Goal: Contribute content: Contribute content

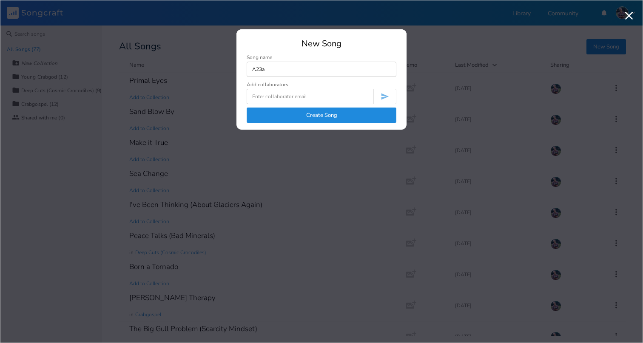
type input "A23a"
click at [319, 119] on button "Create Song" at bounding box center [322, 115] width 150 height 15
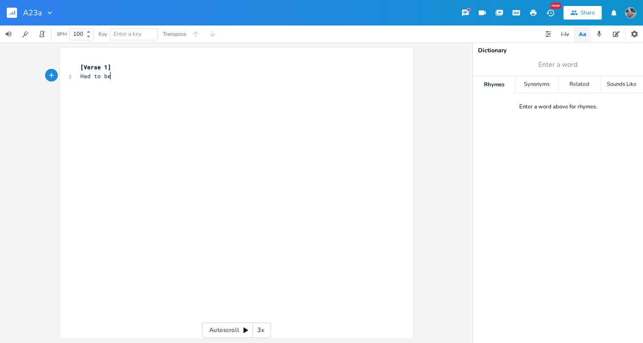
type textarea "Had to beka"
type textarea "reak out had to ge tf"
type textarea "et free"
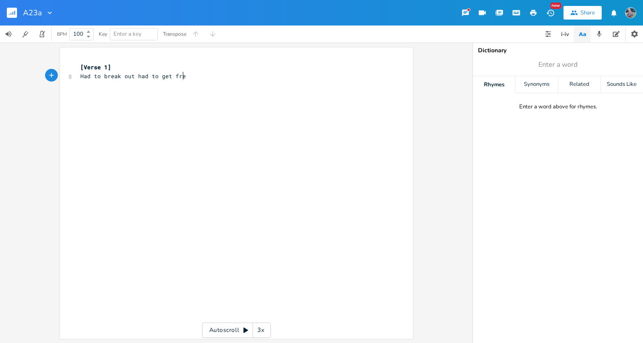
scroll to position [0, 14]
click at [126, 76] on span "Had to break out had to get free" at bounding box center [134, 76] width 109 height 8
type textarea "off"
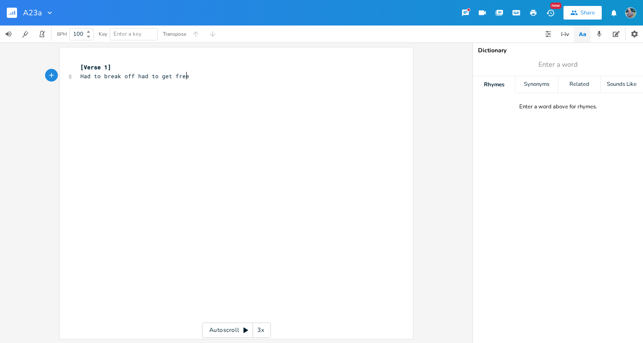
click at [200, 74] on pre "Had to break off had to get free" at bounding box center [232, 76] width 307 height 9
type textarea "Had a let"
type textarea "g p"
type textarea "up, but I got cold feet"
type textarea "M"
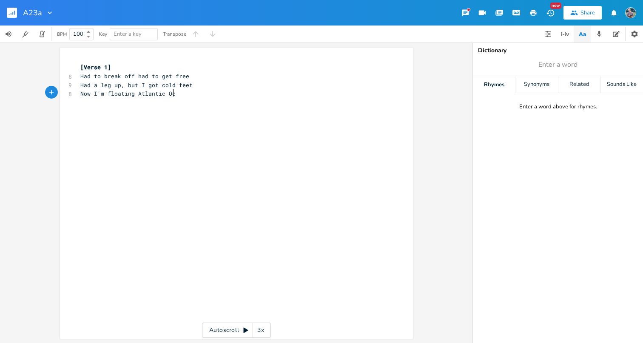
type textarea "Now I'm floating Atlantic Ocean"
type textarea "Don't know where I'm going"
type textarea "South Geori"
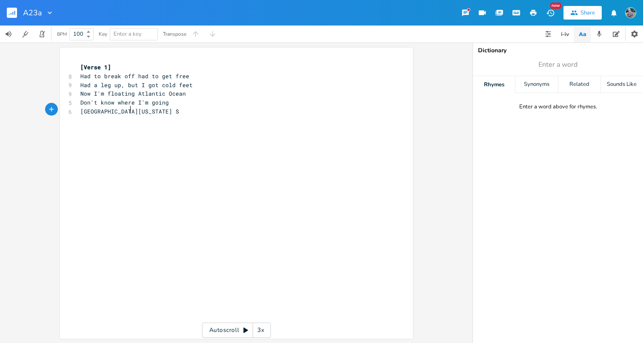
type textarea "gia Sea"
type textarea "YO"
type textarea "ou ain't seen the last of me"
click at [93, 120] on span "You ain't seen the last of me" at bounding box center [129, 121] width 99 height 8
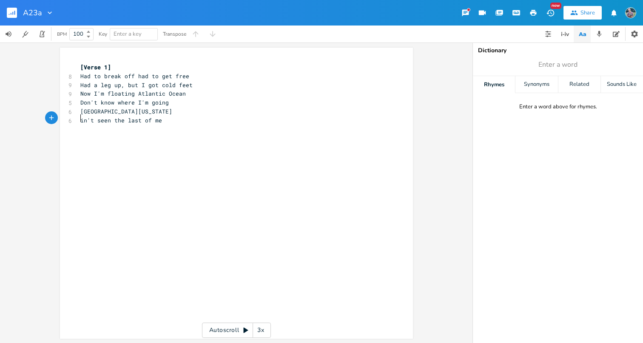
type textarea "a"
click at [166, 118] on pre "ain't seen the last of me" at bounding box center [232, 120] width 307 height 9
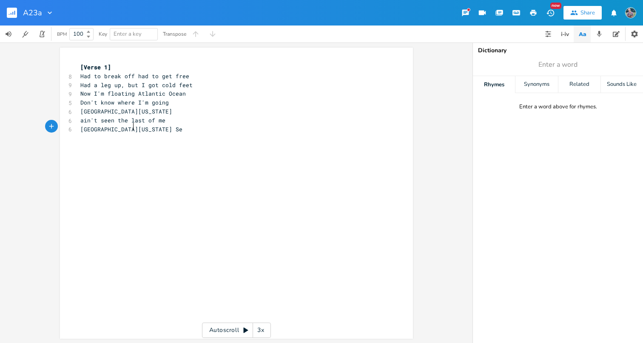
scroll to position [0, 39]
type textarea "[GEOGRAPHIC_DATA][US_STATE]"
type textarea "aint se"
type textarea "you ain't seen the last of me"
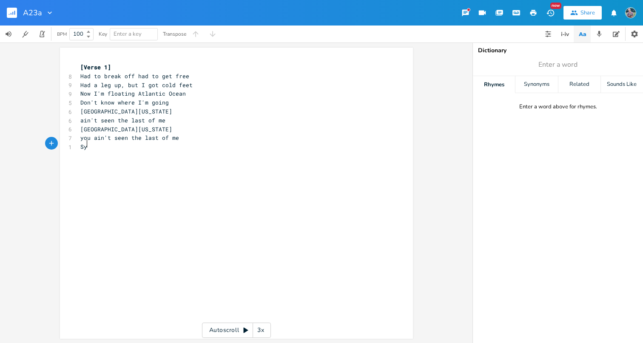
type textarea "Sya"
type textarea "tay connected"
type textarea "i"
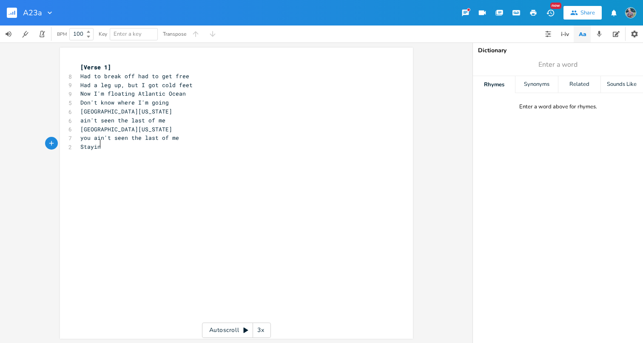
type textarea "ying"
type textarea "Stay connected my thoughts reflected"
type textarea "Spinning my wheels so I redirected"
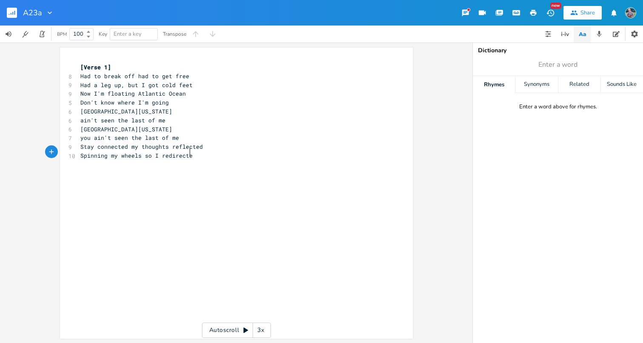
scroll to position [0, 73]
click at [90, 146] on span "Stay connected my thoughts reflected" at bounding box center [141, 147] width 123 height 8
type textarea "ing"
click at [199, 152] on pre "Spinning my wheels so I redirected" at bounding box center [232, 155] width 307 height 9
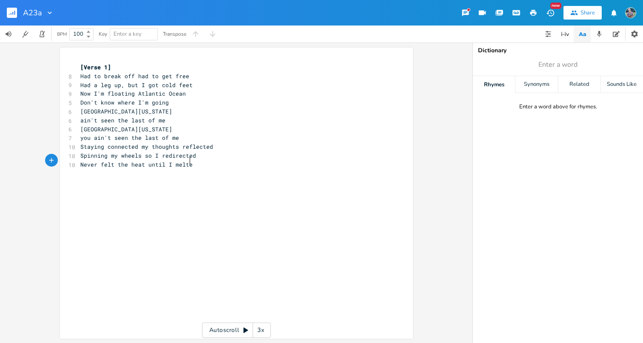
type textarea "Never felt the heat until I melted"
type textarea "When you think of me think reserrected"
type textarea "[GEOGRAPHIC_DATA][US_STATE]"
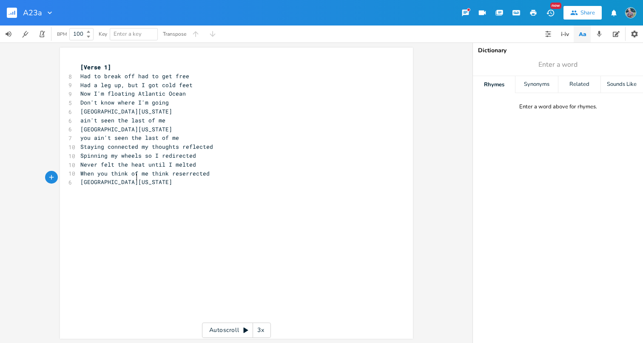
scroll to position [0, 39]
type textarea "ain't seen the last of me"
type textarea "[GEOGRAPHIC_DATA][US_STATE]"
type textarea "ain't seen th e"
type textarea "e last of me"
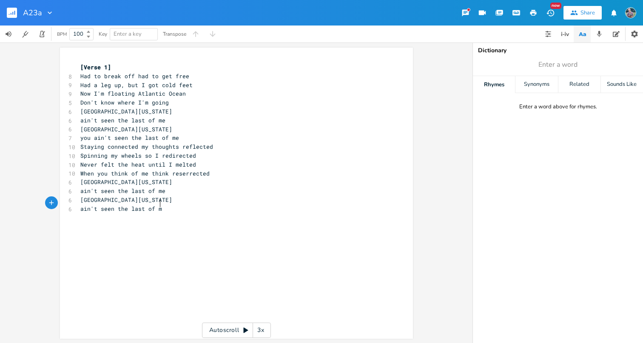
scroll to position [0, 24]
type textarea "Those were te"
type textarea "he days"
type textarea "Floating away"
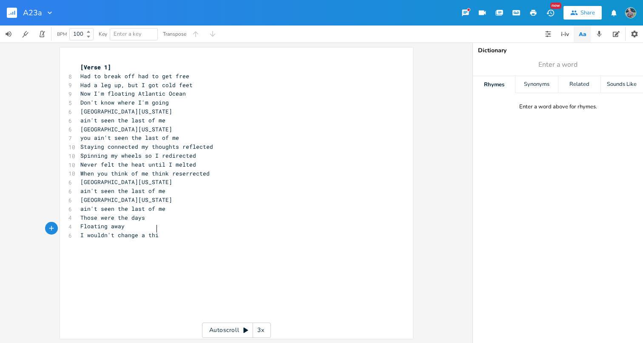
type textarea "I wouldn't change a thing"
type textarea "I can feel a sea change"
type textarea "m"
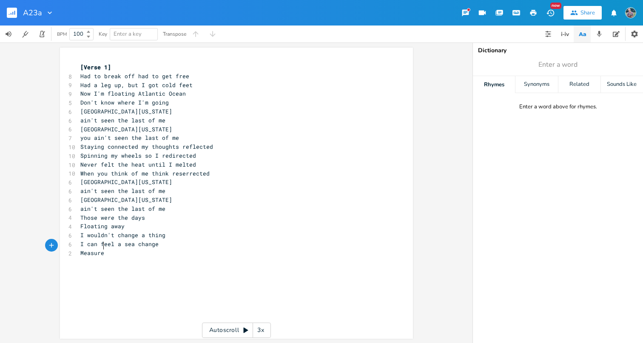
scroll to position [0, 19]
type textarea "Measure my wake"
click at [80, 249] on span "Measure my wake" at bounding box center [105, 253] width 51 height 8
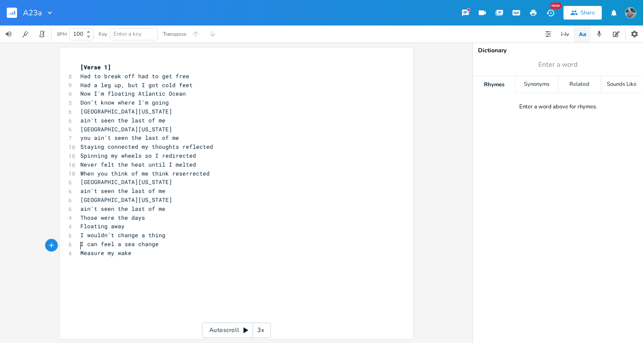
click at [80, 249] on span "Measure my wake" at bounding box center [105, 253] width 51 height 8
type textarea "Look back,"
click at [114, 249] on span "Look back,Measure my wake" at bounding box center [122, 253] width 85 height 8
type textarea "m"
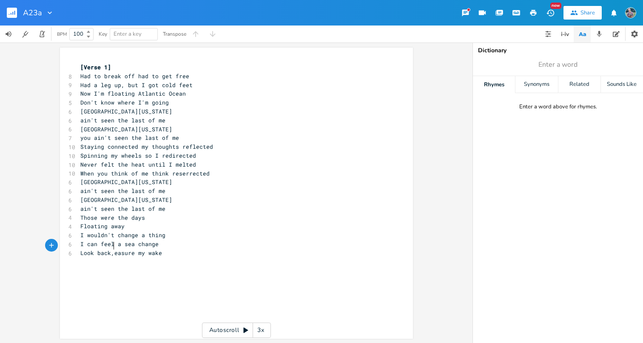
scroll to position [0, 4]
click at [175, 249] on pre "Look back,measure my wake" at bounding box center [232, 253] width 307 height 9
type textarea "I can see the end is near"
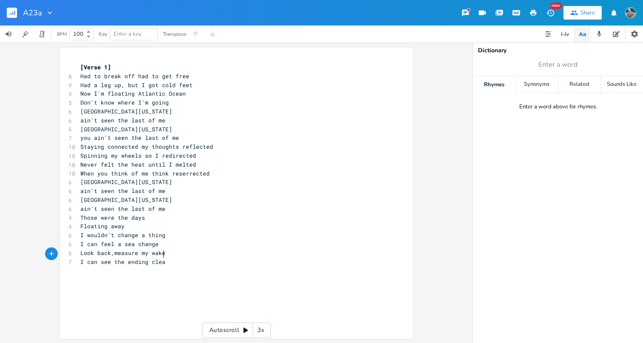
type textarea "ing clear"
type textarea "a forgone conclusion i"
type textarea "I'"
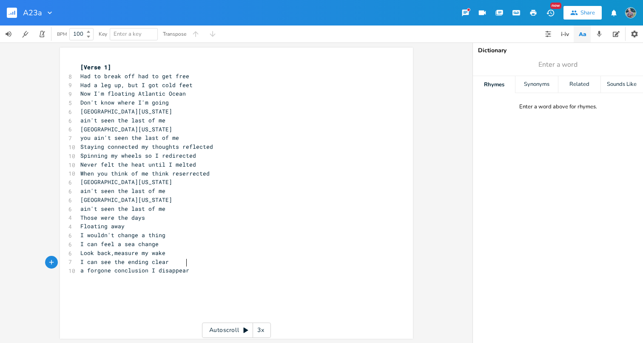
type textarea "disappear"
click at [170, 101] on pre "Don't know where I'm going" at bounding box center [232, 102] width 307 height 9
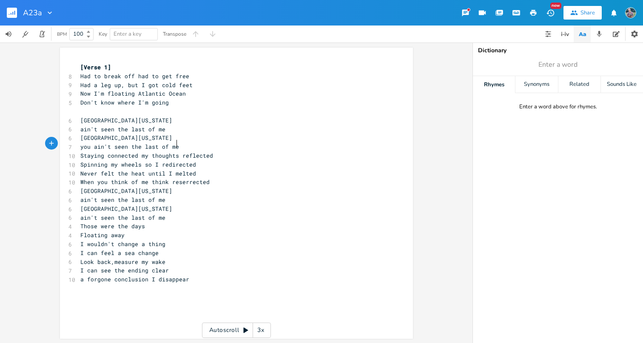
click at [178, 145] on pre "you ain't seen the last of me" at bounding box center [232, 147] width 307 height 9
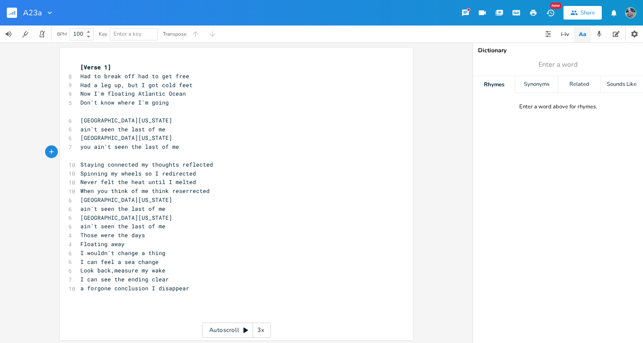
click at [215, 187] on pre "When you think of me think reserrected" at bounding box center [232, 191] width 307 height 9
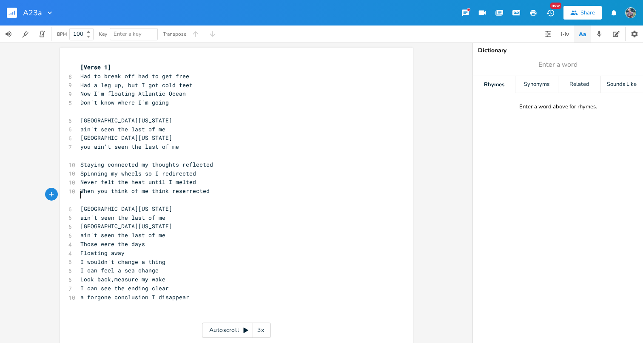
click at [146, 240] on pre "Those were the days" at bounding box center [232, 244] width 307 height 9
click at [165, 231] on pre "ain't seen the last of me" at bounding box center [232, 235] width 307 height 9
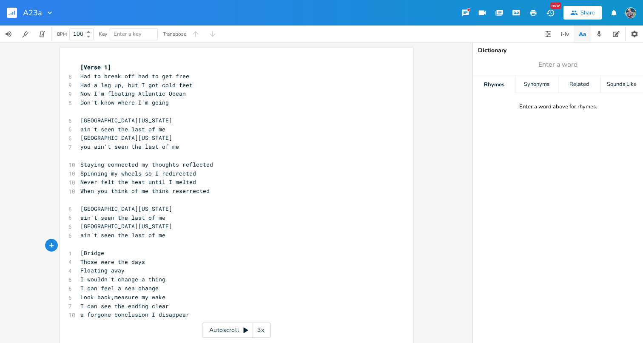
type textarea "[Bridge]"
click at [82, 198] on pre "​" at bounding box center [232, 200] width 307 height 9
type textarea "{c"
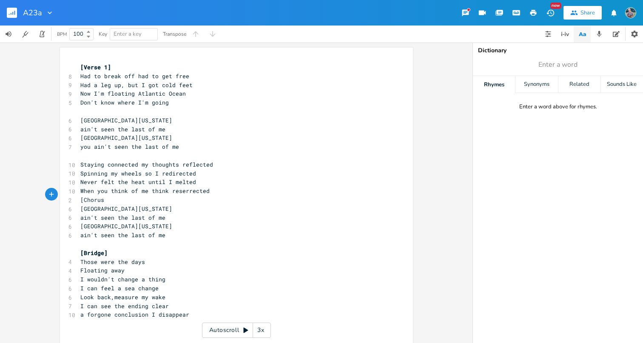
type textarea "[Chorus]"
click at [86, 151] on pre "​" at bounding box center [232, 155] width 307 height 9
type textarea "[Verse 2]"
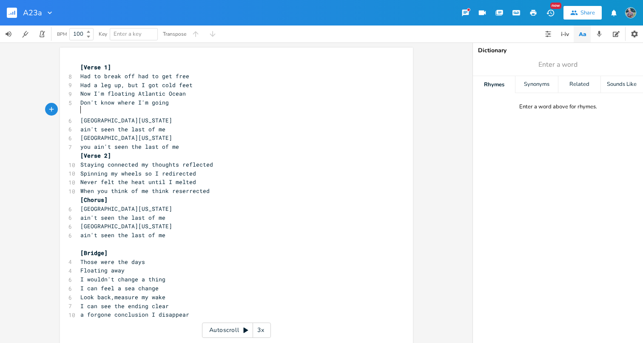
click at [87, 107] on pre "​" at bounding box center [232, 111] width 307 height 9
type textarea "C"
type textarea "[Chr"
type textarea "orus]"
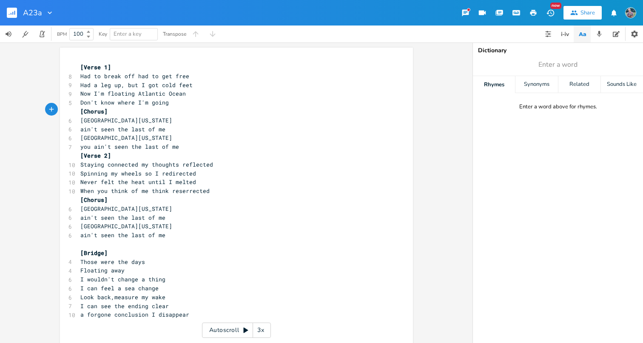
click at [84, 240] on pre "​" at bounding box center [232, 244] width 307 height 9
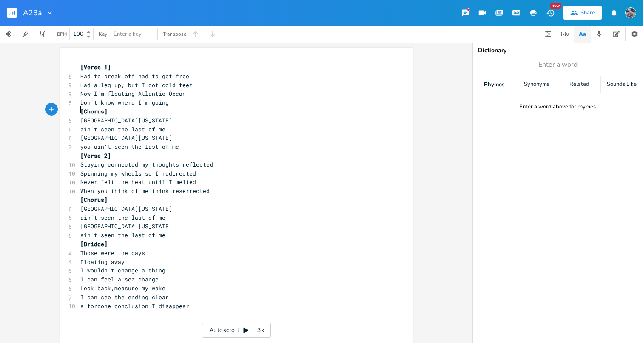
click at [80, 111] on span "[Chorus]" at bounding box center [93, 112] width 27 height 8
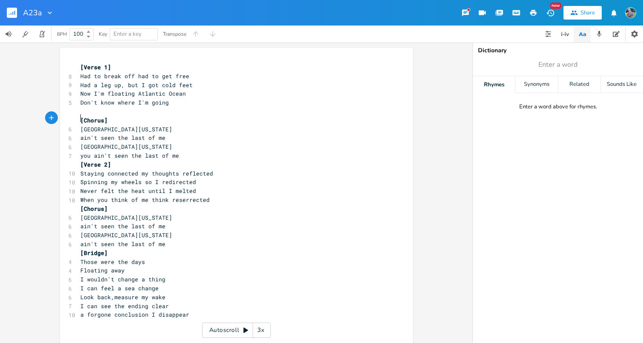
click at [80, 161] on span "[Verse 2]" at bounding box center [95, 165] width 31 height 8
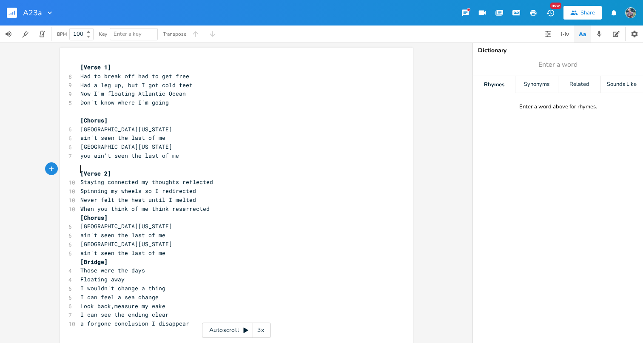
click at [79, 214] on pre "[Chorus]" at bounding box center [232, 218] width 307 height 9
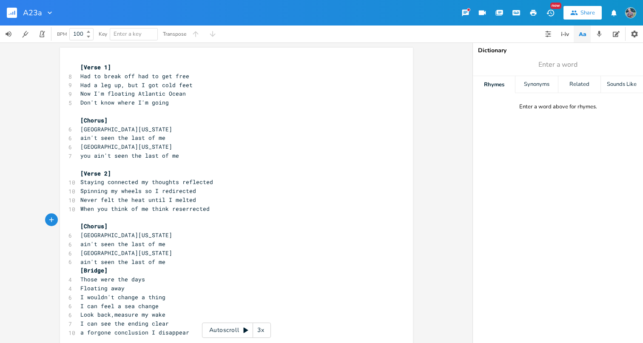
click at [75, 267] on div "x [Verse 1] 8 Had to break off had to get free 9 Had a leg up, but I got cold f…" at bounding box center [236, 216] width 353 height 337
click at [79, 266] on pre "[Bridge]" at bounding box center [232, 270] width 307 height 9
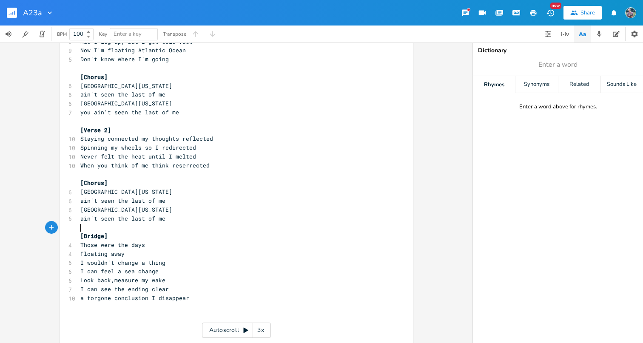
scroll to position [43, 0]
click at [163, 259] on pre "I wouldn't change a thing" at bounding box center [232, 263] width 307 height 9
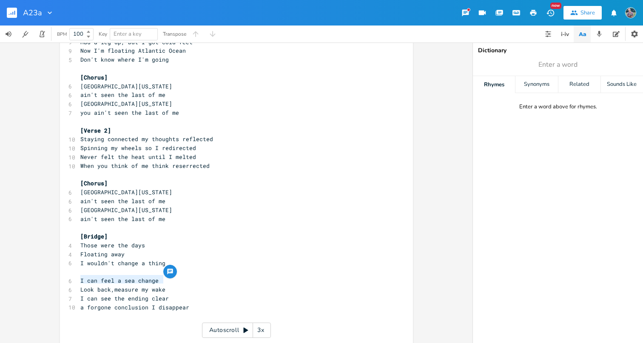
type textarea "I can feel a sea change Look back,measure my wake"
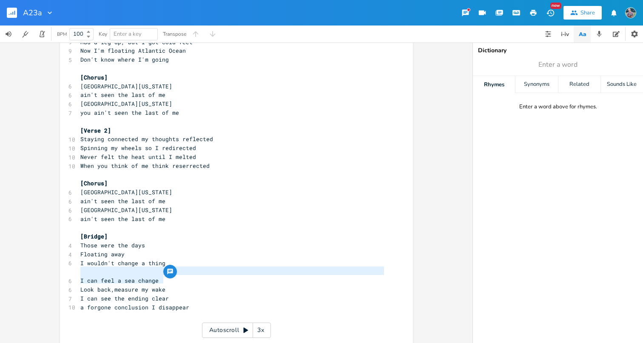
drag, startPoint x: 163, startPoint y: 281, endPoint x: 77, endPoint y: 273, distance: 86.3
click at [79, 273] on div "[Verse 1] 8 Had to break off had to get free 9 Had a leg up, but I got cold fee…" at bounding box center [232, 183] width 307 height 327
click at [168, 215] on pre "ain't seen the last of me" at bounding box center [232, 219] width 307 height 9
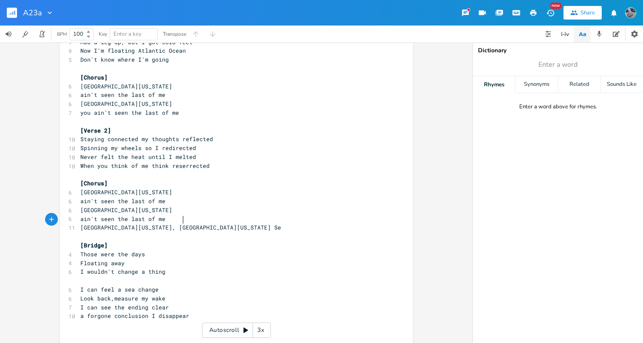
type textarea "[GEOGRAPHIC_DATA][US_STATE], [GEOGRAPHIC_DATA][US_STATE]"
click at [153, 232] on pre "​" at bounding box center [232, 236] width 307 height 9
click at [154, 224] on span "[GEOGRAPHIC_DATA][US_STATE], [GEOGRAPHIC_DATA][US_STATE]" at bounding box center [175, 228] width 191 height 8
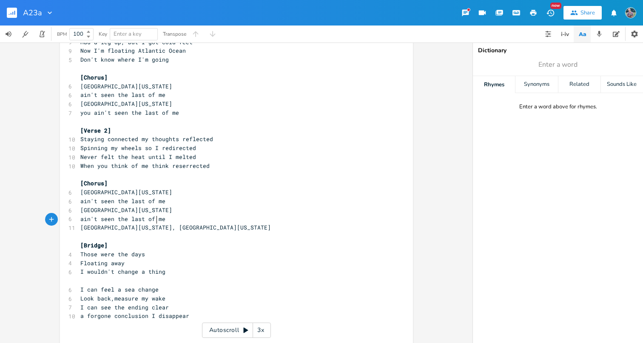
type textarea "[US_STATE]"
click at [154, 224] on span "[GEOGRAPHIC_DATA][US_STATE], [GEOGRAPHIC_DATA][US_STATE]" at bounding box center [175, 228] width 191 height 8
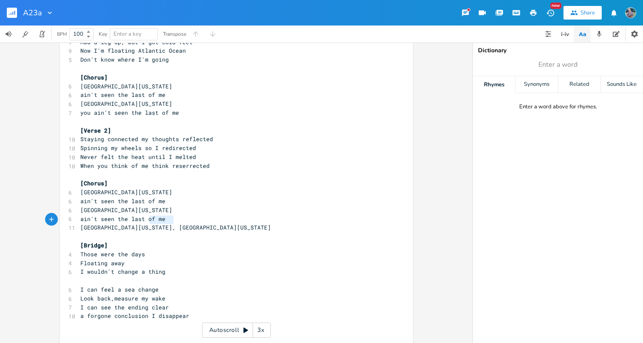
type textarea "[GEOGRAPHIC_DATA][US_STATE], [GEOGRAPHIC_DATA][US_STATE]"
click at [154, 224] on span "[GEOGRAPHIC_DATA][US_STATE], [GEOGRAPHIC_DATA][US_STATE]" at bounding box center [175, 228] width 191 height 8
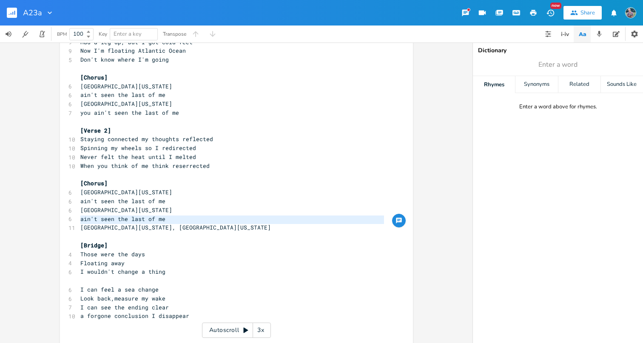
click at [180, 110] on pre "you ain't seen the last of me" at bounding box center [232, 113] width 307 height 9
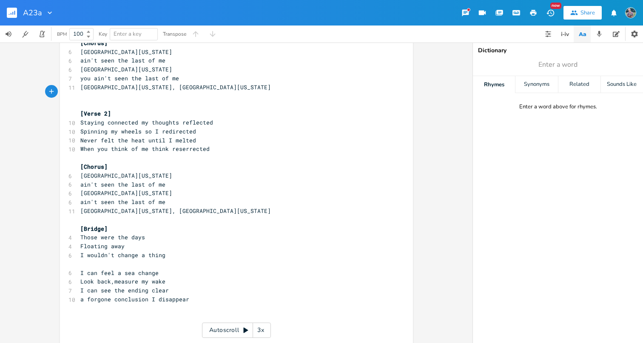
scroll to position [77, 0]
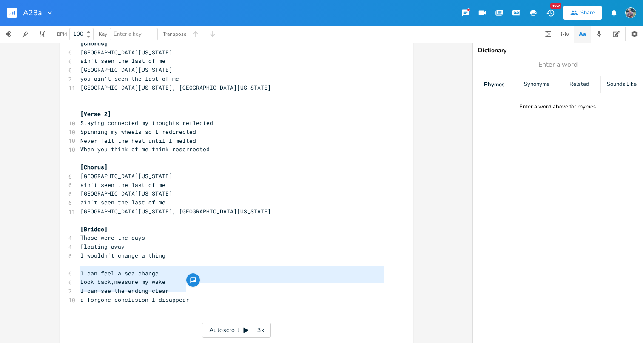
type textarea "I can feel a sea change Look back,measure my wake I can see the ending clear a …"
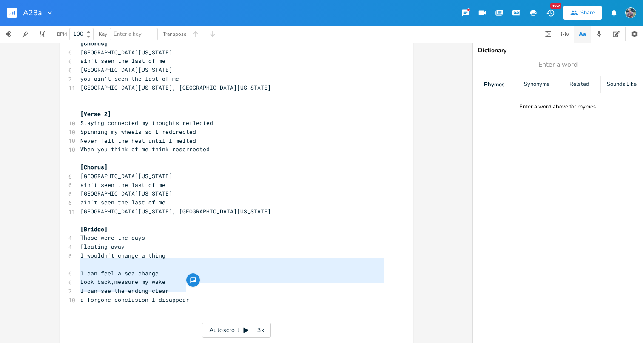
drag, startPoint x: 186, startPoint y: 287, endPoint x: 74, endPoint y: 266, distance: 114.8
click at [74, 266] on div "I can feel a sea change Look back,measure my wake I can see the ending clear a …" at bounding box center [236, 161] width 353 height 381
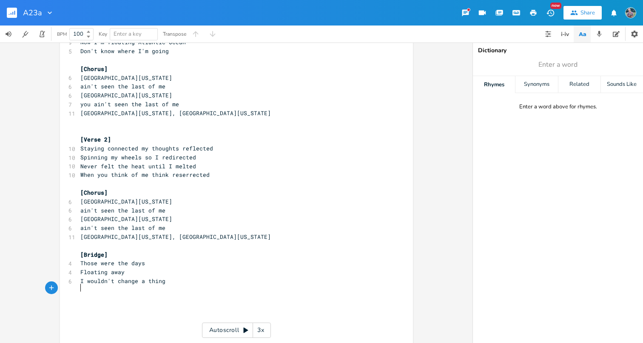
scroll to position [43, 0]
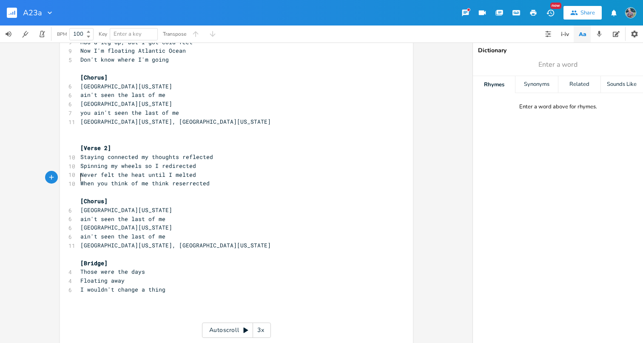
click at [80, 180] on span "When you think of me think reserrected" at bounding box center [144, 184] width 129 height 8
click at [141, 303] on pre "​" at bounding box center [232, 307] width 307 height 9
type textarea "Far away now no turning back"
type textarea "E"
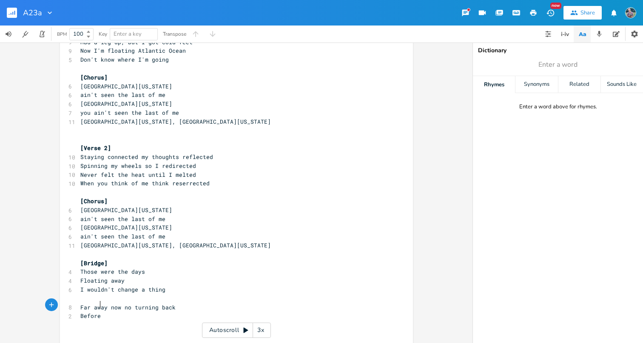
scroll to position [0, 14]
type textarea "Before long the wt"
type textarea "ater wash away my tracks"
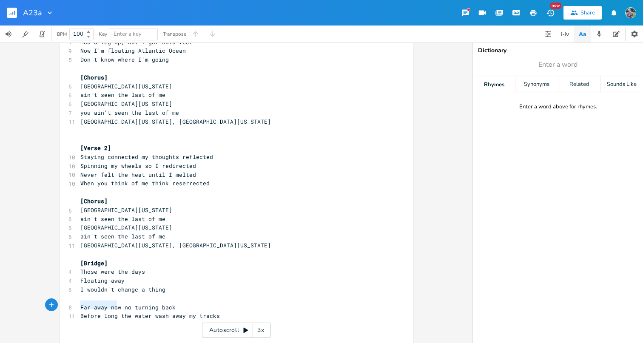
type textarea "Before long t"
drag, startPoint x: 77, startPoint y: 304, endPoint x: 121, endPoint y: 308, distance: 44.8
click at [121, 312] on pre "Before long the water wash away my tracks" at bounding box center [232, 316] width 307 height 9
type textarea "T"
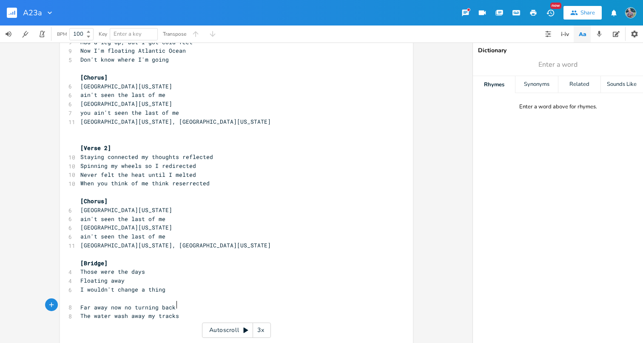
click at [186, 312] on pre "The water wash away my tracks" at bounding box center [232, 316] width 307 height 9
click at [82, 312] on span "The water wash away my tracks" at bounding box center [129, 316] width 99 height 8
type textarea "The"
click at [82, 312] on span "The water wash away my tracks" at bounding box center [129, 316] width 99 height 8
click at [99, 312] on span "The water wash away my tracks" at bounding box center [129, 316] width 99 height 8
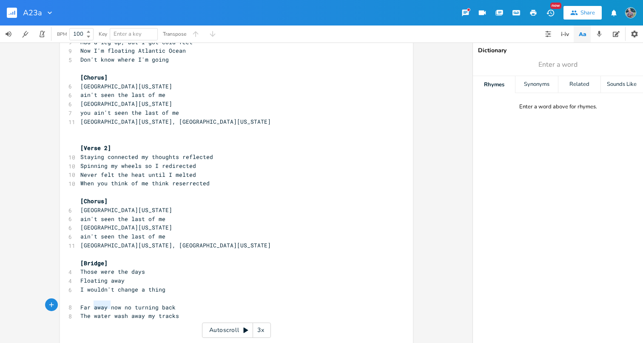
type textarea "he water"
drag, startPoint x: 107, startPoint y: 306, endPoint x: 80, endPoint y: 303, distance: 26.9
click at [80, 312] on span "The water wash away my tracks" at bounding box center [129, 316] width 99 height 8
type textarea "The water wash"
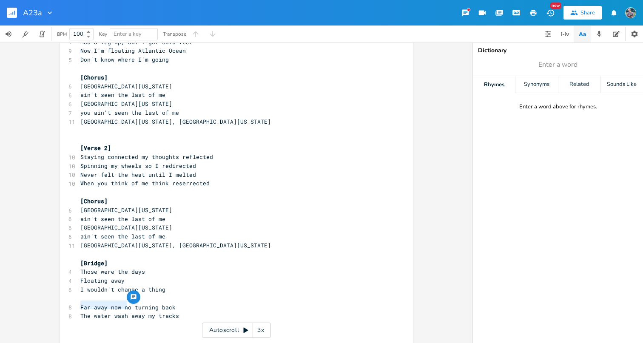
drag, startPoint x: 78, startPoint y: 303, endPoint x: 123, endPoint y: 305, distance: 45.1
click at [123, 312] on span "The water wash away my tracks" at bounding box center [129, 316] width 99 height 8
click at [173, 303] on pre "Far away now no turning back" at bounding box center [232, 307] width 307 height 9
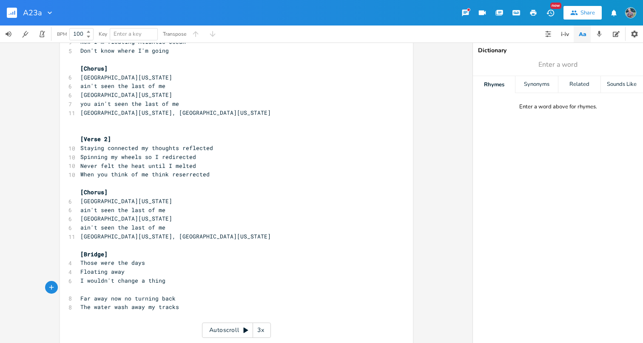
scroll to position [51, 0]
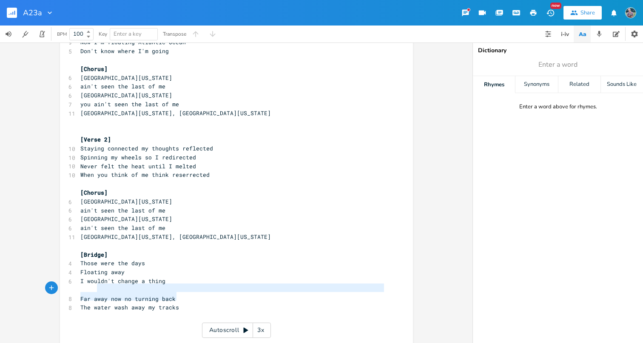
type textarea "Far away now no turning back The water wash away my tracks"
drag, startPoint x: 180, startPoint y: 297, endPoint x: 67, endPoint y: 287, distance: 113.6
click at [79, 287] on div "[Verse 1] 8 Had to break off had to get free 9 Had a leg up, but I got cold fee…" at bounding box center [232, 174] width 307 height 327
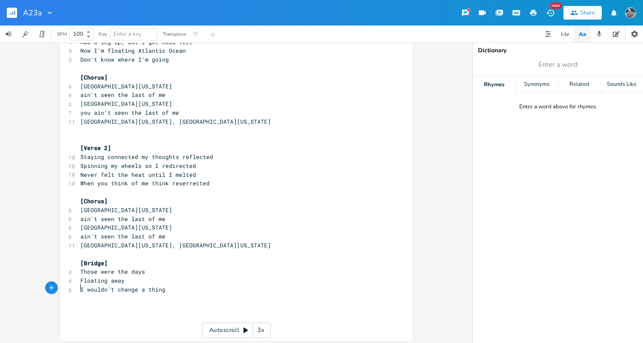
scroll to position [34, 0]
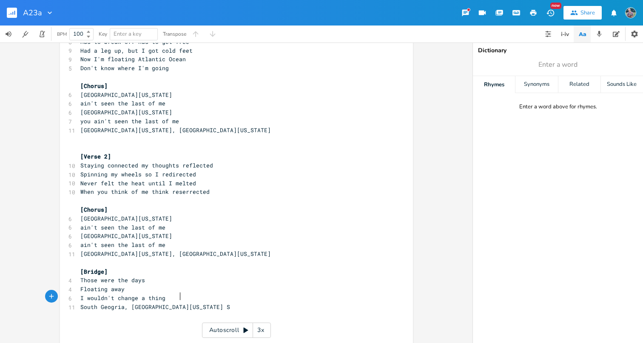
type textarea "South Geogria, [GEOGRAPHIC_DATA][US_STATE]"
type textarea "[Break]"
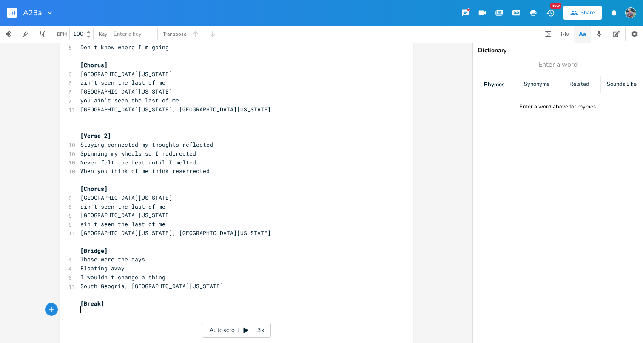
scroll to position [56, 0]
type textarea "V"
type textarea "[Verse 3]"
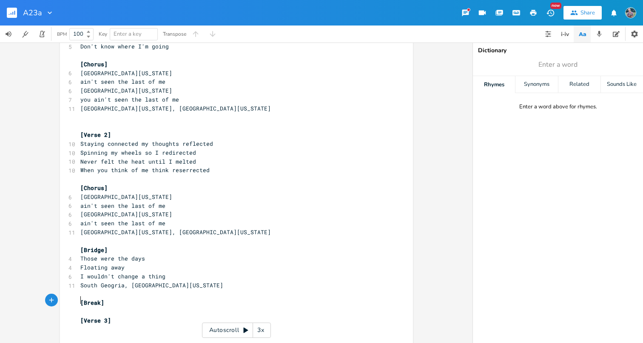
click at [87, 308] on pre "​" at bounding box center [232, 312] width 307 height 9
click at [83, 290] on pre "​" at bounding box center [232, 294] width 307 height 9
click at [101, 299] on pre "​" at bounding box center [232, 303] width 307 height 9
click at [114, 317] on pre "​" at bounding box center [232, 321] width 307 height 9
click at [98, 113] on pre "​" at bounding box center [232, 117] width 307 height 9
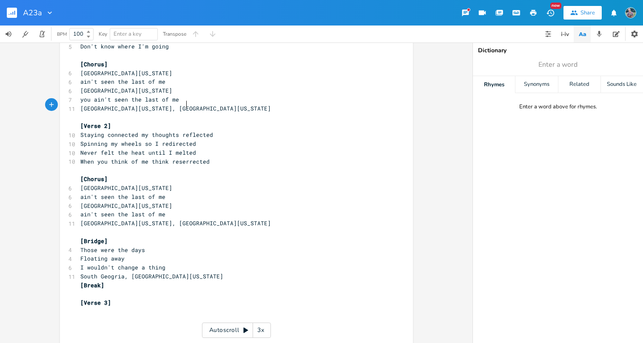
click at [100, 317] on pre "​" at bounding box center [232, 321] width 307 height 9
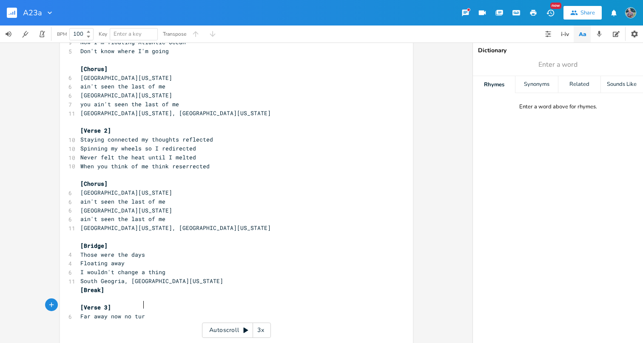
type textarea "Far away now no turi"
type textarea "in"
type textarea "nig back"
type textarea "I'm made of water I am stained glass"
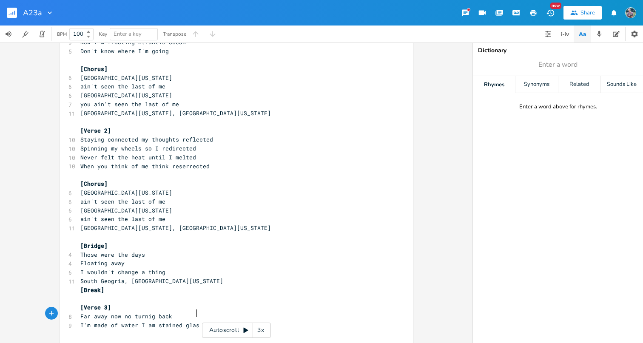
scroll to position [0, 77]
click at [163, 322] on span "I'm made of water I am stained glass" at bounding box center [141, 326] width 123 height 8
type textarea "stained"
click at [163, 322] on span "I'm made of water I am stained glass" at bounding box center [141, 326] width 123 height 8
click at [143, 303] on pre "[Verse 3]" at bounding box center [232, 307] width 307 height 9
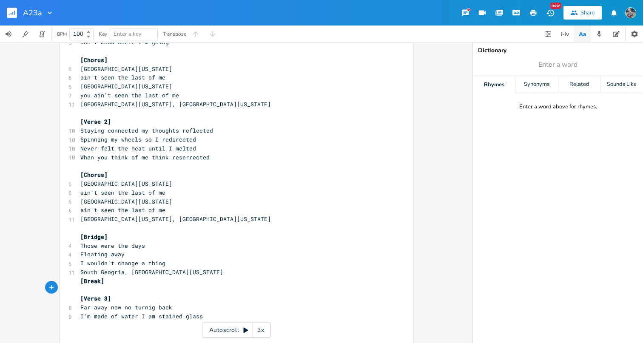
scroll to position [60, 0]
drag, startPoint x: 77, startPoint y: 306, endPoint x: 197, endPoint y: 306, distance: 120.8
click at [197, 313] on pre "I'm made of water I am stained glass" at bounding box center [232, 317] width 307 height 9
type textarea "I am water wash away my tracks"
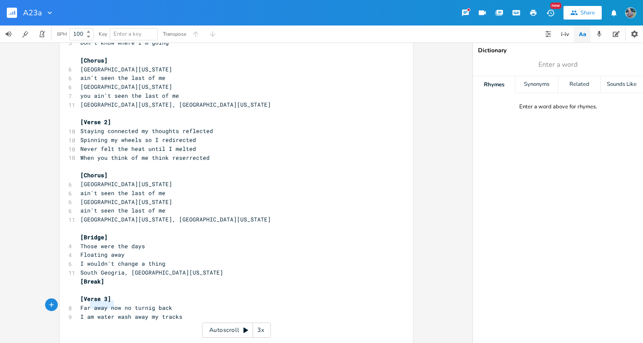
type textarea "I am water"
drag, startPoint x: 110, startPoint y: 306, endPoint x: 79, endPoint y: 307, distance: 31.1
click at [80, 313] on span "I am water wash away my tracks" at bounding box center [131, 317] width 102 height 8
click at [107, 313] on span "I am water wash away my tracks" at bounding box center [131, 317] width 102 height 8
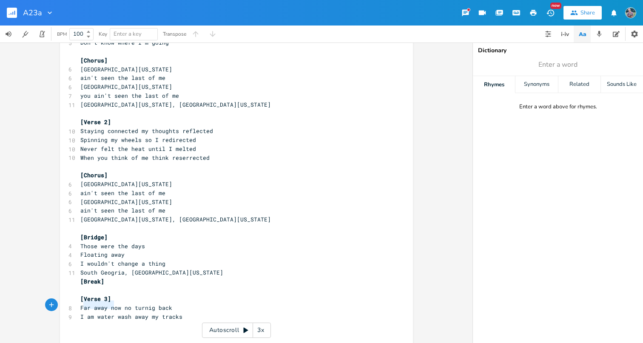
type textarea "I am water"
drag, startPoint x: 111, startPoint y: 306, endPoint x: 76, endPoint y: 308, distance: 34.5
click at [79, 313] on pre "I am water wash away my tracks" at bounding box center [232, 317] width 307 height 9
click at [94, 322] on pre "​" at bounding box center [232, 326] width 307 height 9
click at [126, 304] on span "Far away now no turnig back" at bounding box center [126, 308] width 92 height 8
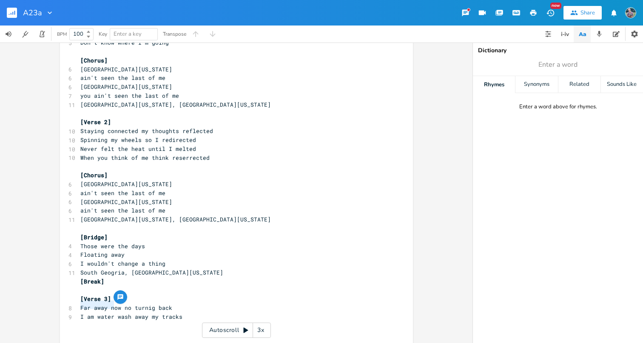
drag, startPoint x: 78, startPoint y: 306, endPoint x: 110, endPoint y: 306, distance: 32.3
click at [110, 313] on span "I am water wash away my tracks" at bounding box center [131, 317] width 102 height 8
type textarea "If I turn to water"
click at [88, 313] on span "If I turn to water wash away my tracks" at bounding box center [144, 317] width 129 height 8
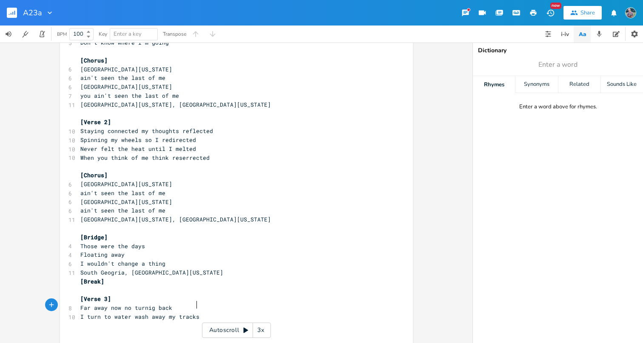
click at [196, 313] on pre "I turn to water wash away my tracks" at bounding box center [232, 317] width 307 height 9
type textarea "The sea is ca"
type textarea "hanging"
type textarea "change"
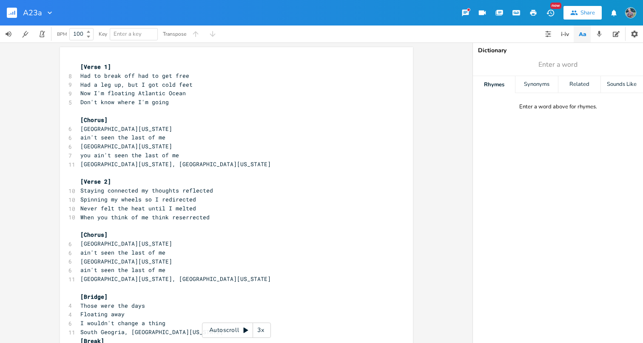
scroll to position [2, 0]
click at [181, 101] on pre "Don't know where I'm going" at bounding box center [232, 101] width 307 height 9
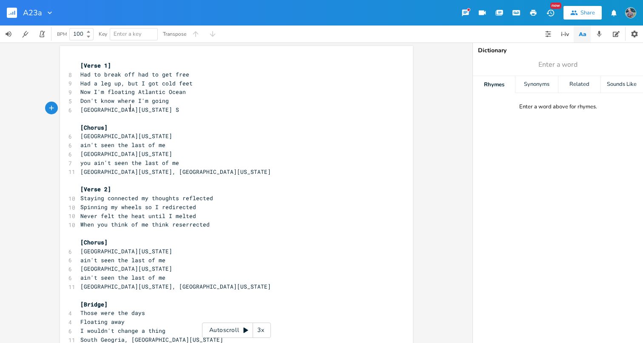
type textarea "[GEOGRAPHIC_DATA][US_STATE]"
drag, startPoint x: 140, startPoint y: 109, endPoint x: 78, endPoint y: 108, distance: 61.7
click at [79, 108] on pre "[GEOGRAPHIC_DATA][US_STATE]" at bounding box center [232, 110] width 307 height 9
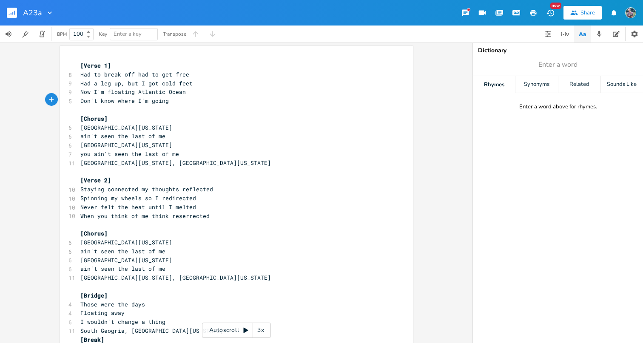
click at [80, 60] on div "x [Verse 1] 8 Had to break off had to get free 9 Had a leg up, but I got cold f…" at bounding box center [232, 238] width 307 height 357
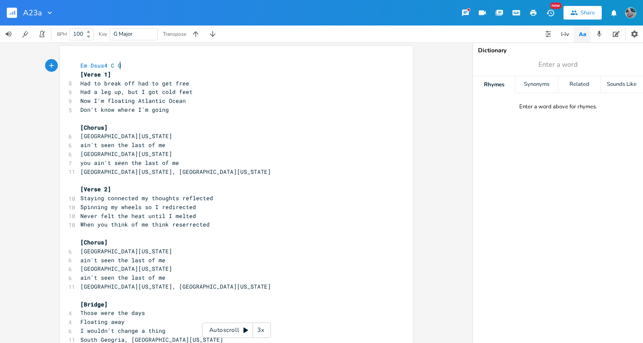
scroll to position [0, 31]
type textarea "Em Dsus4 C Gg"
click at [161, 128] on pre "[Chorus]" at bounding box center [232, 127] width 307 height 9
click at [94, 120] on pre "​" at bounding box center [232, 118] width 307 height 9
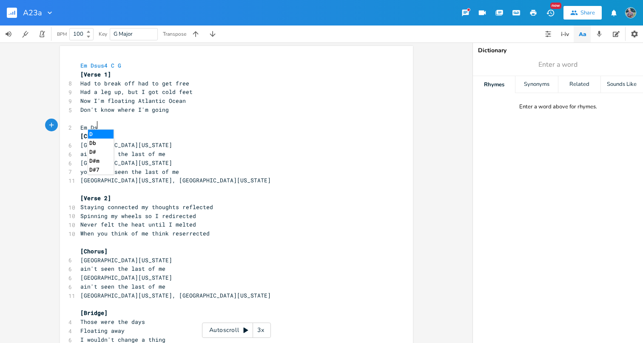
scroll to position [0, 19]
type textarea "Em Dsus4 C C"
click at [228, 141] on pre "[GEOGRAPHIC_DATA][US_STATE]" at bounding box center [232, 145] width 307 height 9
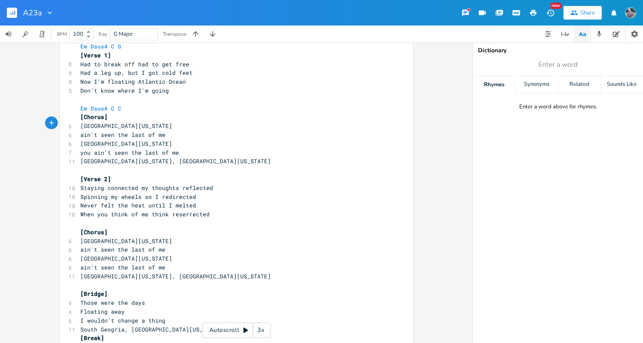
scroll to position [24, 0]
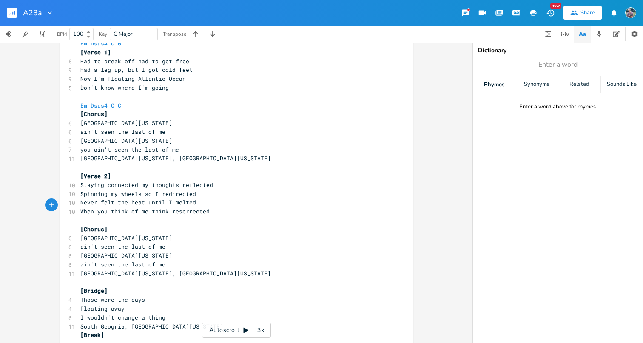
type textarea "Never felt the heat until I melted"
drag, startPoint x: 77, startPoint y: 204, endPoint x: 76, endPoint y: 198, distance: 6.0
click at [79, 198] on div "Em Dsus4 C G [Verse 1] 8 Had to break off had to get free 9 Had a leg up, but I…" at bounding box center [232, 224] width 307 height 371
click at [86, 208] on span "When you think of me think reserrected" at bounding box center [144, 212] width 129 height 8
type textarea "When you think of me think"
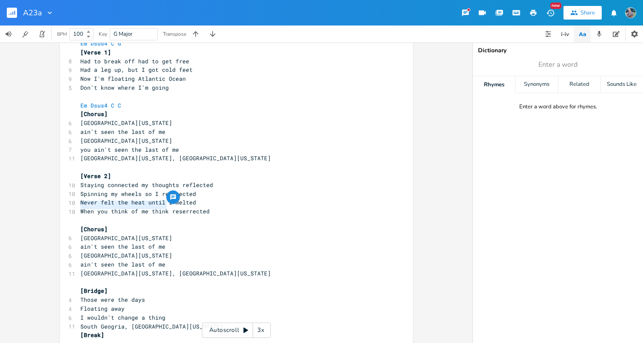
drag, startPoint x: 77, startPoint y: 205, endPoint x: 163, endPoint y: 207, distance: 86.0
click at [163, 208] on span "When you think of me think reserrected" at bounding box center [144, 212] width 129 height 8
click at [208, 207] on pre "When you think of me think reserrected" at bounding box center [232, 211] width 307 height 9
click at [80, 261] on span "ain't seen the last of me" at bounding box center [122, 265] width 85 height 8
type textarea "you"
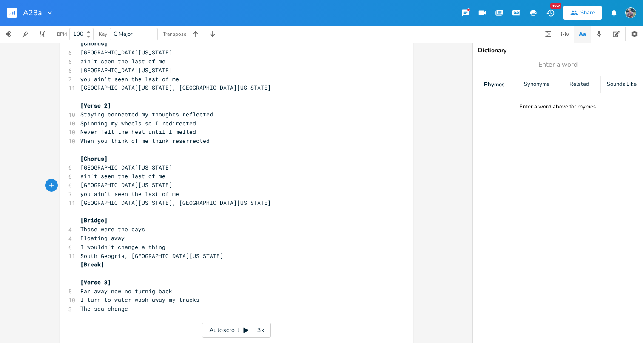
scroll to position [90, 0]
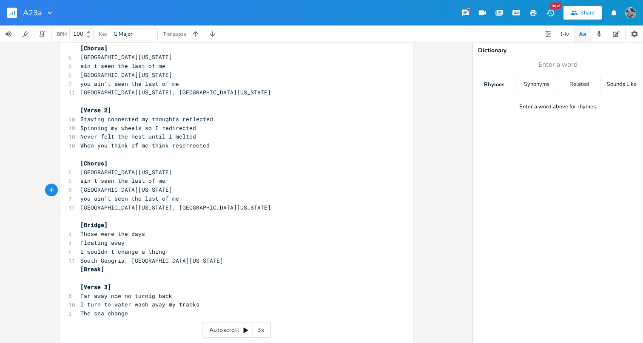
click at [137, 292] on span "Far away now no turnig back" at bounding box center [126, 296] width 92 height 8
type textarea "foingj"
type textarea "going"
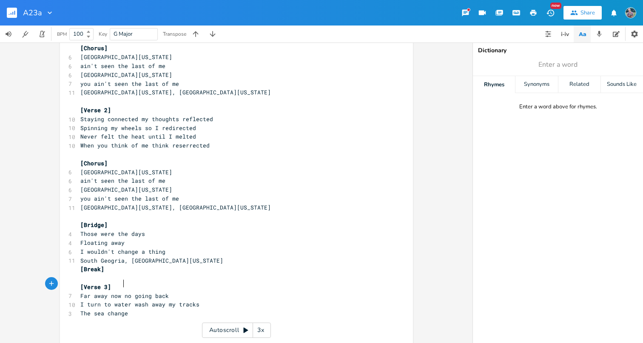
click at [121, 292] on span "Far away now no going back" at bounding box center [124, 296] width 89 height 8
type textarea "the"
type textarea "re's"
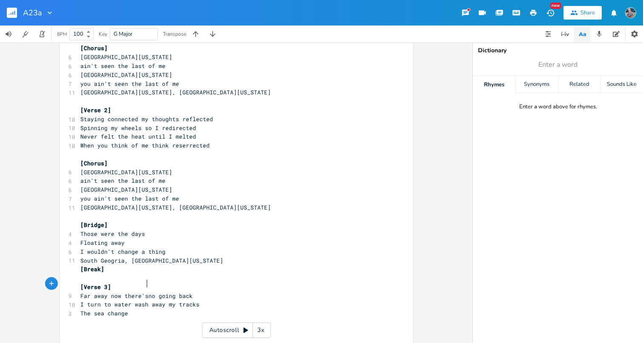
scroll to position [0, 9]
type textarea "I turn to water wash away my tracks"
drag, startPoint x: 79, startPoint y: 291, endPoint x: 193, endPoint y: 293, distance: 113.6
click at [194, 301] on span "I turn to water wash away my tracks" at bounding box center [139, 305] width 119 height 8
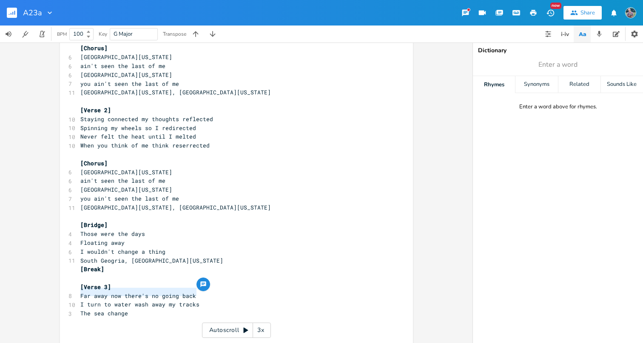
click at [193, 301] on span "I turn to water wash away my tracks" at bounding box center [139, 305] width 119 height 8
drag, startPoint x: 130, startPoint y: 303, endPoint x: 77, endPoint y: 301, distance: 52.8
click at [79, 309] on pre "The sea change" at bounding box center [232, 313] width 307 height 9
type textarea "I can sense the end"
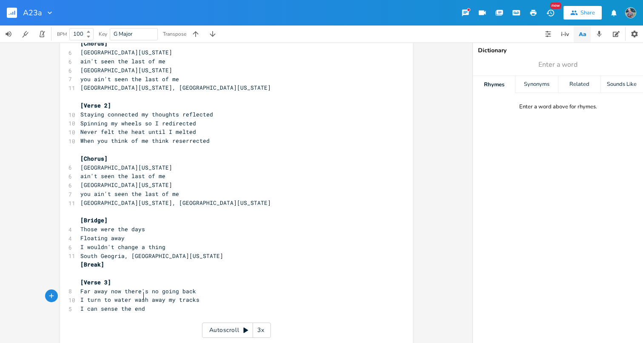
scroll to position [94, 0]
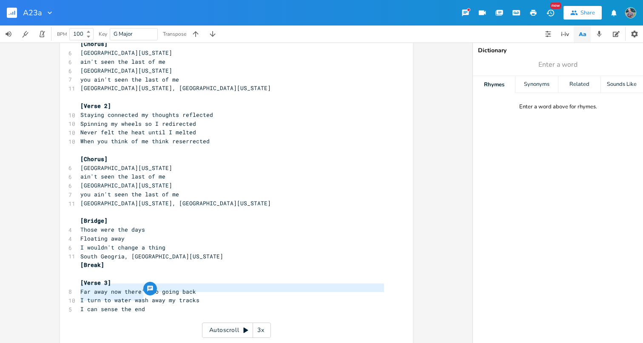
drag, startPoint x: 151, startPoint y: 296, endPoint x: 76, endPoint y: 289, distance: 75.6
click at [79, 289] on div "Em Dsus4 C G [Verse 1] 8 Had to break off had to get free 9 Had a leg up, but I…" at bounding box center [232, 154] width 307 height 371
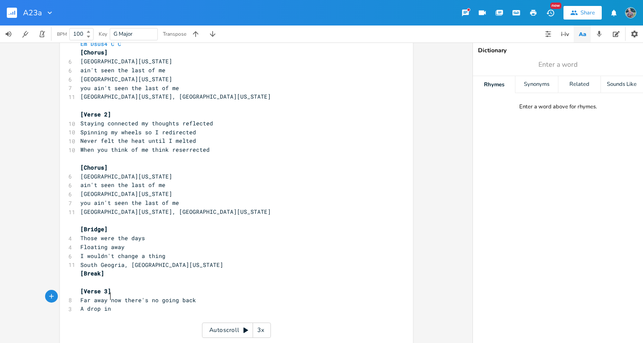
type textarea "A drop in t"
type textarea "a bucket a cl"
type textarea "ll clear"
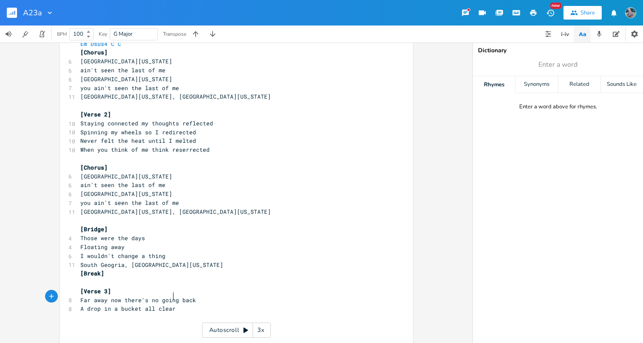
scroll to position [0, 14]
click at [153, 297] on span "Far away now there's no going back" at bounding box center [138, 301] width 116 height 8
type textarea "there's no"
drag, startPoint x: 153, startPoint y: 289, endPoint x: 117, endPoint y: 288, distance: 36.2
click at [117, 297] on span "Far away now there's no going back" at bounding box center [138, 301] width 116 height 8
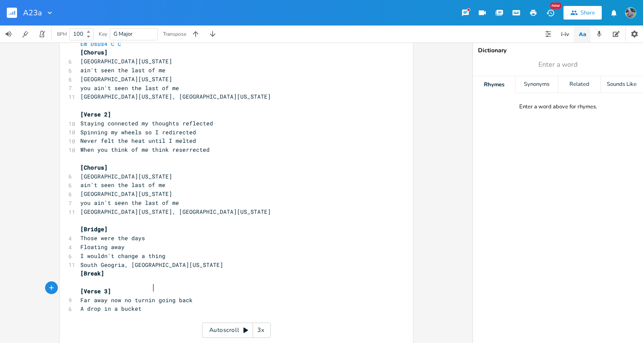
type textarea "no turning"
click at [155, 305] on pre "A drop in a bucket" at bounding box center [232, 309] width 307 height 9
click at [140, 305] on pre "A drop in a bucket" at bounding box center [232, 309] width 307 height 9
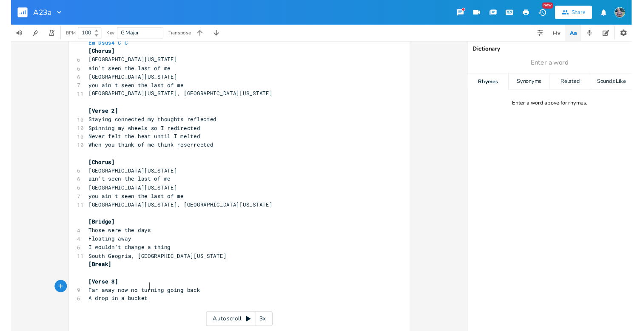
scroll to position [0, 1]
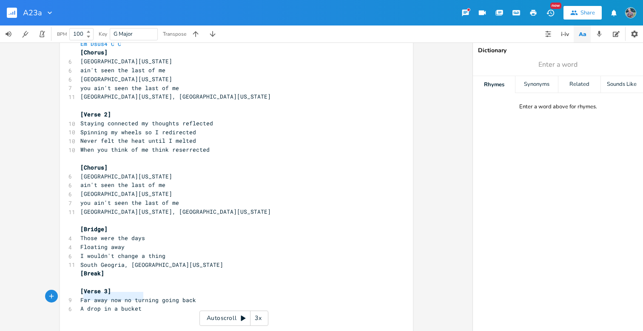
type textarea "A drop in a bucket"
drag, startPoint x: 147, startPoint y: 297, endPoint x: 76, endPoint y: 297, distance: 71.1
click at [79, 305] on pre "A drop in a bucket" at bounding box center [232, 309] width 307 height 9
type textarea "Far away now no turning going back"
drag, startPoint x: 197, startPoint y: 286, endPoint x: 75, endPoint y: 288, distance: 121.7
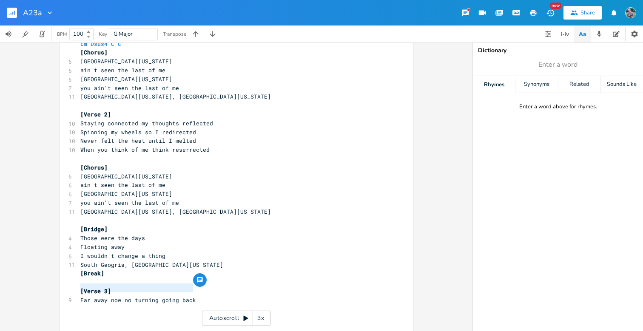
click at [75, 288] on div "Far away now no turning going back xxxxxxxxxx Em Dsus4 C G [Verse 1] 8 Had to b…" at bounding box center [236, 157] width 353 height 390
type textarea "I will not be over ta"
type textarea "taken"
type textarea "I will not fall apart"
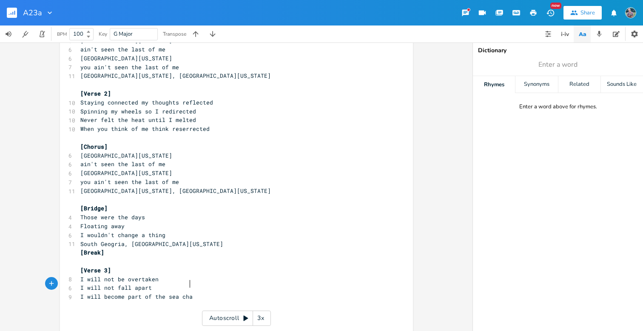
type textarea "I will become part of the sea change"
click at [201, 293] on pre "I will become part of the sea change" at bounding box center [232, 297] width 307 height 9
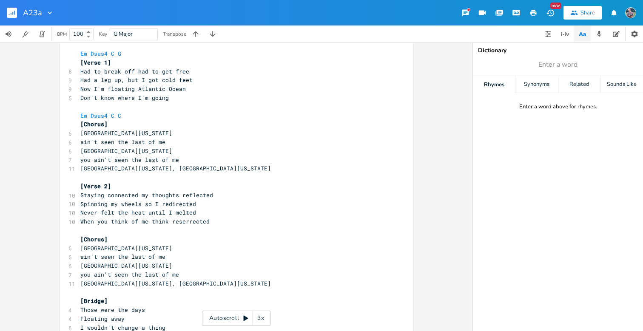
scroll to position [27, 0]
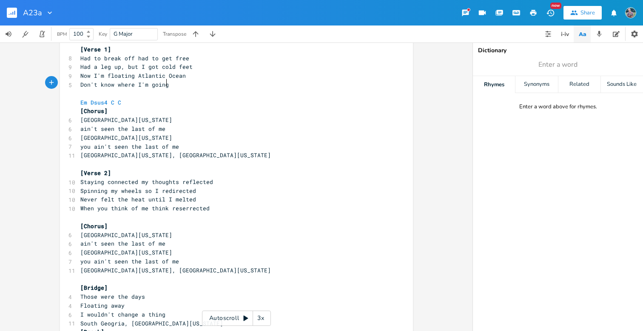
click at [170, 87] on pre "Don't know where I'm going" at bounding box center [232, 84] width 307 height 9
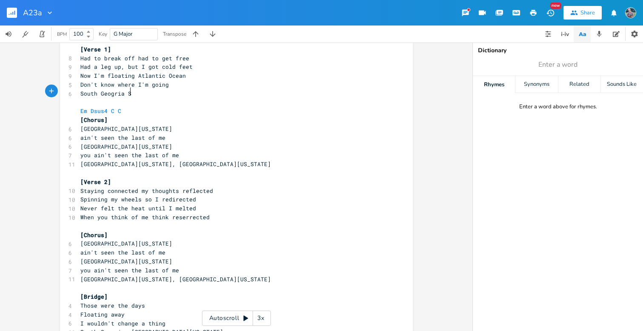
type textarea "South Geogria Sea"
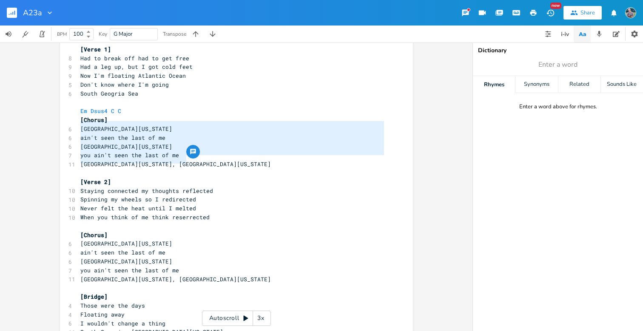
type textarea "[Chorus] South [US_STATE] Sea ain't seen the last of me South [US_STATE] Sea yo…"
drag, startPoint x: 197, startPoint y: 162, endPoint x: 32, endPoint y: 121, distance: 170.1
click at [31, 121] on div "[Chorus] [GEOGRAPHIC_DATA][US_STATE] ain't seen the last of me [GEOGRAPHIC_DATA…" at bounding box center [236, 187] width 473 height 289
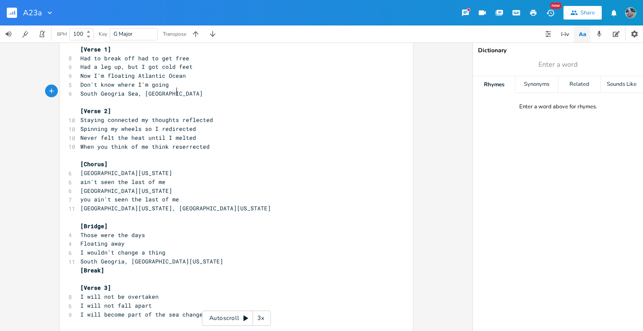
type textarea ", South Geograi"
type textarea "ia Sea"
click at [185, 204] on pre "[GEOGRAPHIC_DATA][US_STATE], [GEOGRAPHIC_DATA][US_STATE]" at bounding box center [232, 208] width 307 height 9
click at [100, 153] on pre "​" at bounding box center [232, 155] width 307 height 9
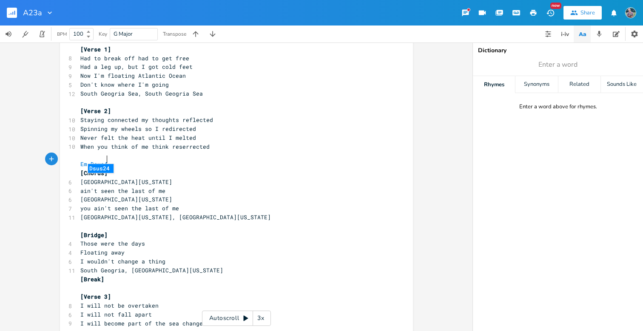
scroll to position [0, 22]
type textarea "Em Dsus4 C C"
click at [165, 161] on pre "Em Dsus4 C C" at bounding box center [232, 164] width 307 height 9
click at [188, 144] on span "When you think of me think reserrected" at bounding box center [144, 147] width 129 height 8
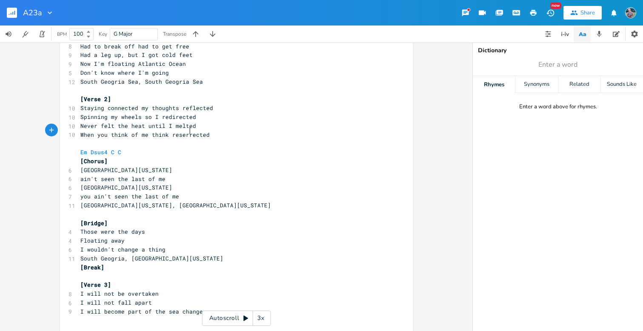
scroll to position [45, 0]
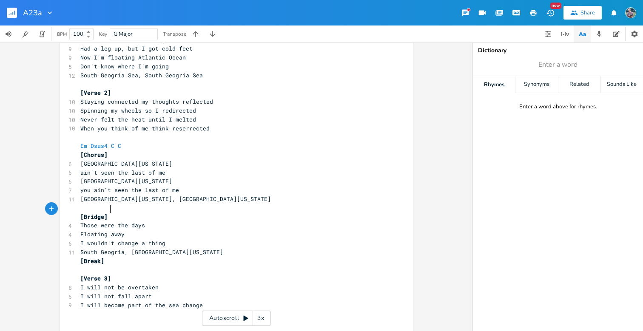
click at [124, 213] on pre "[Bridge]" at bounding box center [232, 217] width 307 height 9
type textarea "G Dsus4"
type textarea "4 C C"
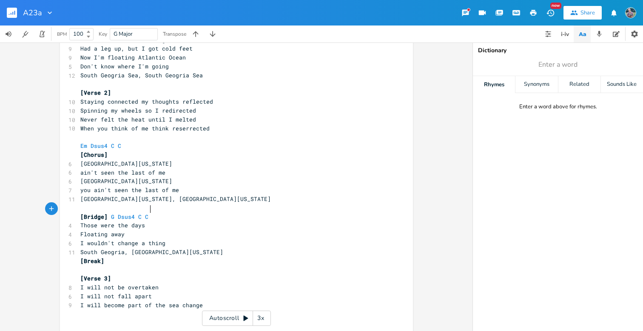
scroll to position [0, 11]
click at [203, 213] on pre "[Bridge] G Dsus4 C C" at bounding box center [232, 217] width 307 height 9
click at [154, 204] on pre "​" at bounding box center [232, 208] width 307 height 9
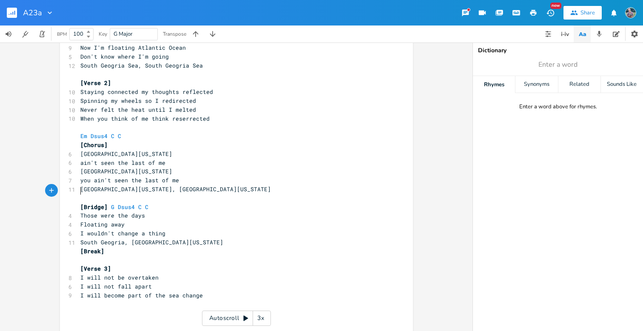
scroll to position [57, 0]
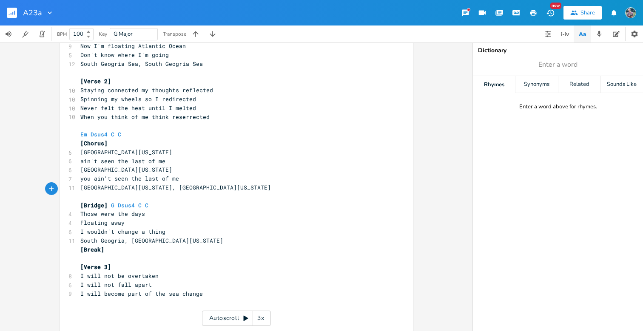
click at [114, 254] on pre "​" at bounding box center [232, 258] width 307 height 9
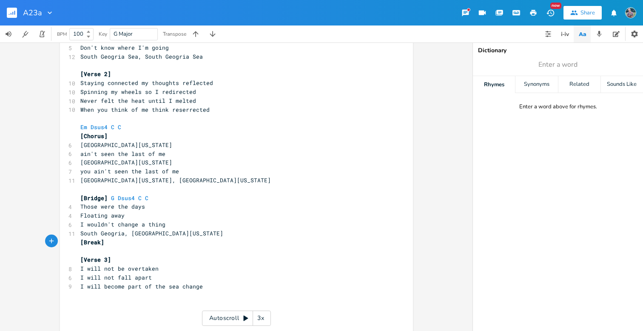
scroll to position [63, 0]
type textarea "part of the sea change"
drag, startPoint x: 197, startPoint y: 278, endPoint x: 125, endPoint y: 277, distance: 72.4
click at [125, 283] on span "I will become part of the sea change" at bounding box center [141, 287] width 123 height 8
click at [143, 274] on span "I will not fall apart" at bounding box center [115, 278] width 71 height 8
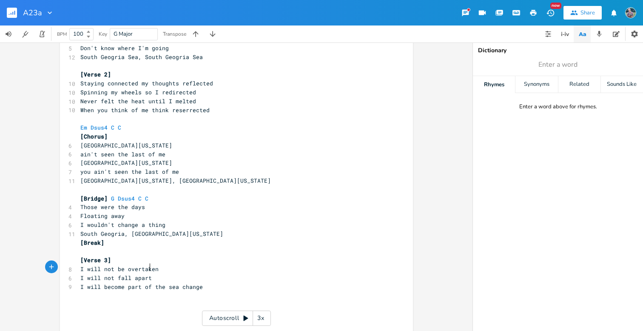
click at [151, 274] on pre "I will not fall apart" at bounding box center [232, 278] width 307 height 9
type textarea "break"
type textarea "I will not break"
drag, startPoint x: 131, startPoint y: 268, endPoint x: 77, endPoint y: 268, distance: 53.6
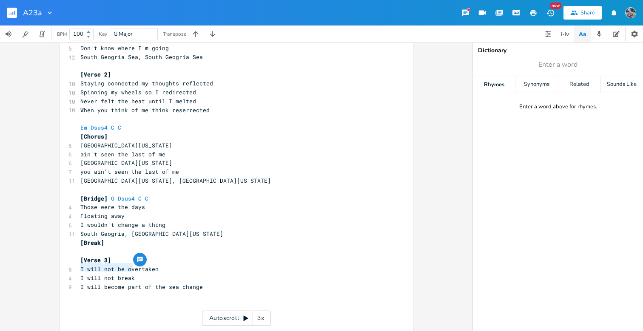
click at [79, 274] on pre "I will not break" at bounding box center [232, 278] width 307 height 9
click at [117, 274] on span "I will not break" at bounding box center [107, 278] width 54 height 8
click at [200, 283] on pre "I will become part of the sea change" at bounding box center [232, 287] width 307 height 9
type textarea "Scie"
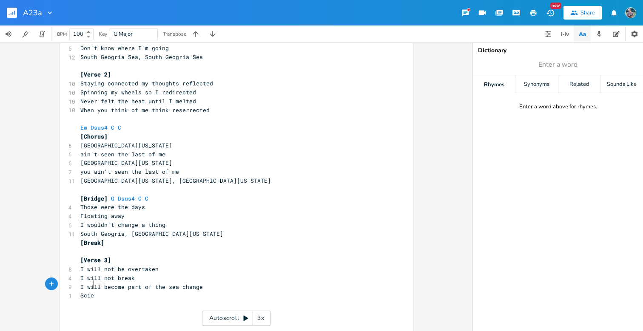
scroll to position [0, 9]
type textarea "T"
type textarea "The sic"
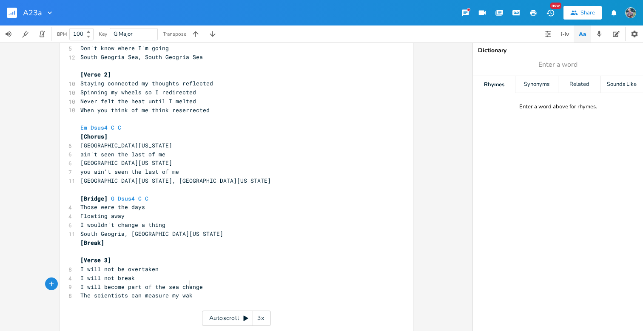
type textarea "cientists can measure my wake"
click at [135, 292] on span "The scientists can measure my wake" at bounding box center [138, 296] width 116 height 8
type textarea "will"
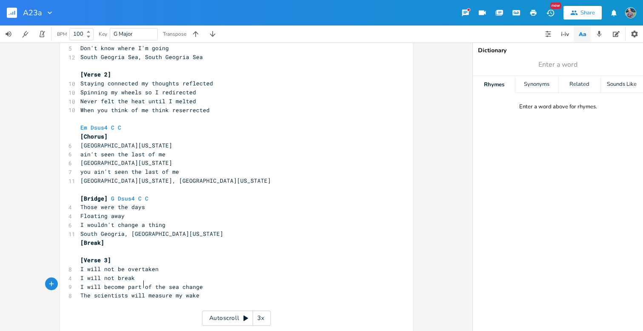
scroll to position [0, 8]
click at [209, 291] on pre "The scientists will measure my wake" at bounding box center [232, 295] width 307 height 9
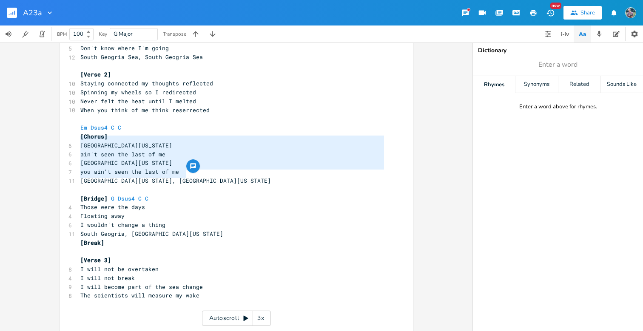
type textarea "[Chorus] South [US_STATE] Sea ain't seen the last of me South [US_STATE] Sea yo…"
drag, startPoint x: 188, startPoint y: 178, endPoint x: 64, endPoint y: 134, distance: 131.6
click at [64, 134] on div "[Chorus] [GEOGRAPHIC_DATA][US_STATE] ain't seen the last of me [GEOGRAPHIC_DATA…" at bounding box center [236, 165] width 353 height 363
click at [197, 291] on pre "The scientists will measure my wake" at bounding box center [232, 295] width 307 height 9
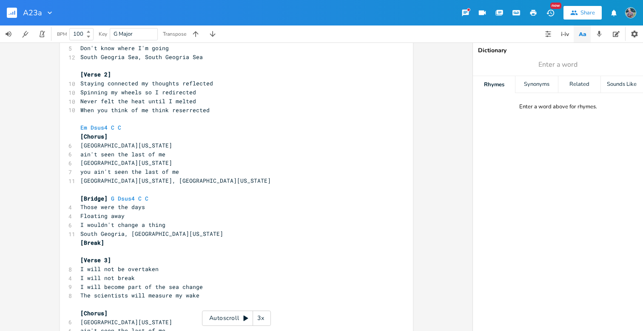
scroll to position [102, 0]
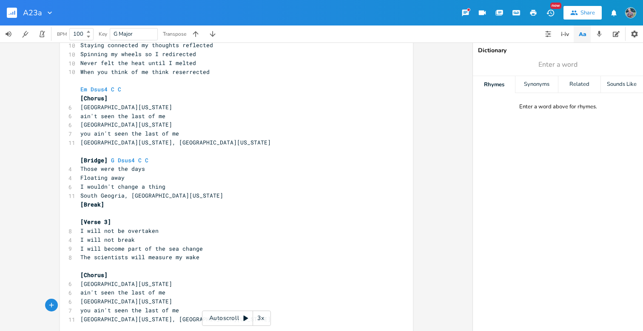
click at [80, 201] on span "[Break]" at bounding box center [92, 205] width 24 height 8
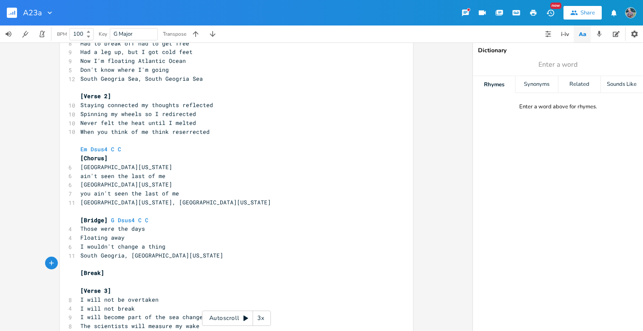
scroll to position [42, 0]
click at [85, 189] on span "you ain't seen the last of me" at bounding box center [129, 193] width 99 height 8
type textarea "you"
click at [85, 189] on span "you ain't seen the last of me" at bounding box center [129, 193] width 99 height 8
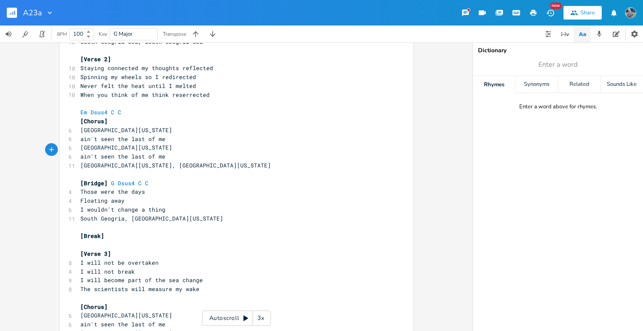
scroll to position [83, 0]
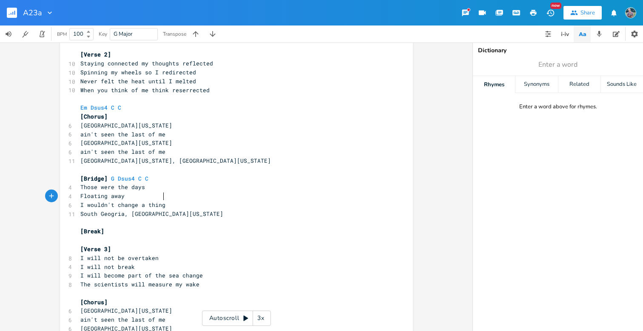
click at [161, 201] on pre "I wouldn't change a thing" at bounding box center [232, 205] width 307 height 9
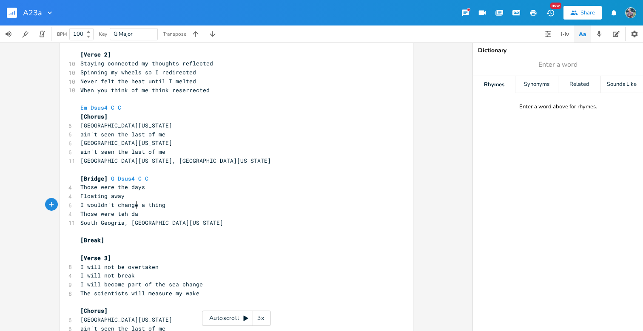
scroll to position [0, 43]
type textarea "Those were teh days"
type textarea "he days"
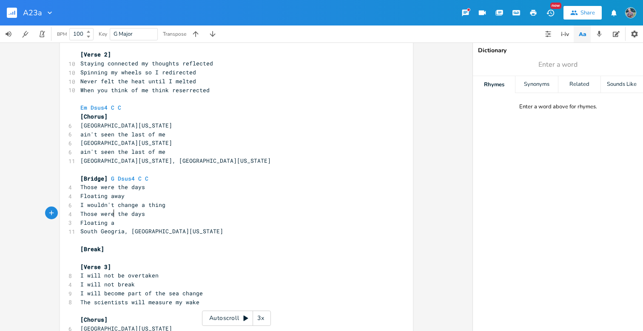
scroll to position [0, 27]
type textarea "Floating away"
click at [148, 201] on span "I wouldn't change a thing" at bounding box center [122, 205] width 85 height 8
click at [146, 228] on span "South Geogria, [GEOGRAPHIC_DATA][US_STATE]" at bounding box center [151, 232] width 143 height 8
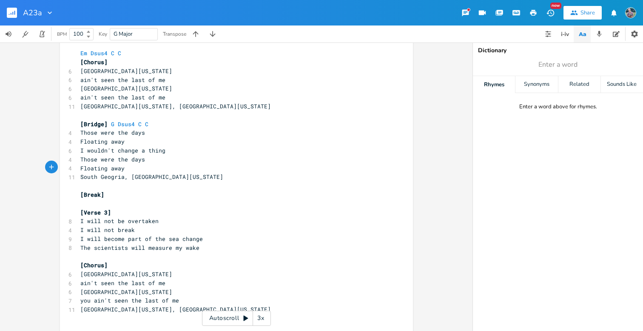
scroll to position [138, 0]
click at [131, 226] on pre "I will not break" at bounding box center [232, 230] width 307 height 9
type textarea "aprt"
click at [189, 244] on span "The scientists will measure my wake" at bounding box center [139, 248] width 119 height 8
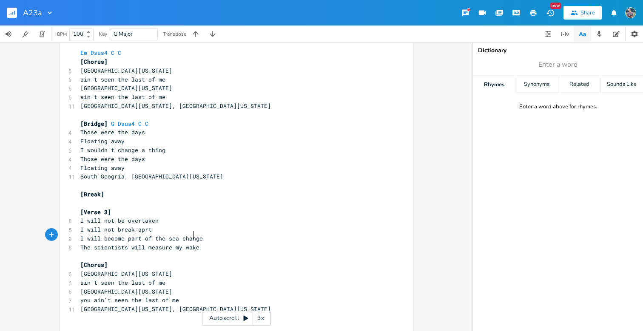
type textarea "wake"
click at [189, 244] on span "The scientists will measure my wake" at bounding box center [139, 248] width 119 height 8
type textarea "e by heart"
type textarea "wake"
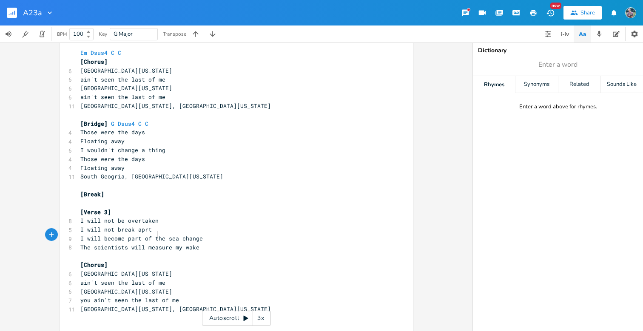
click at [153, 244] on span "The scientists will measure my wake" at bounding box center [139, 248] width 119 height 8
click at [151, 226] on pre "I will not break aprt" at bounding box center [232, 230] width 307 height 9
click at [113, 226] on span "I will not break aprt" at bounding box center [115, 230] width 71 height 8
type textarea "just"
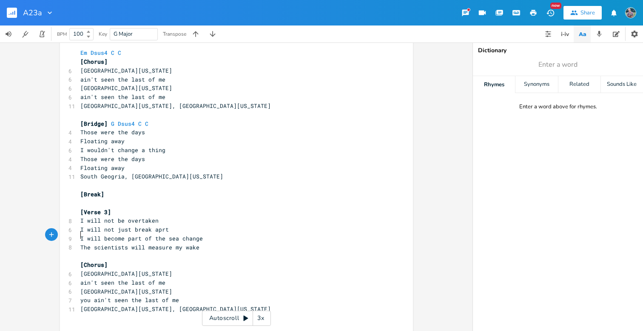
type textarea "The"
drag, startPoint x: 78, startPoint y: 236, endPoint x: 88, endPoint y: 236, distance: 9.8
click at [88, 244] on span "The scientists will measure my wake" at bounding box center [139, 248] width 119 height 8
click at [92, 244] on span "The scientists will measure my wake" at bounding box center [139, 248] width 119 height 8
click at [188, 244] on span "The scientists will measure my wake" at bounding box center [139, 248] width 119 height 8
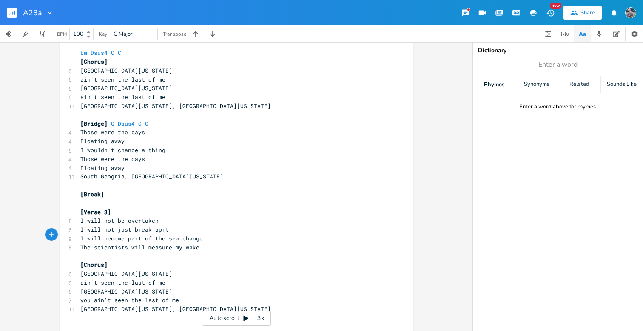
type textarea "wake"
click at [188, 244] on span "The scientists will measure my wake" at bounding box center [139, 248] width 119 height 8
click at [182, 244] on span "The scientists will measure my wake" at bounding box center [139, 248] width 119 height 8
drag, startPoint x: 194, startPoint y: 235, endPoint x: 75, endPoint y: 234, distance: 119.1
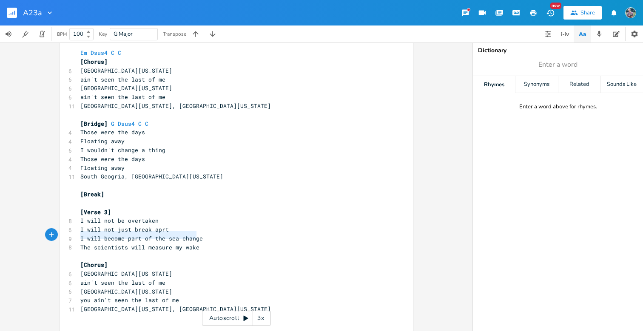
click at [75, 234] on div "The scientists will measure my wake xxxxxxxxxx Em Dsus4 C G [Verse 1] 8 Had to …" at bounding box center [236, 135] width 353 height 452
type textarea "In my wake measure my heart"
click at [170, 243] on pre "In my wake measure my heart" at bounding box center [232, 247] width 307 height 9
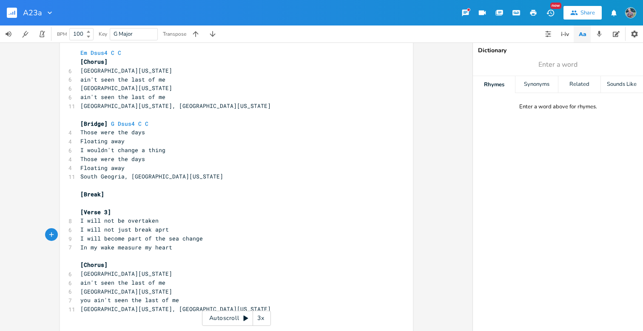
click at [114, 244] on span "In my wake measure my heart" at bounding box center [126, 248] width 92 height 8
type textarea "scientists will"
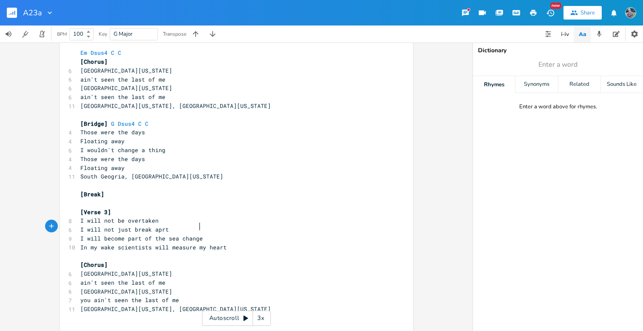
click at [200, 234] on pre "I will become part of the sea change" at bounding box center [232, 238] width 307 height 9
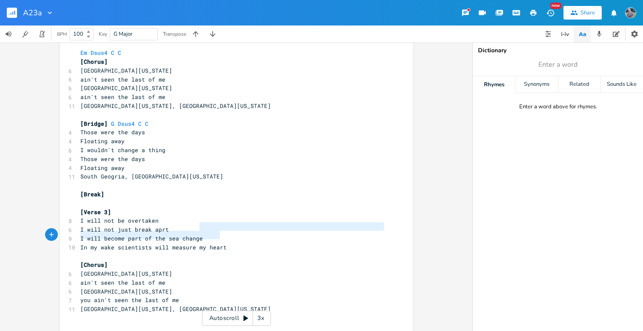
type textarea "In my wake scientists will measure my heart"
drag, startPoint x: 200, startPoint y: 230, endPoint x: 225, endPoint y: 234, distance: 25.1
click at [225, 234] on div "Em Dsus4 C G [Verse 1] 8 Had to break off had to get free 9 Had a leg up, but I…" at bounding box center [232, 137] width 307 height 425
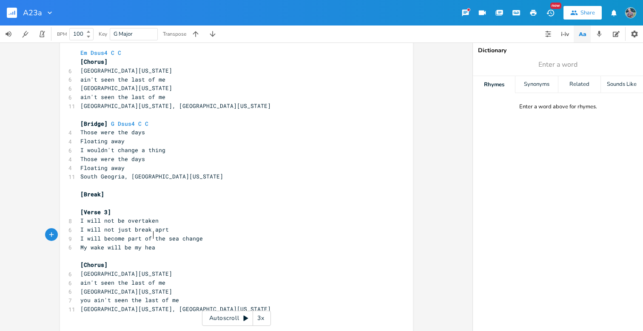
type textarea "My wake will be my heart"
type textarea "In y"
type textarea "my wake still beats me"
type textarea "y heart"
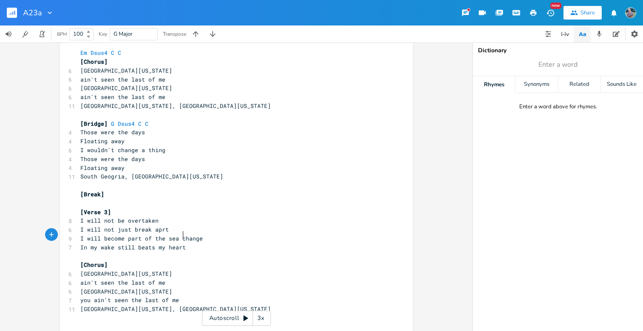
scroll to position [0, 15]
type textarea "heart"
drag, startPoint x: 183, startPoint y: 237, endPoint x: 74, endPoint y: 238, distance: 108.9
click at [74, 238] on div "In my wake still beats my heart xxxxxxxxxx Em Dsus4 C G [Verse 1] 8 Had to brea…" at bounding box center [236, 135] width 353 height 452
type textarea "Scientists will ma"
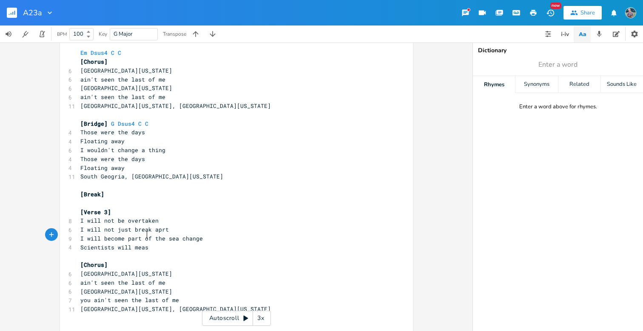
scroll to position [0, 14]
type textarea "easure my awk"
type textarea "wak"
type textarea "w"
type textarea "waki"
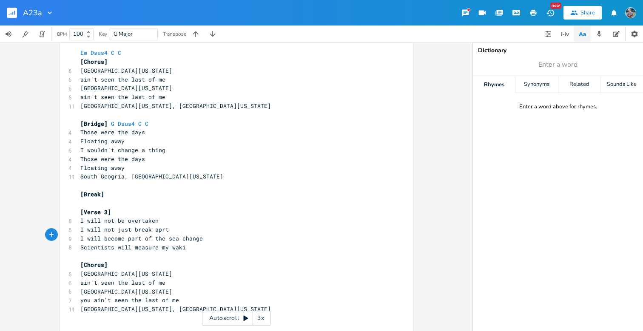
scroll to position [0, 10]
type textarea "ing heart"
click at [117, 226] on span "I will not just break aprt" at bounding box center [124, 230] width 89 height 8
click at [119, 226] on span "I will not just break aprt" at bounding box center [124, 230] width 89 height 8
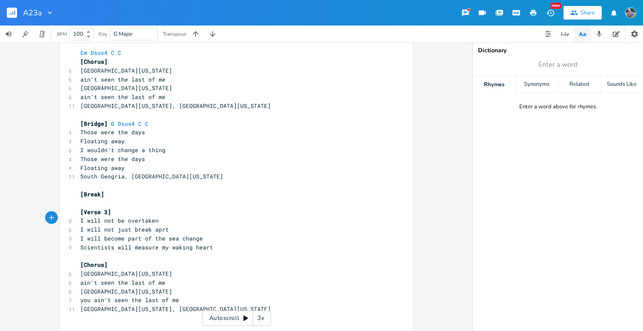
type textarea "just"
click at [119, 226] on span "I will not just break aprt" at bounding box center [124, 230] width 89 height 8
click at [145, 226] on span "I will not break aprt" at bounding box center [115, 230] width 71 height 8
type textarea "apart"
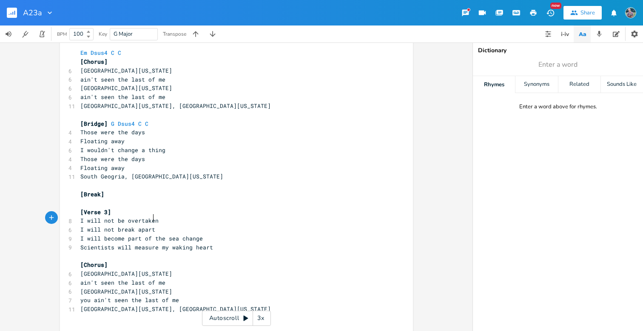
scroll to position [0, 11]
click at [120, 235] on span "I will become part of the sea change" at bounding box center [141, 239] width 123 height 8
click at [163, 244] on span "Scientists will measure my waking heart" at bounding box center [146, 248] width 133 height 8
type textarea "e my waking heart"
drag, startPoint x: 208, startPoint y: 235, endPoint x: 149, endPoint y: 234, distance: 58.7
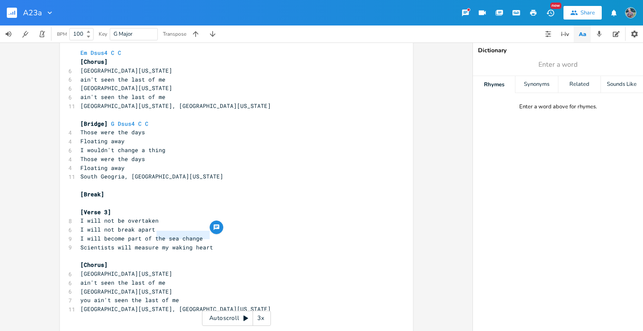
click at [150, 243] on pre "Scientists will measure my waking heart" at bounding box center [232, 247] width 307 height 9
click at [149, 244] on span "Scientists will measure my waking heart" at bounding box center [146, 248] width 133 height 8
drag, startPoint x: 207, startPoint y: 234, endPoint x: 94, endPoint y: 236, distance: 113.6
click at [94, 243] on pre "Scientists will measure my waking heart" at bounding box center [232, 247] width 307 height 9
type textarea "I"
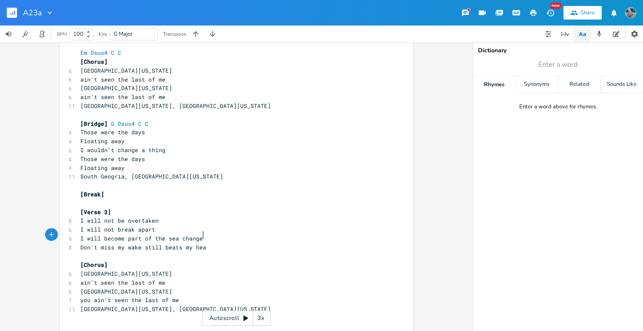
scroll to position [0, 82]
type textarea "Don't miss my wake still beats my heart"
click at [201, 234] on pre "I will become part of the sea change" at bounding box center [232, 238] width 307 height 9
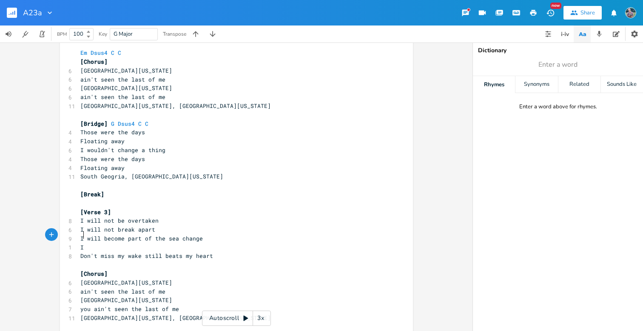
type textarea "Ie"
type textarea "heard an ice"
type textarea "[PERSON_NAME]"
type textarea "g is ac"
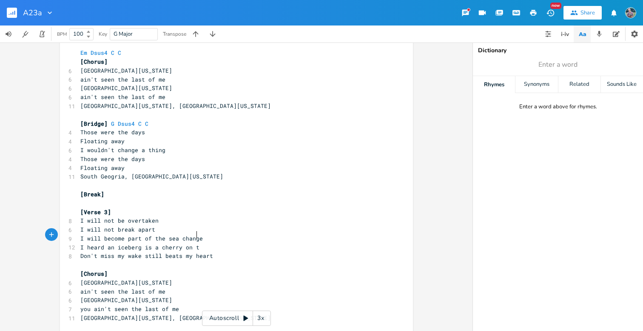
scroll to position [0, 29]
type textarea "cherry on top"
click at [193, 252] on span "Don't miss my wake still beats my heart" at bounding box center [146, 256] width 133 height 8
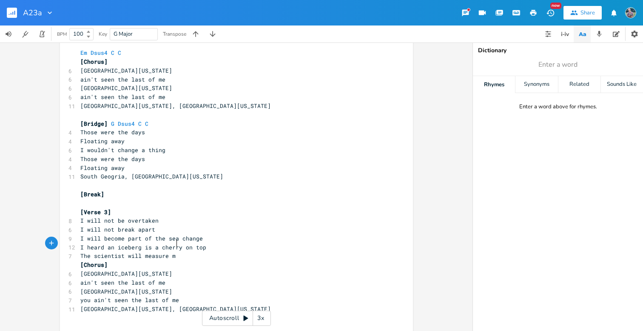
type textarea "The scientist will measure m w"
type textarea "y wkae"
type textarea "ake"
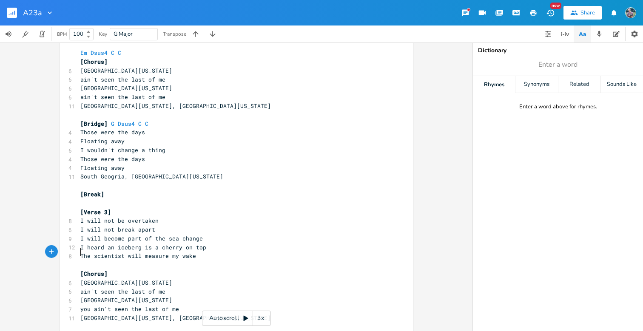
click at [130, 252] on span "The scientist will measure my wake" at bounding box center [138, 256] width 116 height 8
type textarea "can"
click at [192, 252] on pre "The scientist can measure my wake" at bounding box center [232, 256] width 307 height 9
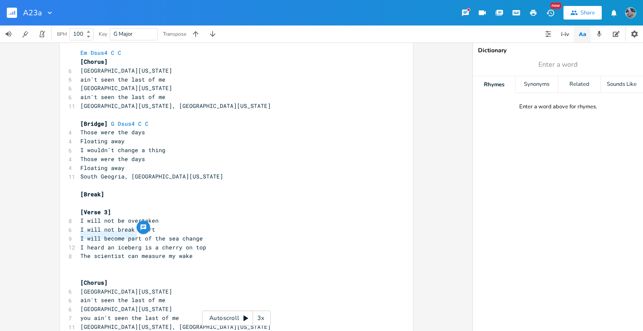
type textarea "I heard an iceberg"
drag, startPoint x: 77, startPoint y: 235, endPoint x: 137, endPoint y: 236, distance: 60.0
click at [137, 244] on span "I heard an iceberg is a cherry on top" at bounding box center [143, 248] width 126 height 8
click at [160, 217] on pre "I will not be overtaken" at bounding box center [232, 221] width 307 height 9
drag, startPoint x: 77, startPoint y: 233, endPoint x: 149, endPoint y: 237, distance: 72.5
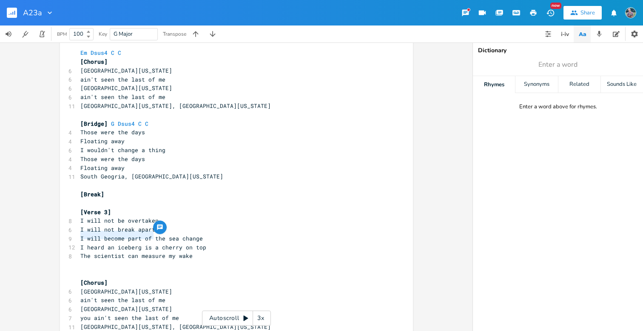
click at [149, 243] on pre "I heard an iceberg is a cherry on top" at bounding box center [232, 247] width 307 height 9
type textarea "Call me"
click at [168, 243] on pre "Call me a cherry on top" at bounding box center [232, 247] width 307 height 9
click at [191, 252] on pre "The scientist can measure my wake" at bounding box center [232, 256] width 307 height 9
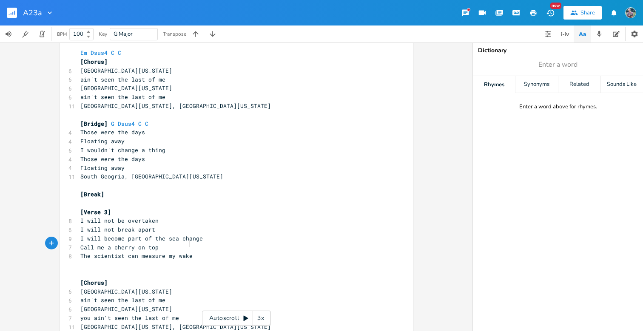
click at [120, 252] on span "The scientist can measure my wake" at bounding box center [136, 256] width 112 height 8
type textarea "s"
click at [191, 252] on pre "The scientists can measure my wake" at bounding box center [232, 256] width 307 height 9
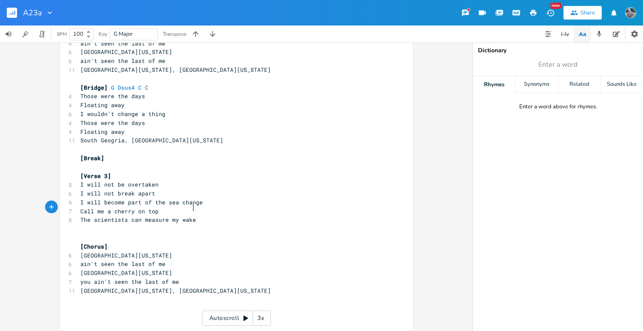
scroll to position [174, 0]
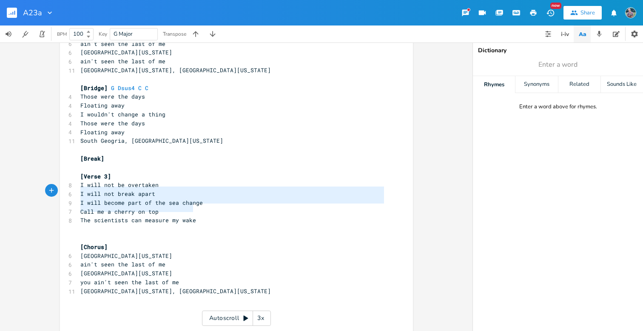
type textarea "Call me a cherry on top The scientists can measure my wake"
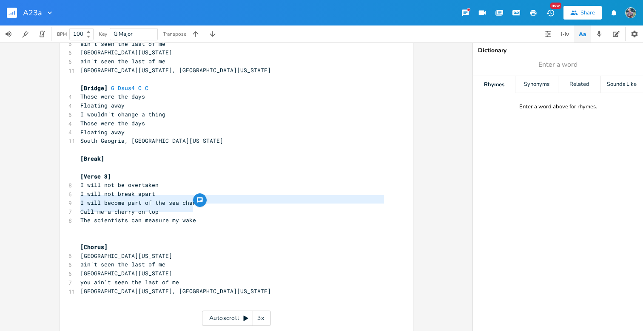
drag, startPoint x: 205, startPoint y: 208, endPoint x: 57, endPoint y: 200, distance: 147.9
click at [60, 200] on div "Call me a cherry on top The scientists can measure my wake xxxxxxxxxx Em Dsus4 …" at bounding box center [236, 109] width 353 height 470
click at [138, 217] on span "The scientists can measure my wake" at bounding box center [138, 221] width 116 height 8
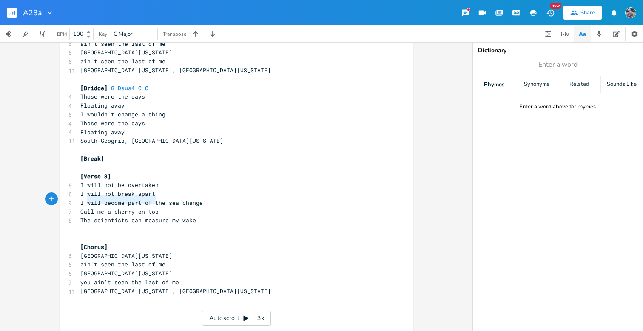
type textarea "Call me a cherry on top"
drag, startPoint x: 156, startPoint y: 201, endPoint x: 78, endPoint y: 201, distance: 77.9
click at [79, 208] on pre "Call me a cherry on top" at bounding box center [232, 212] width 307 height 9
click at [80, 208] on span "Call me a cherry on top" at bounding box center [119, 212] width 78 height 8
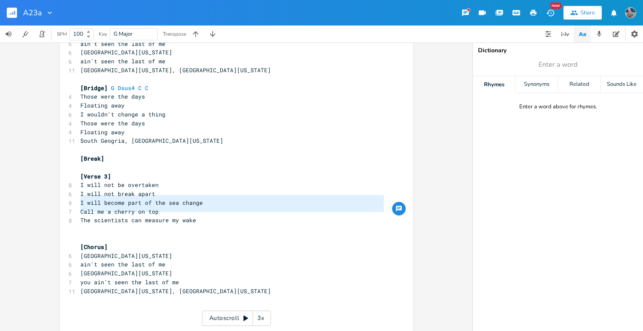
type textarea "Call me a cherry on top The scientists can measure my wake"
drag, startPoint x: 78, startPoint y: 201, endPoint x: 200, endPoint y: 212, distance: 122.2
click at [200, 212] on div "Em Dsus4 C G [Verse 1] 8 Had to break off had to get free 9 Had a leg up, but I…" at bounding box center [232, 110] width 307 height 443
click at [149, 208] on span "Call me a cherry on top" at bounding box center [119, 212] width 78 height 8
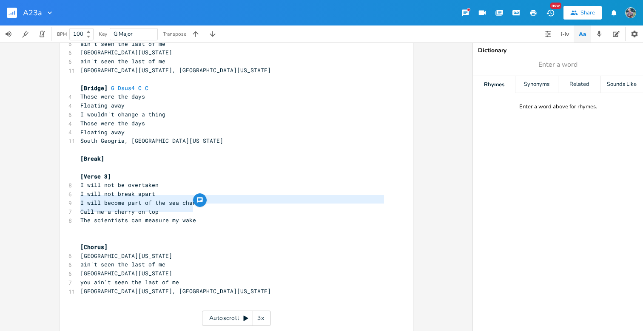
drag, startPoint x: 190, startPoint y: 208, endPoint x: 77, endPoint y: 202, distance: 113.8
click at [79, 202] on div "Em Dsus4 C G [Verse 1] 8 Had to break off had to get free 9 Had a leg up, but I…" at bounding box center [232, 110] width 307 height 443
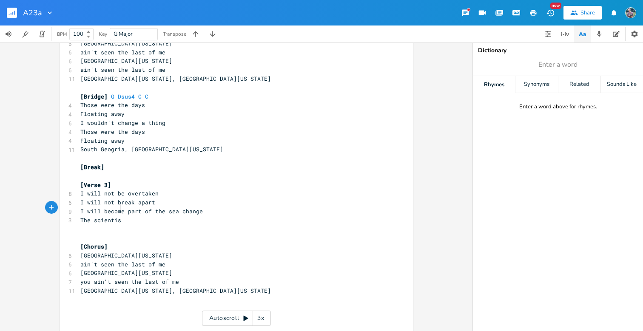
scroll to position [0, 29]
type textarea "The scientists can wake my heart"
drag, startPoint x: 186, startPoint y: 207, endPoint x: 141, endPoint y: 206, distance: 44.7
click at [141, 216] on pre "The scientists can wake my heart" at bounding box center [232, 220] width 307 height 9
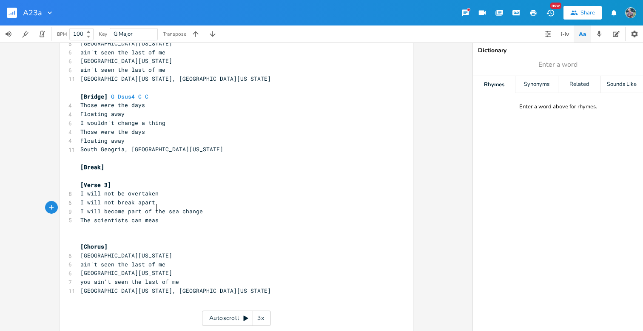
type textarea "measure"
type textarea "know my name by heart"
click at [128, 217] on span "The scientists know my name by heart" at bounding box center [141, 221] width 123 height 8
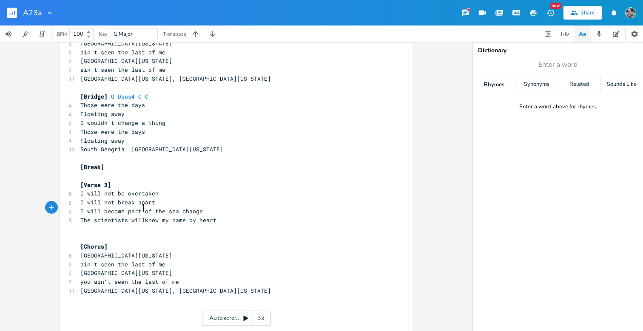
type textarea "will"
click at [237, 216] on pre "The scientists will know my name by heart" at bounding box center [232, 220] width 307 height 9
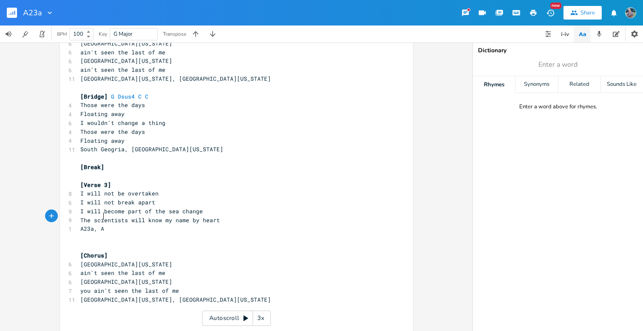
scroll to position [0, 17]
type textarea "A23a, A 2"
type textarea "23 a"
type textarea "a"
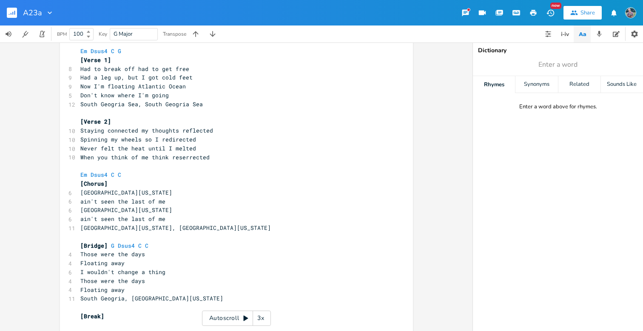
scroll to position [14, 0]
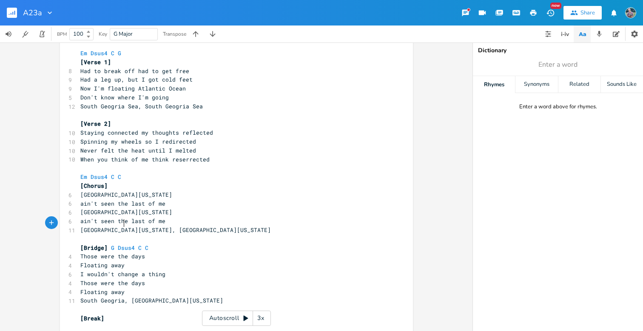
click at [121, 226] on span "[GEOGRAPHIC_DATA][US_STATE], [GEOGRAPHIC_DATA][US_STATE]" at bounding box center [175, 230] width 191 height 8
type textarea "Sea"
click at [151, 261] on pre "Floating away" at bounding box center [232, 265] width 307 height 9
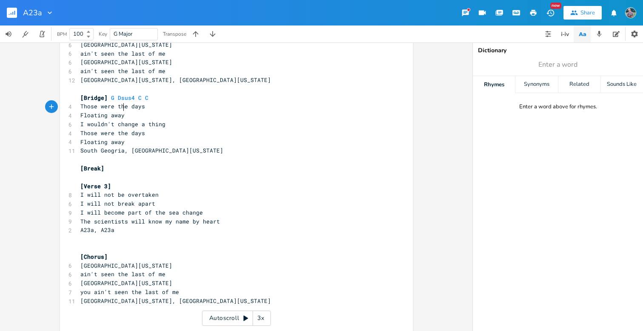
scroll to position [165, 0]
click at [217, 217] on pre "The scientists will know my name by heart" at bounding box center [232, 221] width 307 height 9
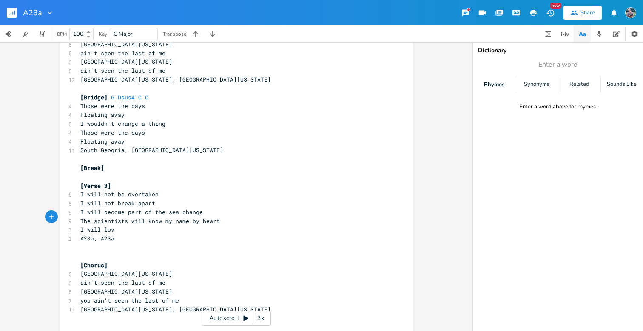
type textarea "I will lov"
type textarea "e"
type textarea "in"
type textarea "e"
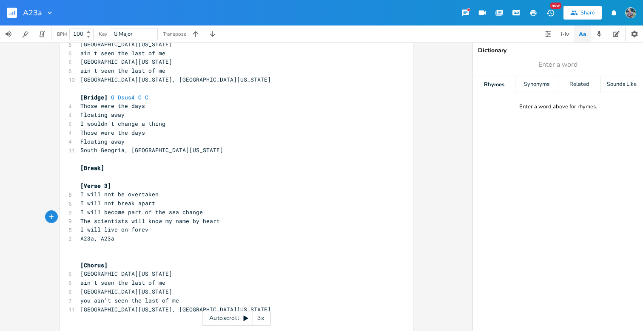
scroll to position [0, 27]
type textarea "ve on forever I will cycle ht"
type textarea "trh"
type textarea "hrough and through"
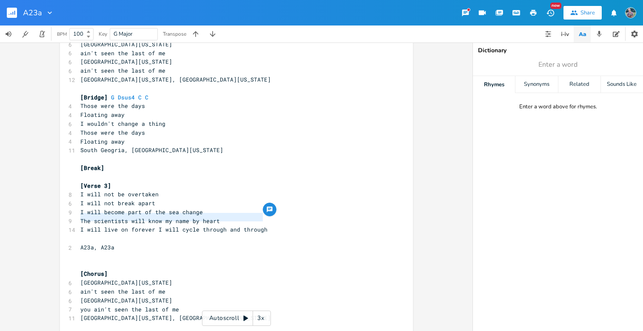
drag, startPoint x: 78, startPoint y: 220, endPoint x: 259, endPoint y: 220, distance: 180.4
click at [259, 226] on span "I will live on forever I will cycle through and through" at bounding box center [173, 230] width 187 height 8
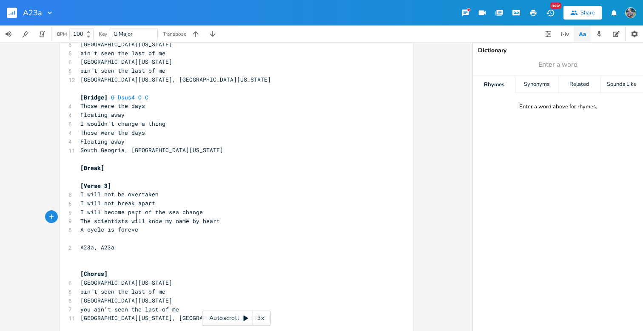
scroll to position [0, 35]
type textarea "A cycle is forevere"
drag, startPoint x: 129, startPoint y: 209, endPoint x: 182, endPoint y: 211, distance: 52.8
click at [182, 217] on span "The scientists will know my name by heart" at bounding box center [150, 221] width 140 height 8
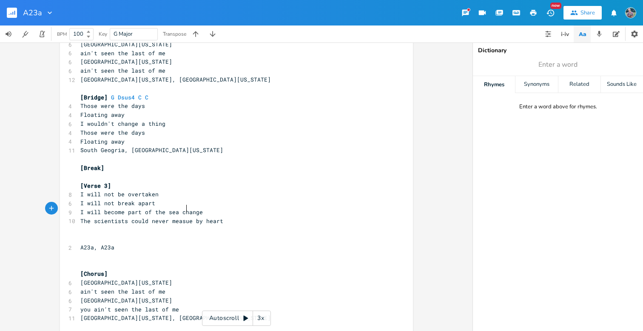
scroll to position [0, 43]
type textarea "could never measurem"
type textarea "m"
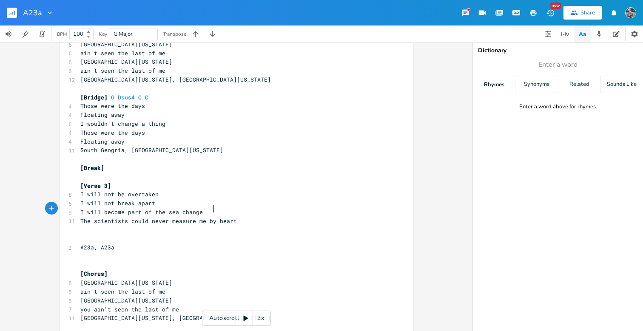
click at [209, 217] on span "The scientists could never measure me by heart" at bounding box center [158, 221] width 157 height 8
click at [236, 217] on pre "The scientists could never measure me by heart" at bounding box center [232, 221] width 307 height 9
click at [210, 217] on span "The scientists could never measure me by heart" at bounding box center [158, 221] width 157 height 8
type textarea "e by"
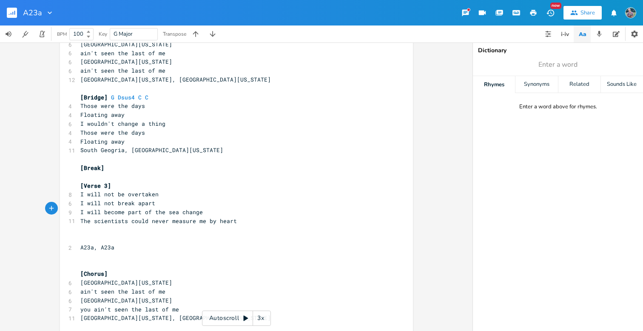
click at [231, 217] on pre "The scientists could never measure me by heart" at bounding box center [232, 221] width 307 height 9
type textarea "A23a, A23a"
drag, startPoint x: 119, startPoint y: 237, endPoint x: 45, endPoint y: 233, distance: 74.6
click at [60, 233] on div "A23a, A23a xxxxxxxxxx Em Dsus4 C G [Verse 1] 8 Had to break off had to get free…" at bounding box center [236, 126] width 353 height 487
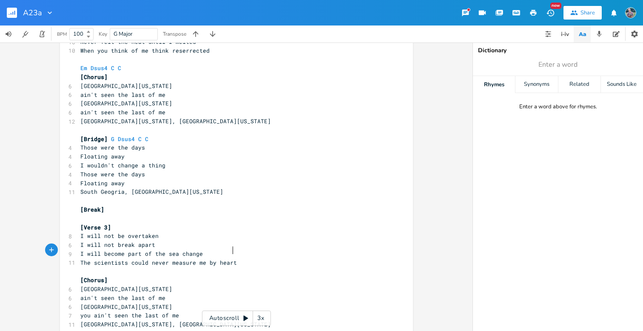
scroll to position [134, 0]
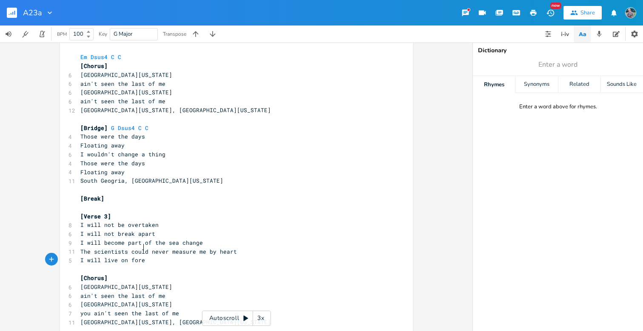
type textarea "I will live on forever"
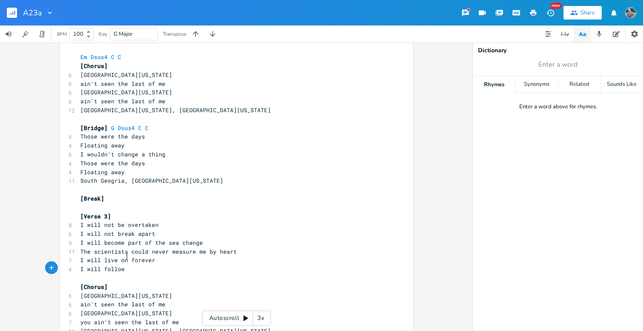
scroll to position [0, 26]
type textarea "I will follow in the flow"
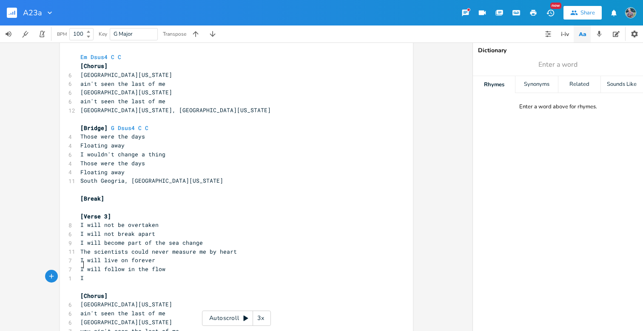
scroll to position [0, 3]
type textarea "I bdv"
type textarea "ecome part of"
type textarea "am swallowed by water I am all"
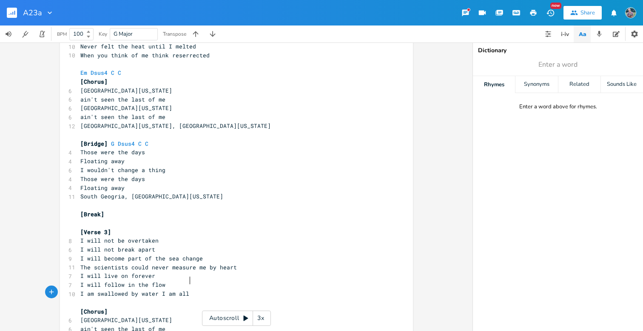
scroll to position [123, 0]
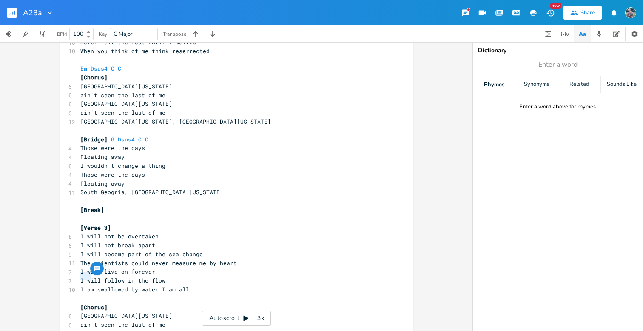
drag, startPoint x: 77, startPoint y: 266, endPoint x: 92, endPoint y: 266, distance: 14.9
click at [92, 286] on span "I am swallowed by water I am all" at bounding box center [134, 290] width 109 height 8
type textarea "I'll be"
type textarea "d by water I am all"
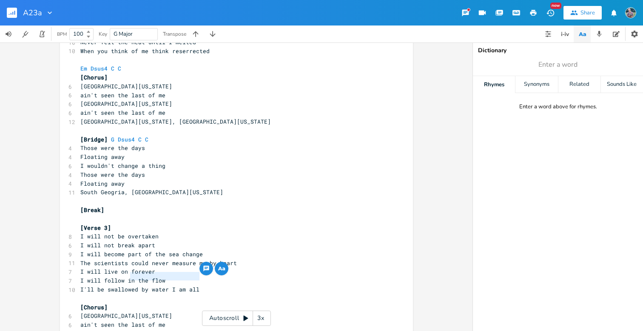
drag, startPoint x: 197, startPoint y: 265, endPoint x: 129, endPoint y: 266, distance: 68.1
click at [129, 286] on pre "I'll be swallowed by water I am all" at bounding box center [232, 290] width 307 height 9
type textarea "ing the water"
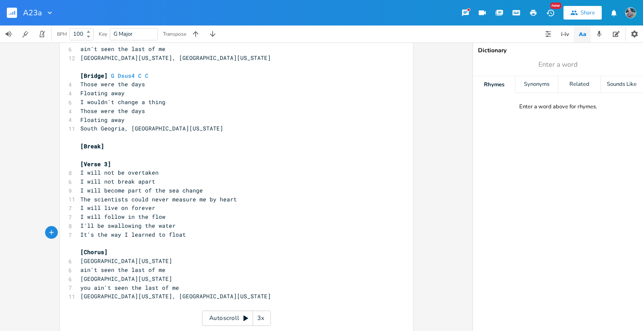
scroll to position [190, 0]
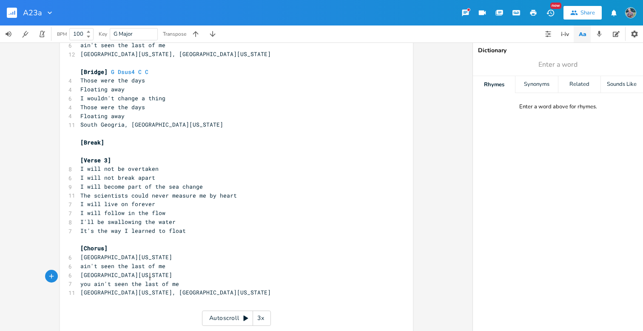
click at [148, 289] on span "[GEOGRAPHIC_DATA][US_STATE], [GEOGRAPHIC_DATA][US_STATE]" at bounding box center [175, 293] width 191 height 8
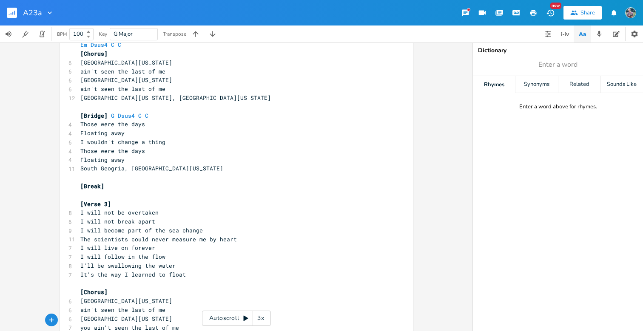
scroll to position [146, 0]
click at [147, 166] on span "South Geogria, [GEOGRAPHIC_DATA][US_STATE]" at bounding box center [151, 170] width 143 height 8
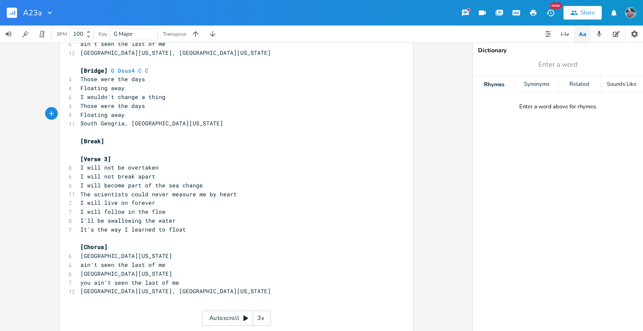
scroll to position [191, 0]
click at [158, 288] on span "[GEOGRAPHIC_DATA][US_STATE], [GEOGRAPHIC_DATA][US_STATE]" at bounding box center [175, 292] width 191 height 8
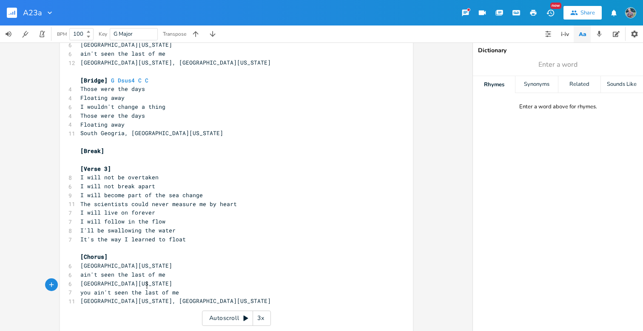
scroll to position [174, 0]
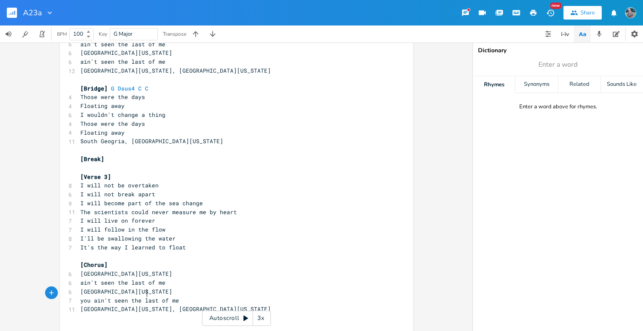
click at [146, 208] on span "The scientists could never measure me by heart" at bounding box center [158, 212] width 157 height 8
click at [170, 208] on span "The scientists never measure me by heart" at bounding box center [148, 212] width 136 height 8
click at [201, 199] on pre "I will become part of the sea change" at bounding box center [232, 203] width 307 height 9
drag, startPoint x: 79, startPoint y: 234, endPoint x: 160, endPoint y: 237, distance: 81.7
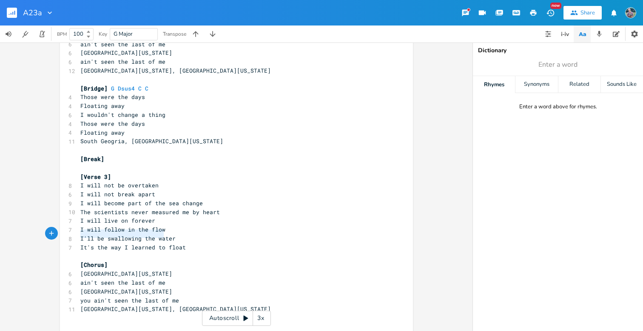
click at [160, 244] on span "It's the way I learned to float" at bounding box center [133, 248] width 106 height 8
click at [196, 243] on pre "Until I return to float" at bounding box center [232, 247] width 307 height 9
click at [134, 244] on span "Until I return to float" at bounding box center [119, 248] width 78 height 8
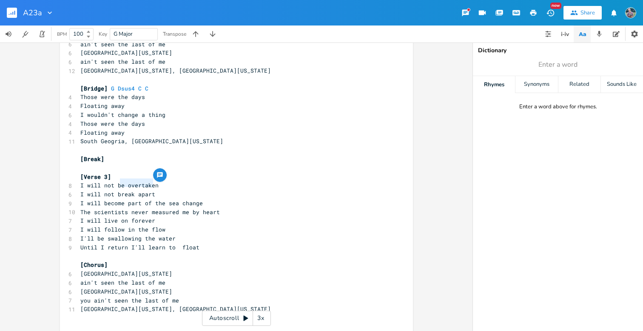
drag, startPoint x: 150, startPoint y: 183, endPoint x: 118, endPoint y: 184, distance: 31.9
click at [118, 191] on span "I will not break apart" at bounding box center [117, 195] width 75 height 8
click at [124, 191] on span "I will not be part" at bounding box center [110, 195] width 61 height 8
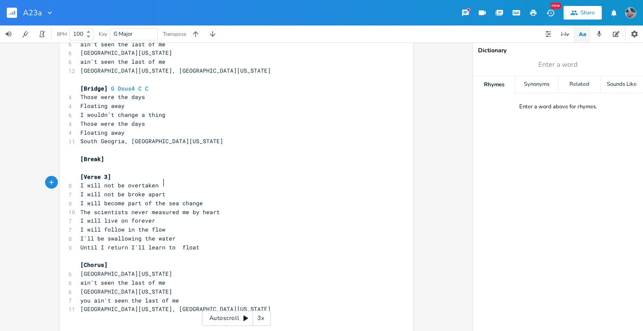
click at [171, 190] on pre "I will not be broke apart" at bounding box center [232, 194] width 307 height 9
click at [141, 191] on span "I will not be broke apart" at bounding box center [122, 195] width 85 height 8
click at [163, 190] on pre "I will not break apart" at bounding box center [232, 194] width 307 height 9
drag, startPoint x: 128, startPoint y: 234, endPoint x: 159, endPoint y: 234, distance: 31.1
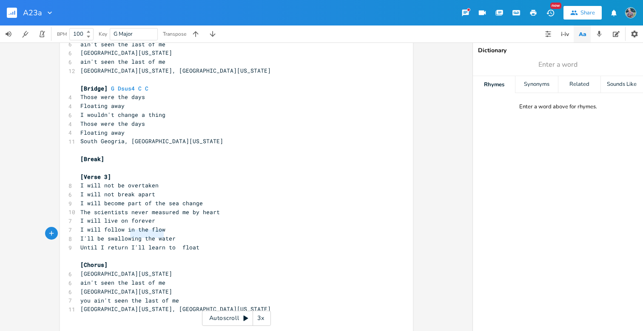
click at [159, 244] on span "Until I return I'll learn to float" at bounding box center [139, 248] width 119 height 8
click at [141, 244] on span "Until I return to float" at bounding box center [121, 248] width 82 height 8
click at [166, 235] on span "I'll be swallowing the water" at bounding box center [127, 239] width 95 height 8
click at [175, 243] on pre "Until I return to float" at bounding box center [232, 247] width 307 height 9
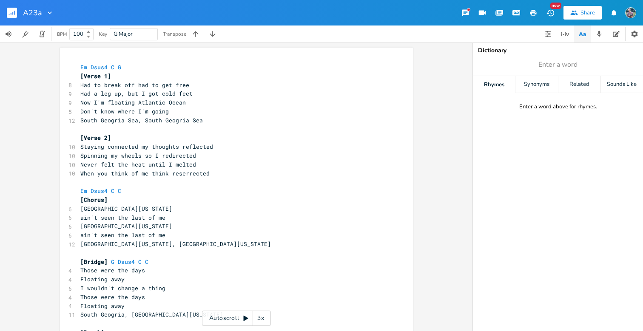
scroll to position [0, 0]
click at [121, 178] on pre "​" at bounding box center [232, 182] width 307 height 9
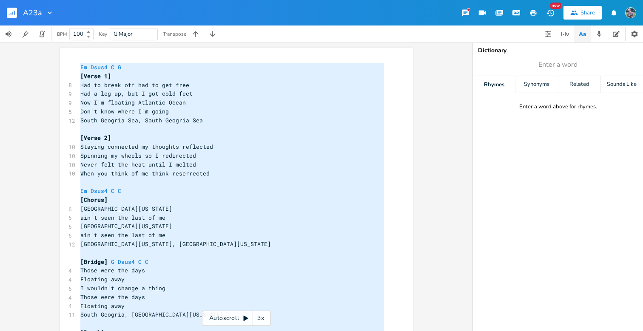
scroll to position [186, 0]
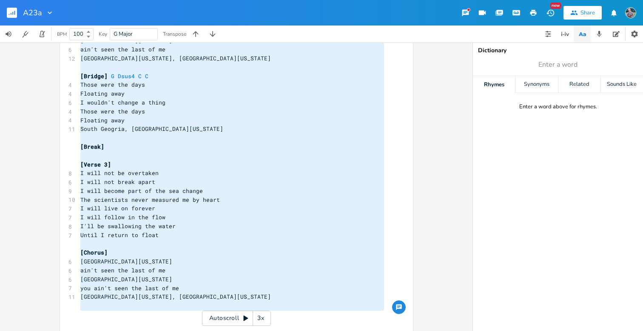
click at [122, 196] on span "The scientists never measured me by heart" at bounding box center [150, 200] width 140 height 8
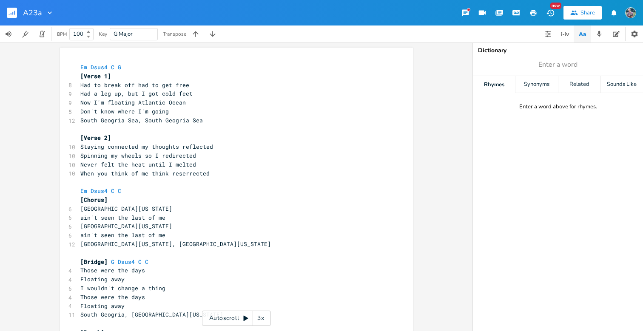
scroll to position [0, 0]
click at [112, 119] on span "South Geogria Sea, South Geogria Sea" at bounding box center [141, 121] width 123 height 8
click at [165, 118] on span "[GEOGRAPHIC_DATA][US_STATE], South Geogria Sea" at bounding box center [158, 121] width 157 height 8
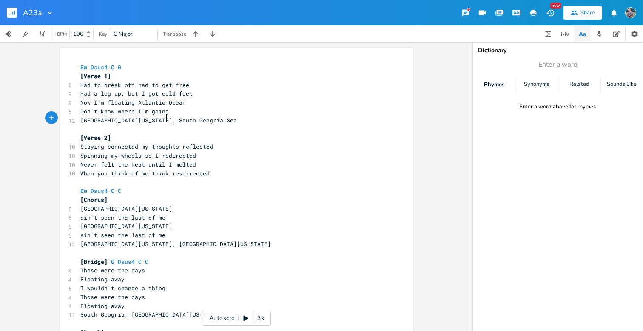
click at [165, 118] on span "[GEOGRAPHIC_DATA][US_STATE], South Geogria Sea" at bounding box center [158, 121] width 157 height 8
click at [154, 170] on span "When you think of me think reserrected" at bounding box center [144, 174] width 129 height 8
click at [107, 205] on span "[GEOGRAPHIC_DATA][US_STATE]" at bounding box center [126, 209] width 92 height 8
click at [106, 223] on span "[GEOGRAPHIC_DATA][US_STATE]" at bounding box center [126, 227] width 92 height 8
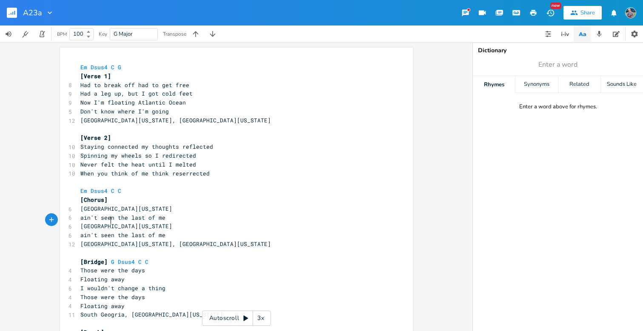
click at [106, 223] on span "[GEOGRAPHIC_DATA][US_STATE]" at bounding box center [126, 227] width 92 height 8
click at [105, 240] on span "[GEOGRAPHIC_DATA][US_STATE], [GEOGRAPHIC_DATA][US_STATE]" at bounding box center [175, 244] width 191 height 8
click at [168, 240] on span "[GEOGRAPHIC_DATA][US_STATE], [GEOGRAPHIC_DATA][US_STATE]" at bounding box center [175, 244] width 191 height 8
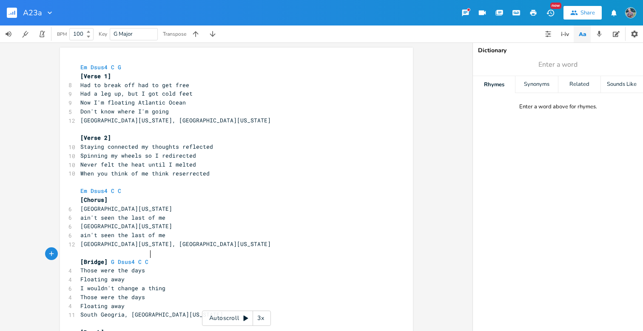
click at [217, 258] on pre "[Bridge] G Dsus4 C C" at bounding box center [232, 262] width 307 height 9
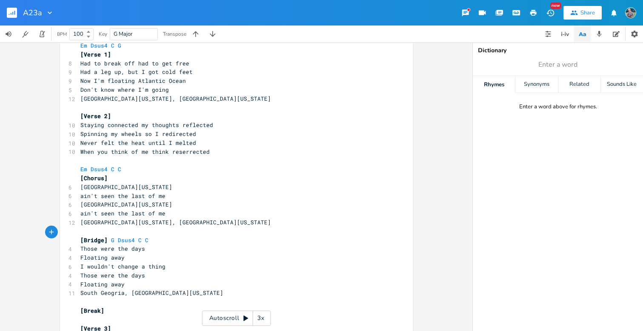
scroll to position [23, 0]
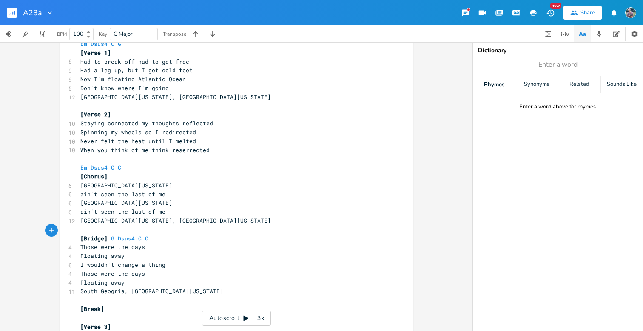
click at [158, 288] on span "South Geogria, [GEOGRAPHIC_DATA][US_STATE]" at bounding box center [151, 292] width 143 height 8
click at [109, 288] on span "South Geogria, [GEOGRAPHIC_DATA][US_STATE]" at bounding box center [151, 292] width 143 height 8
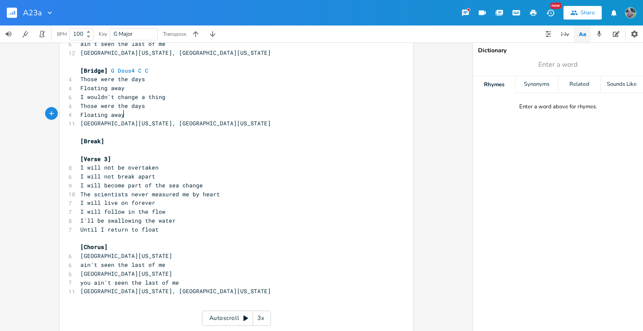
scroll to position [191, 0]
click at [105, 288] on span "[GEOGRAPHIC_DATA][US_STATE], [GEOGRAPHIC_DATA][US_STATE]" at bounding box center [175, 292] width 191 height 8
click at [157, 288] on span "[GEOGRAPHIC_DATA][US_STATE], [GEOGRAPHIC_DATA][US_STATE]" at bounding box center [175, 292] width 191 height 8
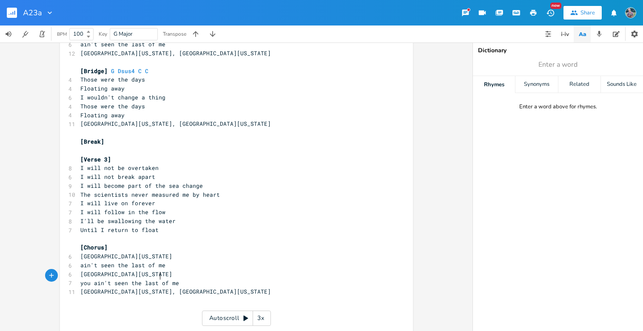
click at [157, 288] on span "[GEOGRAPHIC_DATA][US_STATE], [GEOGRAPHIC_DATA][US_STATE]" at bounding box center [175, 292] width 191 height 8
click at [203, 261] on pre "ain't seen the last of me" at bounding box center [232, 265] width 307 height 9
click at [188, 217] on pre "I'll be swallowing the water" at bounding box center [232, 221] width 307 height 9
drag, startPoint x: 114, startPoint y: 191, endPoint x: 101, endPoint y: 191, distance: 13.2
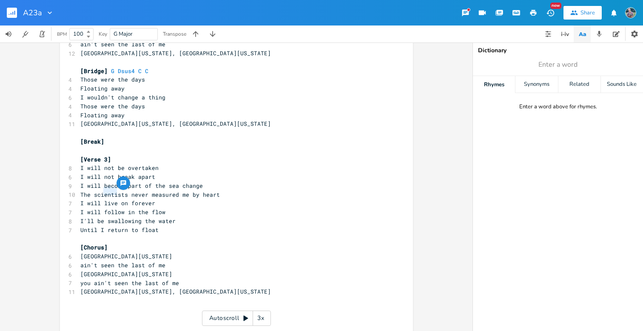
click at [101, 200] on span "I will live on forever" at bounding box center [117, 204] width 75 height 8
click at [176, 191] on span "The scientists never measured me by heart" at bounding box center [150, 195] width 140 height 8
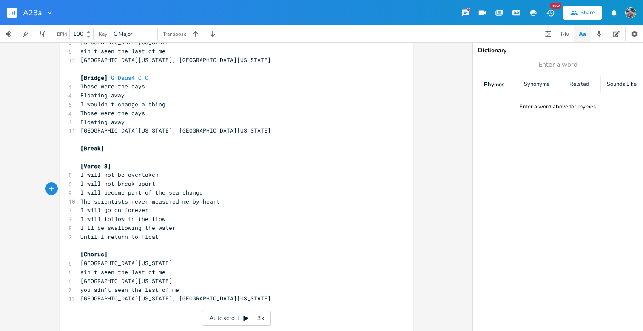
scroll to position [186, 0]
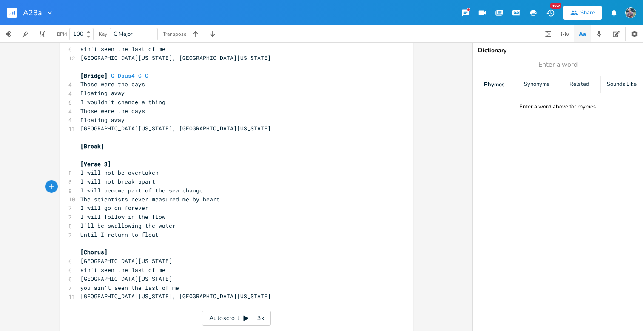
click at [202, 133] on pre "​" at bounding box center [232, 137] width 307 height 9
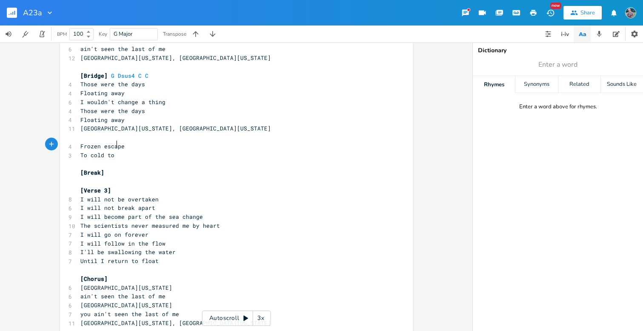
scroll to position [0, 20]
click at [81, 143] on span "Frozen escape" at bounding box center [102, 147] width 44 height 8
drag, startPoint x: 116, startPoint y: 146, endPoint x: 80, endPoint y: 144, distance: 36.2
click at [80, 151] on pre "To cold to" at bounding box center [232, 155] width 307 height 9
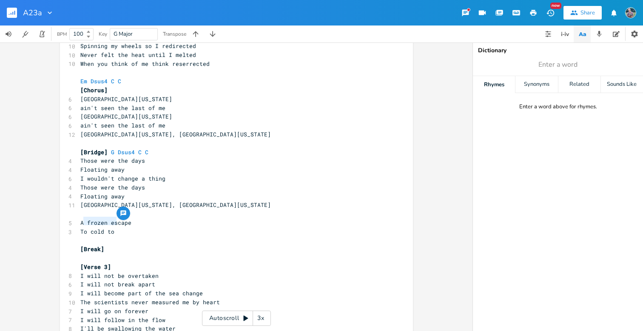
scroll to position [110, 0]
click at [183, 227] on pre "To cold to" at bounding box center [232, 231] width 307 height 9
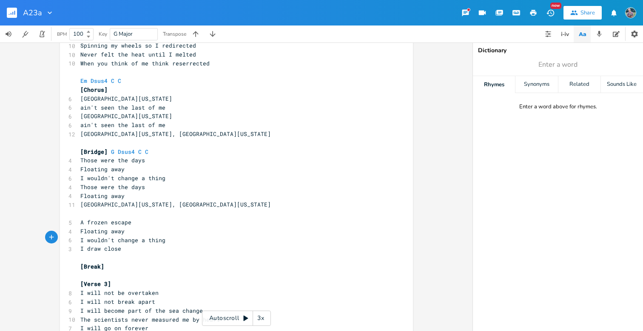
scroll to position [0, 26]
click at [126, 227] on pre "Floating away" at bounding box center [232, 231] width 307 height 9
click at [80, 228] on span "Floating away" at bounding box center [102, 232] width 44 height 8
drag, startPoint x: 122, startPoint y: 221, endPoint x: 77, endPoint y: 221, distance: 45.1
click at [79, 227] on pre "Floating away" at bounding box center [232, 231] width 307 height 9
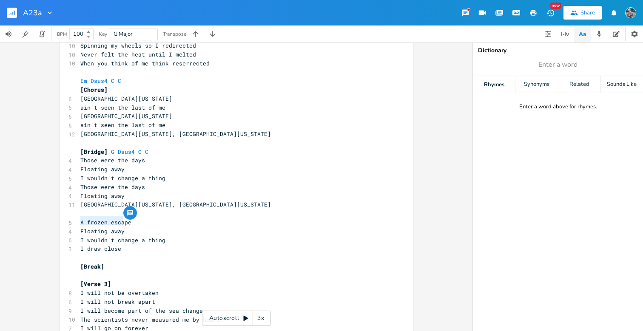
click at [83, 228] on span "Floating away" at bounding box center [102, 232] width 44 height 8
drag, startPoint x: 124, startPoint y: 220, endPoint x: 71, endPoint y: 224, distance: 53.4
click at [71, 224] on div "Floating away xxxxxxxxxx Em Dsus4 C G [Verse 1] 8 Had to break off had to get f…" at bounding box center [236, 202] width 353 height 531
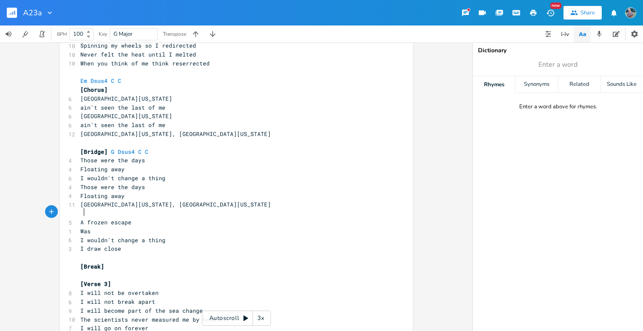
click at [80, 219] on span "A frozen escape" at bounding box center [105, 223] width 51 height 8
click at [91, 227] on pre "Was" at bounding box center [232, 231] width 307 height 9
drag, startPoint x: 122, startPoint y: 236, endPoint x: 75, endPoint y: 236, distance: 46.4
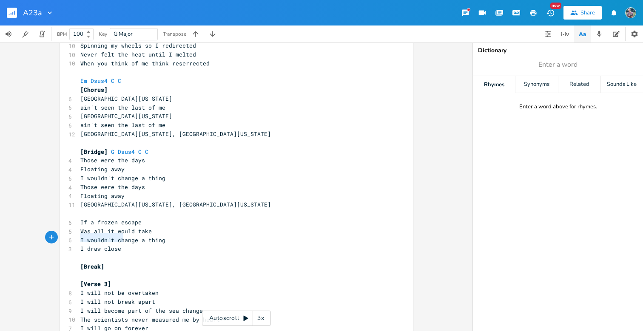
click at [75, 236] on div "I draw close xxxxxxxxxx Em Dsus4 C G [Verse 1] 8 Had to break off had to get fr…" at bounding box center [236, 202] width 353 height 531
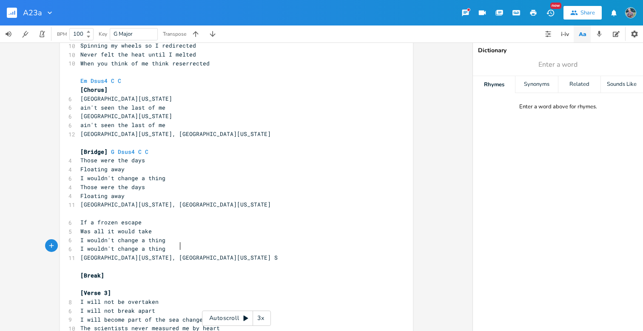
scroll to position [0, 71]
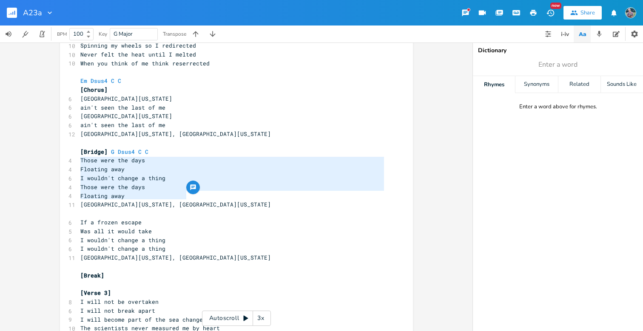
drag, startPoint x: 196, startPoint y: 198, endPoint x: 76, endPoint y: 162, distance: 125.7
click at [79, 162] on div "Em Dsus4 C G [Verse 1] 8 Had to break off had to get free 9 Had a leg up, but I…" at bounding box center [232, 209] width 307 height 513
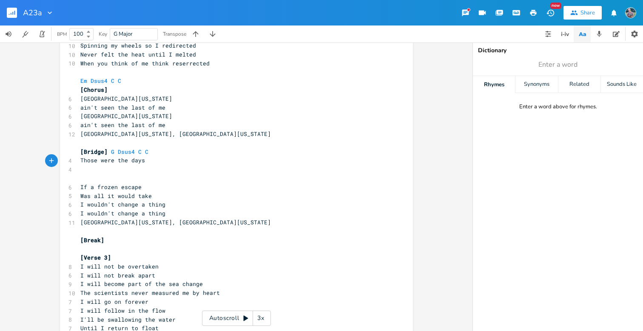
click at [79, 183] on pre "If a frozen escape" at bounding box center [232, 187] width 307 height 9
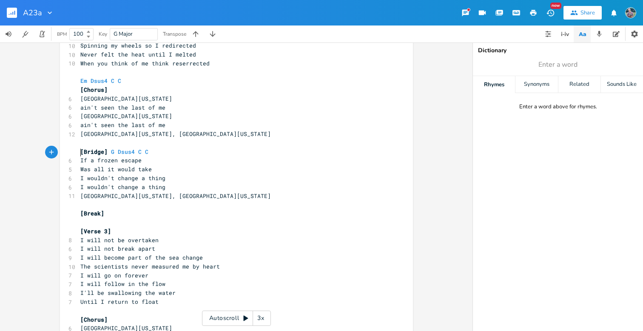
click at [156, 183] on span "I wouldn't change a thing" at bounding box center [122, 187] width 85 height 8
click at [202, 192] on pre "[GEOGRAPHIC_DATA][US_STATE], [GEOGRAPHIC_DATA][US_STATE]" at bounding box center [232, 196] width 307 height 9
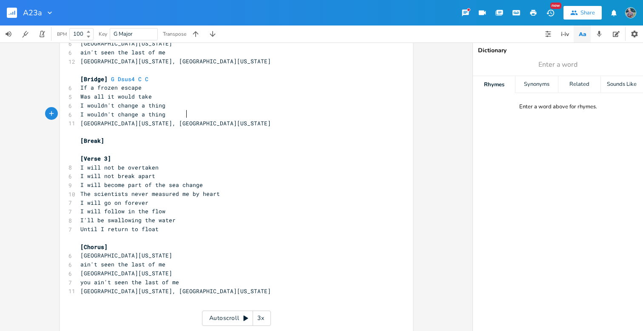
scroll to position [183, 0]
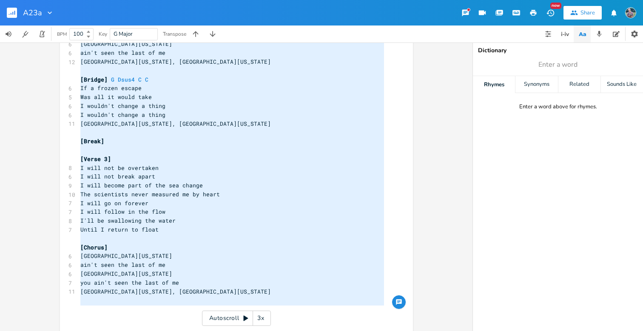
click at [80, 323] on span "​" at bounding box center [80, 327] width 0 height 8
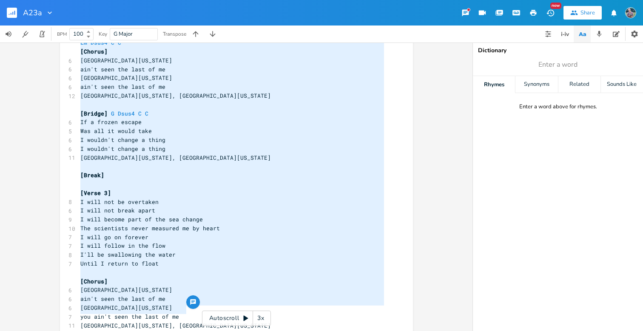
scroll to position [0, 71]
click at [182, 233] on pre "I will go on forever" at bounding box center [232, 237] width 307 height 9
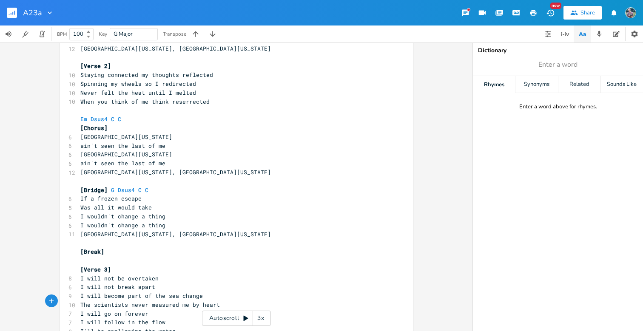
scroll to position [71, 0]
click at [194, 91] on pre "Never felt the heat until I melted" at bounding box center [232, 93] width 307 height 9
drag, startPoint x: 167, startPoint y: 98, endPoint x: 77, endPoint y: 102, distance: 89.4
click at [80, 102] on span "When you think of me think reserrected" at bounding box center [144, 103] width 129 height 8
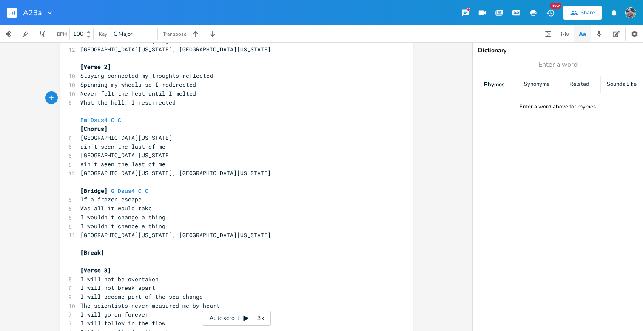
click at [187, 98] on pre "What the hell, I reserrected" at bounding box center [232, 102] width 307 height 9
click at [124, 102] on pre "What the hell, I reserrected" at bounding box center [232, 102] width 307 height 9
click at [83, 99] on span "What the hell? I reserrected" at bounding box center [127, 103] width 95 height 8
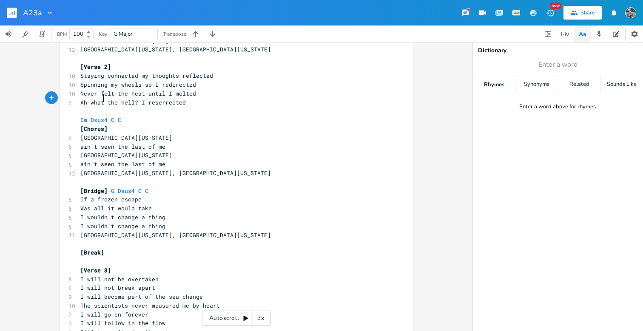
scroll to position [0, 18]
click at [142, 100] on span "Ah what the hell? I reserrected" at bounding box center [133, 103] width 106 height 8
drag, startPoint x: 77, startPoint y: 99, endPoint x: 91, endPoint y: 98, distance: 14.5
click at [91, 98] on pre "Ah what the hell? I reserrected" at bounding box center [232, 102] width 307 height 9
click at [134, 136] on pre "[GEOGRAPHIC_DATA][US_STATE]" at bounding box center [232, 138] width 307 height 9
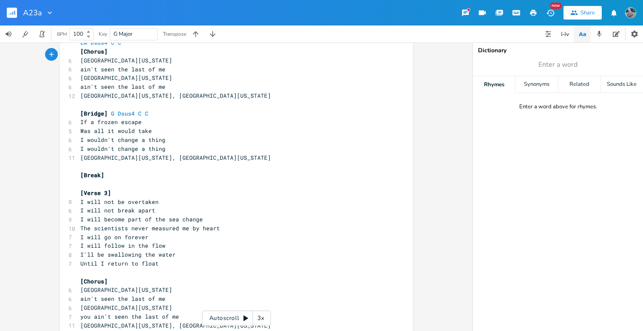
scroll to position [0, 0]
click at [111, 127] on span "Was all it would take" at bounding box center [115, 131] width 71 height 8
click at [114, 127] on span "Was all I would take" at bounding box center [114, 131] width 68 height 8
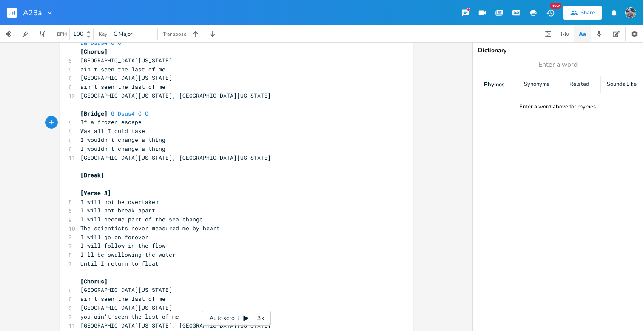
scroll to position [0, 2]
click at [174, 162] on pre "​" at bounding box center [232, 166] width 307 height 9
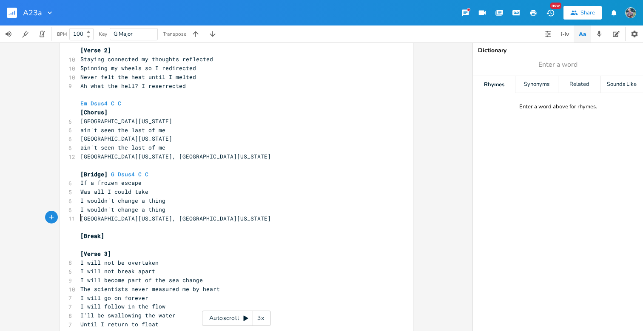
scroll to position [88, 0]
click at [165, 206] on pre "I wouldn't change a thing" at bounding box center [232, 210] width 307 height 9
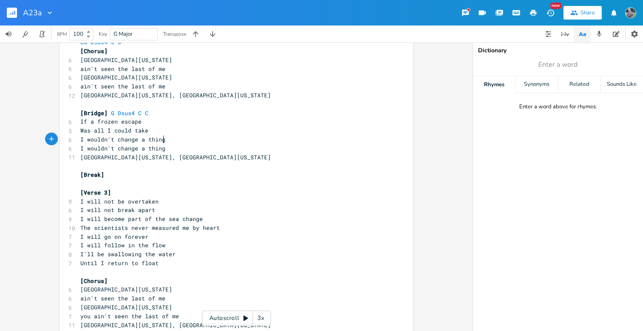
scroll to position [148, 0]
drag, startPoint x: 124, startPoint y: 163, endPoint x: 48, endPoint y: 162, distance: 75.7
click at [48, 162] on div "[Break] xxxxxxxxxx Em Dsus4 C G [Verse 1] 8 Had to break off had to get free 9 …" at bounding box center [236, 187] width 473 height 289
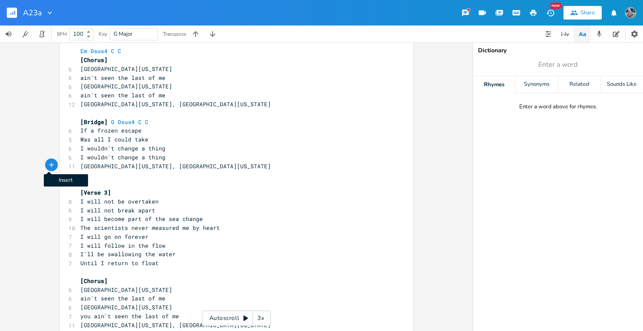
scroll to position [131, 0]
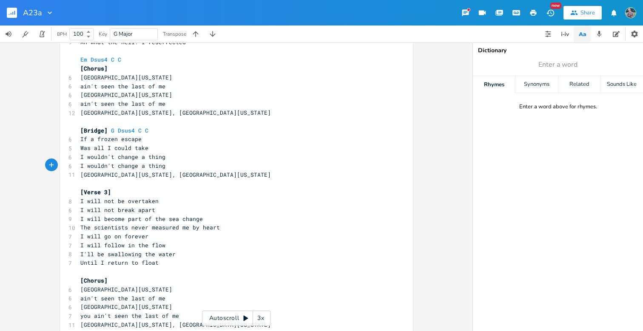
click at [101, 251] on span "I'll be swallowing the water" at bounding box center [127, 255] width 95 height 8
click at [134, 251] on span "I will swallowing the water" at bounding box center [126, 255] width 92 height 8
click at [159, 259] on pre "Until I return to float" at bounding box center [232, 263] width 307 height 9
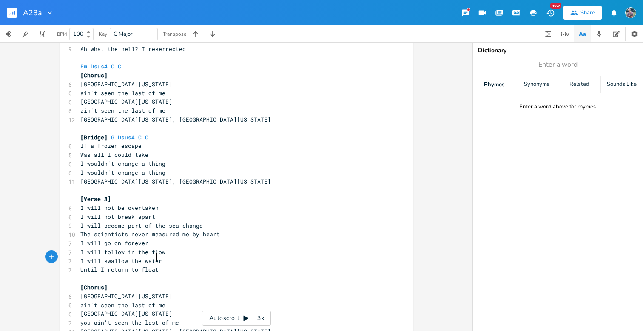
scroll to position [126, 0]
drag, startPoint x: 148, startPoint y: 215, endPoint x: 125, endPoint y: 217, distance: 23.4
click at [125, 221] on span "I will become part of the sea change" at bounding box center [141, 225] width 123 height 8
drag, startPoint x: 78, startPoint y: 214, endPoint x: 120, endPoint y: 214, distance: 42.1
click at [120, 221] on span "I will become the sea change" at bounding box center [127, 225] width 95 height 8
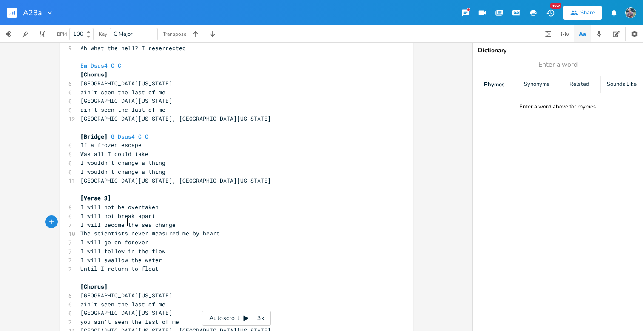
click at [123, 229] on pre "The scientists never measured me by heart" at bounding box center [232, 233] width 307 height 9
click at [123, 221] on span "I will become the sea change" at bounding box center [127, 225] width 95 height 8
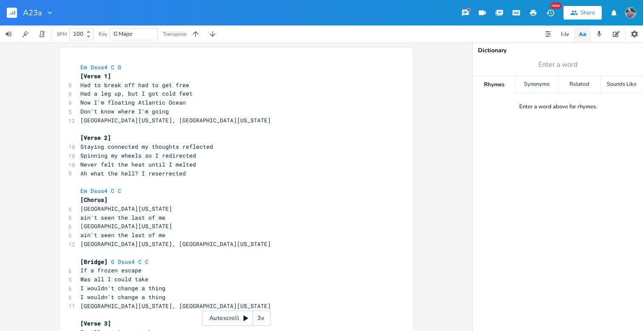
scroll to position [0, 0]
drag, startPoint x: 181, startPoint y: 171, endPoint x: 68, endPoint y: 171, distance: 113.2
click at [79, 171] on div "9 Ah what the hell? I reserrected" at bounding box center [232, 173] width 307 height 9
click at [186, 170] on pre "If I had a heart I reserected" at bounding box center [232, 173] width 307 height 9
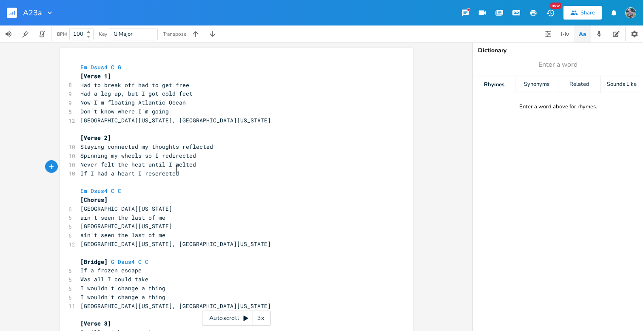
click at [186, 170] on pre "If I had a heart I reserected" at bounding box center [232, 173] width 307 height 9
click at [182, 174] on pre "If I had a heart I reserected" at bounding box center [232, 173] width 307 height 9
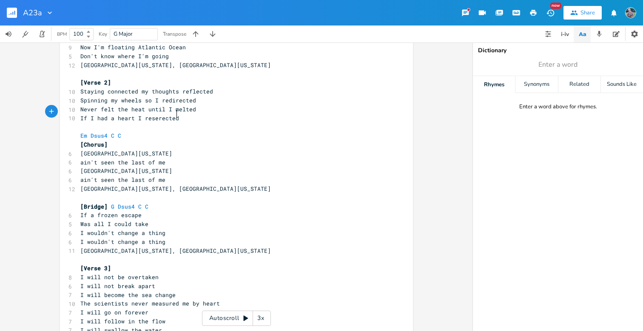
scroll to position [47, 0]
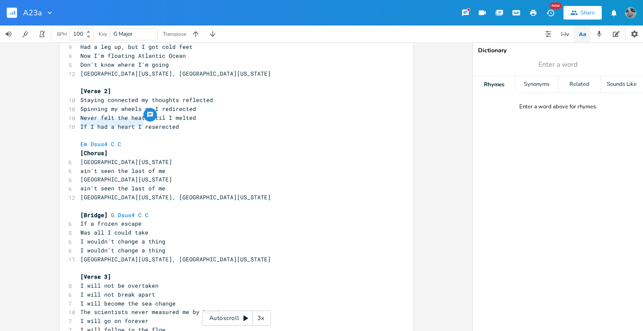
drag, startPoint x: 77, startPoint y: 125, endPoint x: 140, endPoint y: 126, distance: 63.0
click at [140, 126] on span "If I had a heart I reserected" at bounding box center [129, 127] width 99 height 8
drag, startPoint x: 77, startPoint y: 122, endPoint x: 151, endPoint y: 128, distance: 74.7
click at [151, 128] on span "Call it full circle get reserected" at bounding box center [138, 127] width 116 height 8
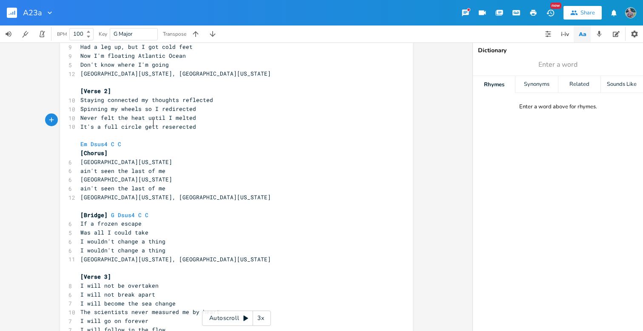
scroll to position [0, 41]
click at [159, 126] on span "It's a full circle gettit reserected" at bounding box center [141, 127] width 123 height 8
click at [215, 127] on pre "It's a full circle getting reserected" at bounding box center [232, 127] width 307 height 9
click at [152, 128] on pre "It's a full circle getting reserected" at bounding box center [232, 127] width 307 height 9
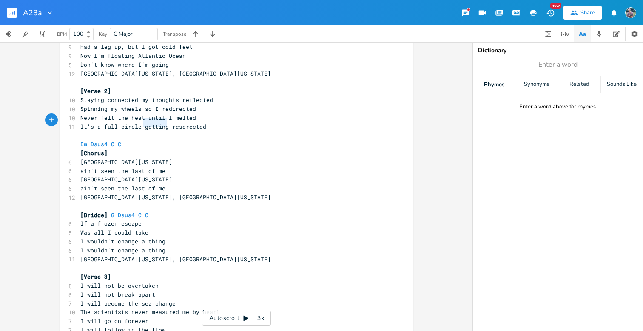
click at [152, 128] on pre "It's a full circle getting reserected" at bounding box center [232, 127] width 307 height 9
click at [176, 124] on pre "It's a full circle reserected" at bounding box center [232, 127] width 307 height 9
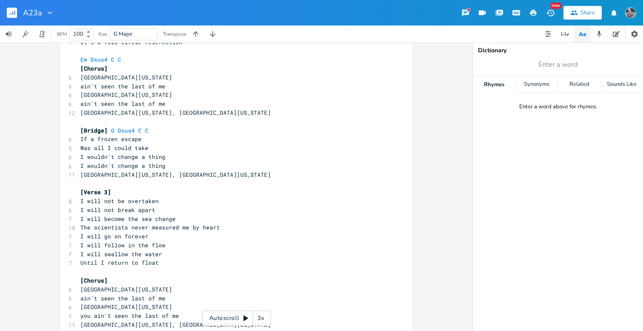
scroll to position [0, 0]
click at [125, 215] on span "I will become the sea change" at bounding box center [127, 219] width 95 height 8
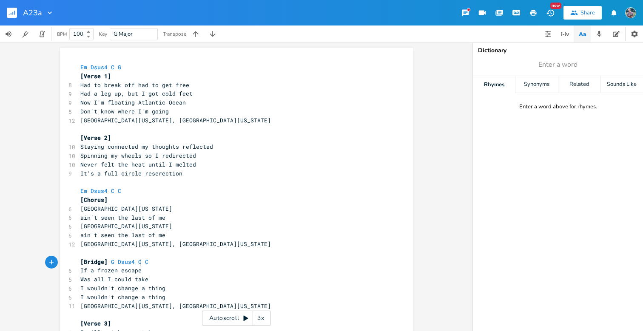
click at [184, 266] on pre "If a frozen escape" at bounding box center [232, 270] width 307 height 9
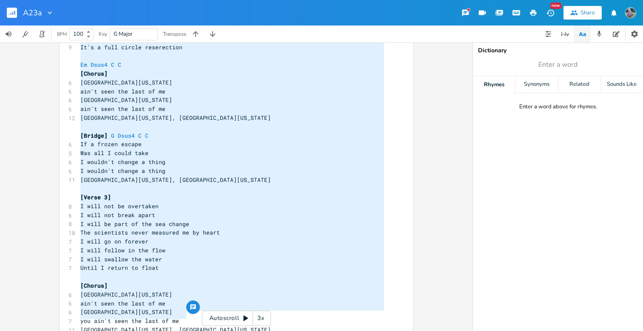
click at [162, 237] on pre "I will go on forever" at bounding box center [232, 241] width 307 height 9
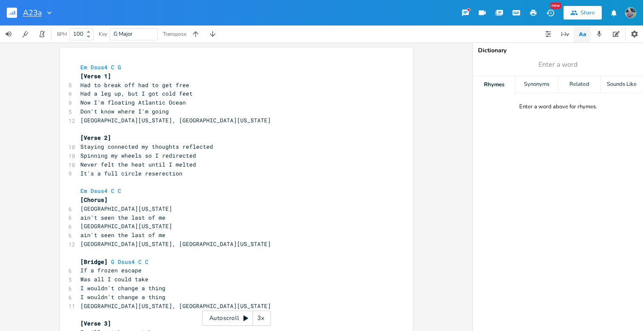
scroll to position [0, 0]
click at [44, 14] on div at bounding box center [48, 13] width 12 height 9
click at [42, 13] on div at bounding box center [48, 13] width 12 height 9
click at [48, 20] on li "Edit Rename" at bounding box center [66, 24] width 51 height 14
click at [180, 178] on pre "​" at bounding box center [232, 182] width 307 height 9
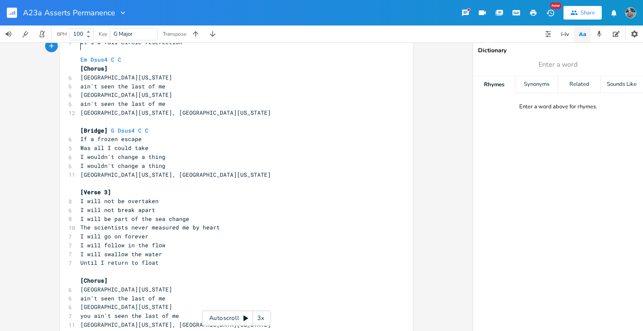
scroll to position [0, 0]
click at [159, 162] on span "I wouldn't change a thing" at bounding box center [122, 166] width 85 height 8
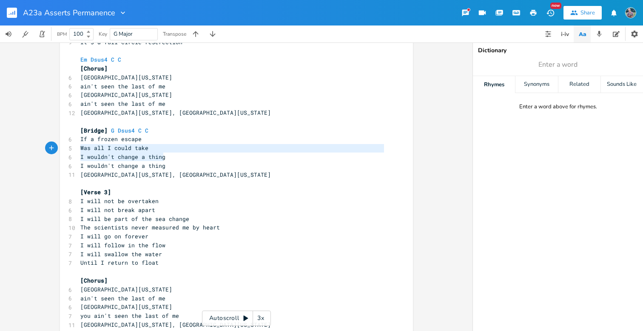
drag, startPoint x: 160, startPoint y: 155, endPoint x: 74, endPoint y: 151, distance: 86.0
click at [74, 151] on div "I wouldn't change a thing I wouldn't change a thing xxxxxxxxxx Em Dsus4 C G [Ve…" at bounding box center [236, 128] width 353 height 425
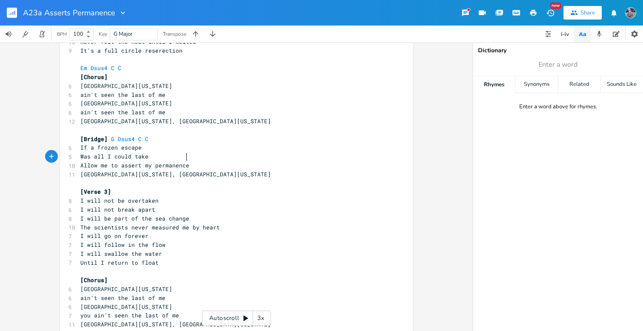
scroll to position [0, 11]
click at [147, 197] on span "I will not be overtaken" at bounding box center [119, 201] width 78 height 8
click at [186, 161] on pre "Allow me to assert my permanence" at bounding box center [232, 165] width 307 height 9
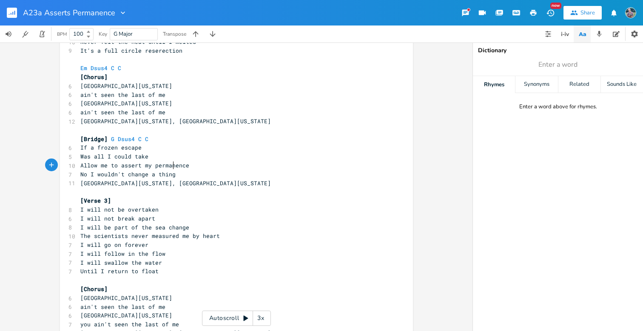
scroll to position [0, 60]
click at [198, 179] on pre "[GEOGRAPHIC_DATA][US_STATE], [GEOGRAPHIC_DATA][US_STATE]" at bounding box center [232, 183] width 307 height 9
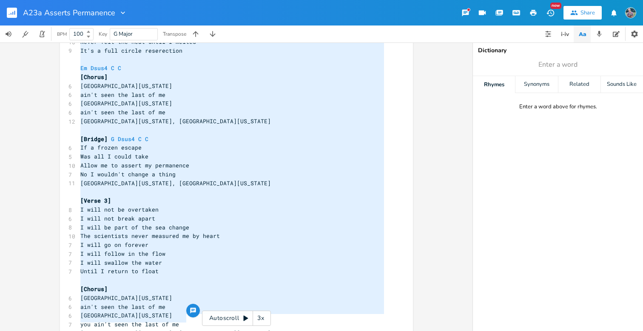
click at [231, 259] on pre "I will swallow the water" at bounding box center [232, 263] width 307 height 9
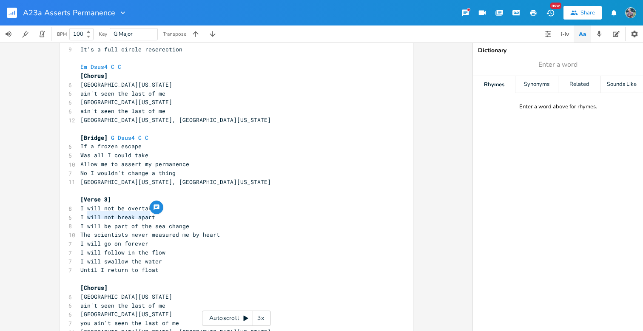
drag, startPoint x: 147, startPoint y: 216, endPoint x: 86, endPoint y: 216, distance: 61.3
click at [86, 223] on span "I will be part of the sea change" at bounding box center [134, 227] width 109 height 8
click at [161, 222] on pre "I am the sea change" at bounding box center [232, 226] width 307 height 9
click at [196, 231] on span "The scientists never measured me by heart" at bounding box center [150, 235] width 140 height 8
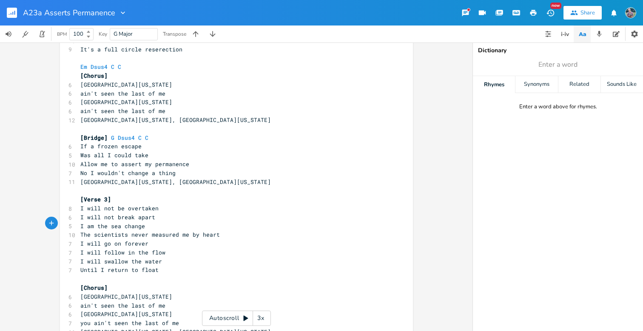
click at [215, 231] on pre "The scientists never measured me by heart" at bounding box center [232, 235] width 307 height 9
drag, startPoint x: 160, startPoint y: 250, endPoint x: 78, endPoint y: 250, distance: 82.1
click at [79, 257] on pre "I will swallow the water" at bounding box center [232, 261] width 307 height 9
click at [137, 275] on pre "​" at bounding box center [232, 279] width 307 height 9
click at [161, 248] on pre "I will follow in the flow" at bounding box center [232, 252] width 307 height 9
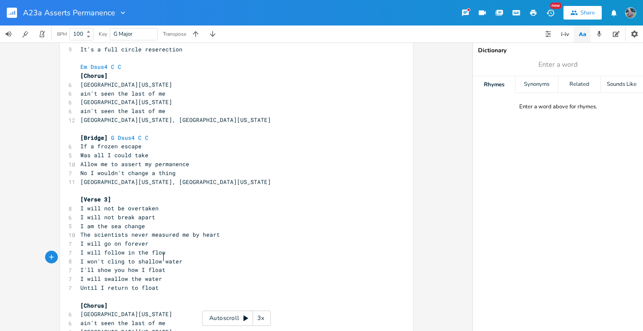
scroll to position [0, 31]
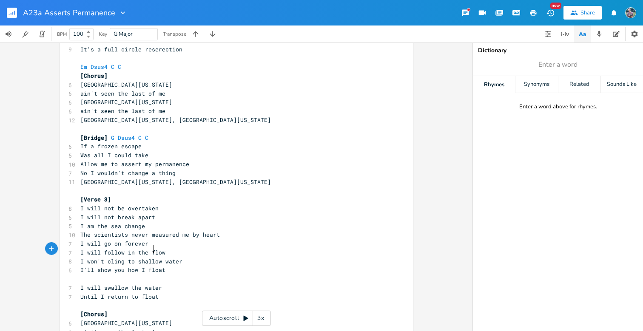
click at [151, 258] on span "I won't cling to shallow water" at bounding box center [131, 262] width 102 height 8
click at [124, 266] on span "I'll show you how I float" at bounding box center [122, 270] width 85 height 8
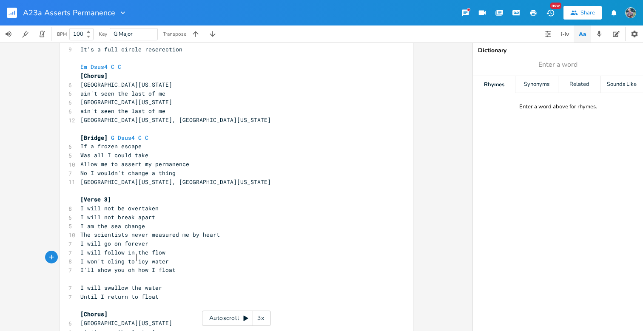
click at [151, 266] on span "I'll show you oh how I float" at bounding box center [127, 270] width 95 height 8
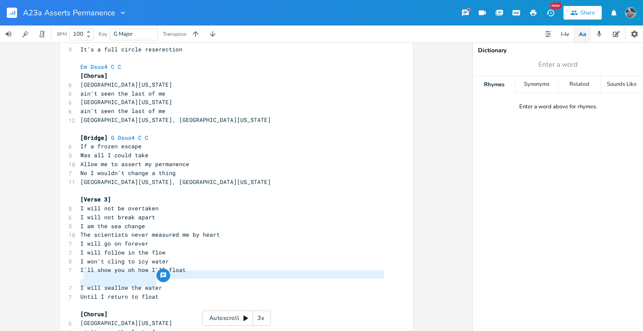
drag, startPoint x: 165, startPoint y: 287, endPoint x: 81, endPoint y: 273, distance: 84.5
click at [81, 273] on div "Em Dsus4 C G [Verse 1] 8 Had to break off had to get free 9 Had a leg up, but I…" at bounding box center [232, 151] width 307 height 425
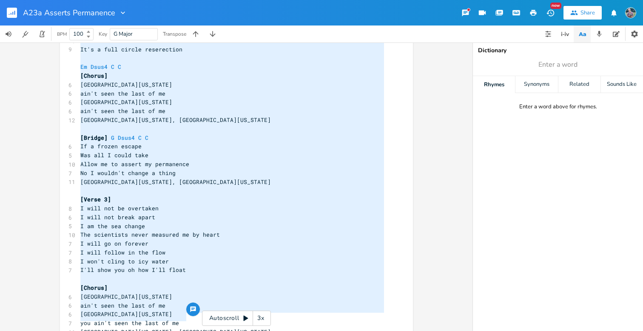
scroll to position [0, 71]
click at [141, 275] on pre "​" at bounding box center [232, 279] width 307 height 9
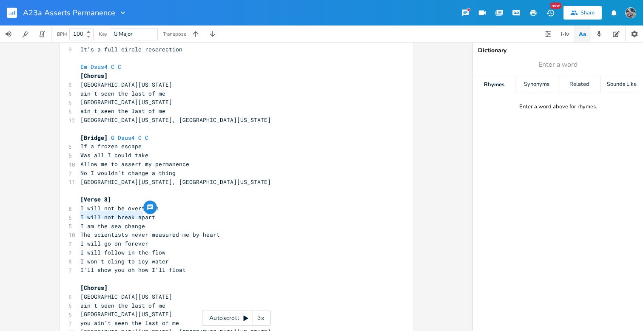
drag, startPoint x: 143, startPoint y: 216, endPoint x: 71, endPoint y: 219, distance: 71.1
click at [71, 219] on div "I am the sea change xxxxxxxxxx Em Dsus4 C G [Verse 1] 8 Had to break off had to…" at bounding box center [236, 135] width 353 height 425
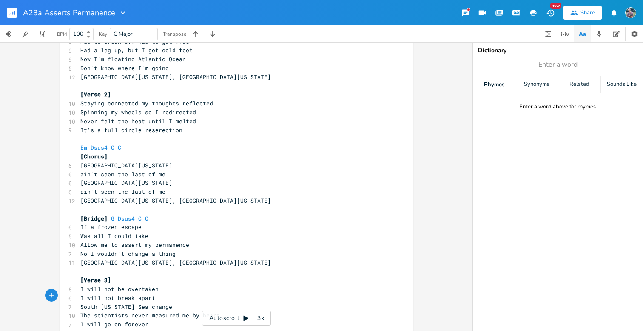
scroll to position [41, 0]
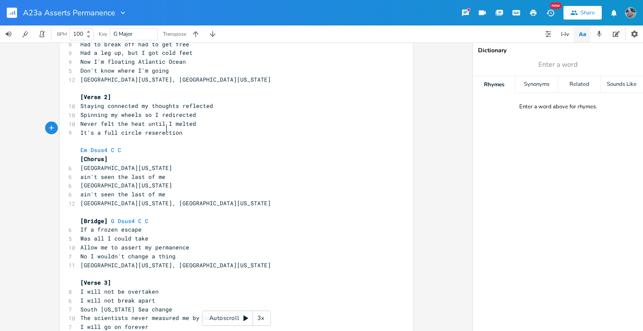
click at [165, 131] on span "It's a full circle reserection" at bounding box center [131, 133] width 102 height 8
paste textarea
click at [231, 132] on pre "It's a full circle resurrection" at bounding box center [232, 132] width 307 height 9
click at [141, 129] on span "It's a full circle resurrection" at bounding box center [133, 133] width 106 height 8
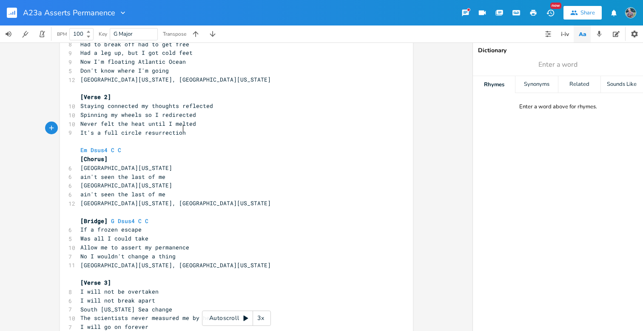
click at [183, 130] on pre "It's a full circle resurrection" at bounding box center [232, 132] width 307 height 9
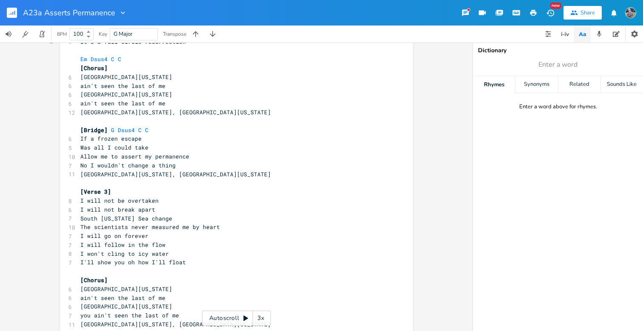
scroll to position [131, 0]
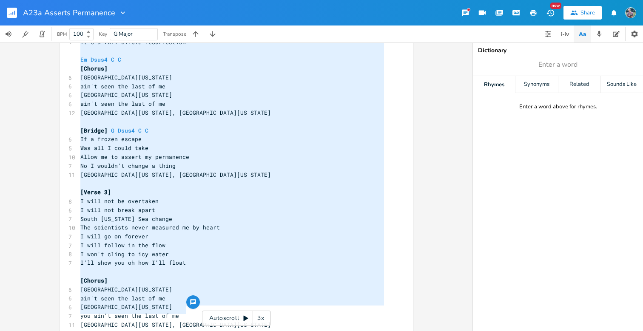
click at [252, 126] on pre "[Bridge] G Dsus4 C C" at bounding box center [232, 130] width 307 height 9
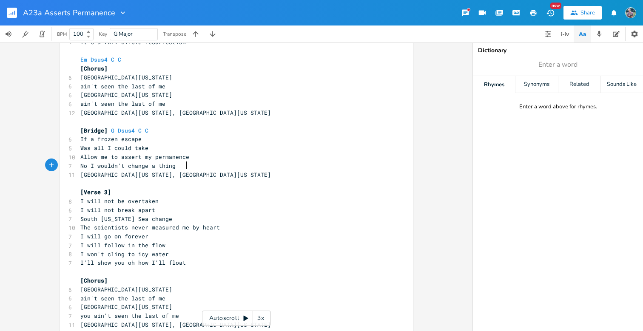
click at [199, 171] on pre "[GEOGRAPHIC_DATA][US_STATE], [GEOGRAPHIC_DATA][US_STATE]" at bounding box center [232, 175] width 307 height 9
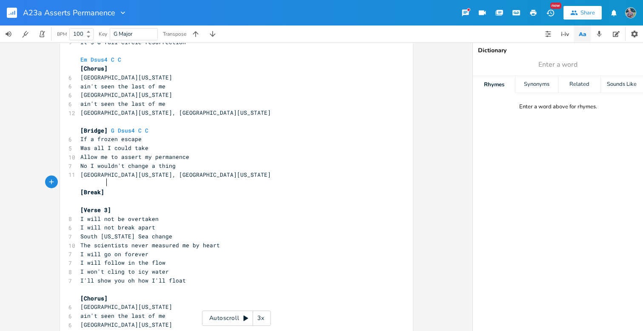
scroll to position [0, 15]
click at [268, 144] on pre "Was all I could take" at bounding box center [232, 148] width 307 height 9
click at [121, 277] on span "I'll show you oh how I'll float" at bounding box center [133, 281] width 106 height 8
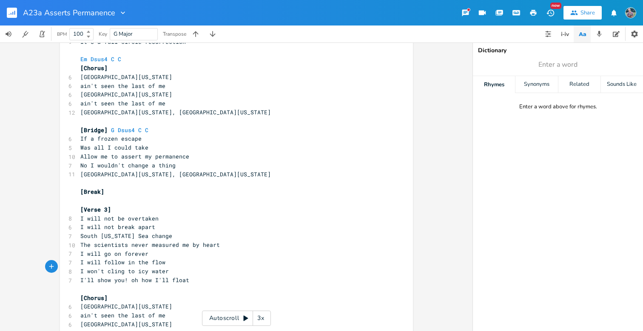
click at [186, 276] on pre "I'll show you! oh how I'll float" at bounding box center [232, 280] width 307 height 9
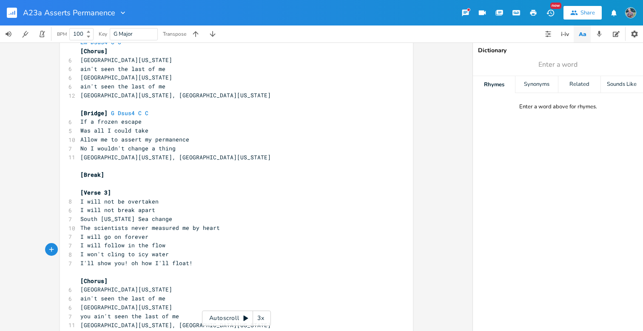
scroll to position [148, 0]
click at [83, 313] on span "you ain't seen the last of me" at bounding box center [129, 317] width 99 height 8
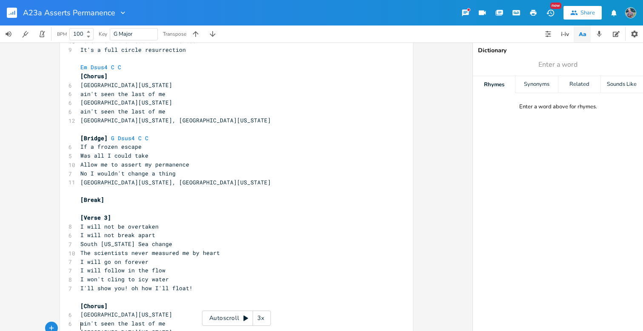
scroll to position [123, 0]
click at [128, 232] on span "I will not break apart" at bounding box center [117, 236] width 75 height 8
click at [171, 241] on pre "South [US_STATE] Sea change" at bounding box center [232, 245] width 307 height 9
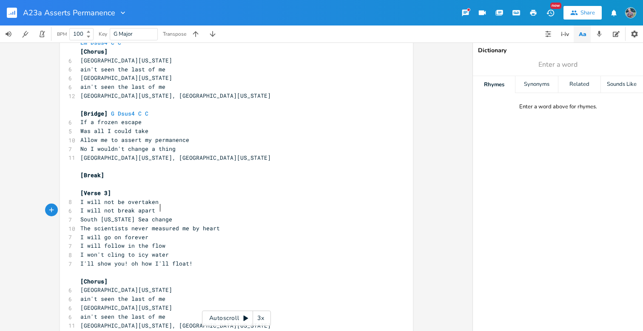
scroll to position [0, 0]
drag, startPoint x: 136, startPoint y: 252, endPoint x: 124, endPoint y: 253, distance: 12.4
click at [124, 260] on span "I'll show you! oh how I'll float!" at bounding box center [136, 264] width 112 height 8
click at [183, 260] on pre "I'll show you how I'll float!" at bounding box center [232, 264] width 307 height 9
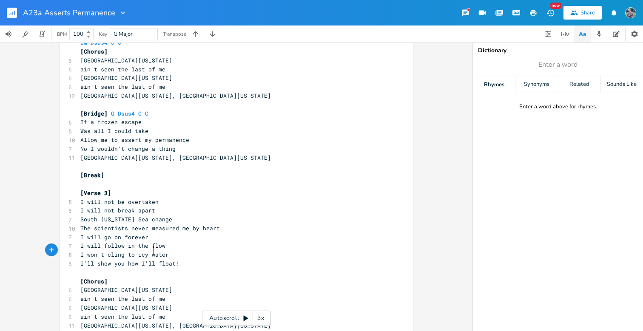
click at [150, 260] on span "I'll show you how I'll float!" at bounding box center [129, 264] width 99 height 8
click at [168, 251] on pre "I won't cling to icy water" at bounding box center [232, 255] width 307 height 9
click at [171, 260] on pre "I'll show you how I float!" at bounding box center [232, 264] width 307 height 9
click at [154, 260] on span "I'll show you how I float" at bounding box center [122, 264] width 85 height 8
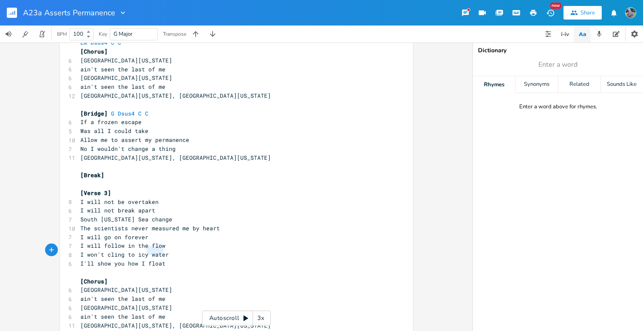
click at [154, 260] on span "I'll show you how I float" at bounding box center [122, 264] width 85 height 8
click at [165, 268] on pre "​" at bounding box center [232, 272] width 307 height 9
drag, startPoint x: 165, startPoint y: 251, endPoint x: 80, endPoint y: 252, distance: 85.1
click at [79, 260] on pre "I'll show you how I float" at bounding box center [232, 264] width 307 height 9
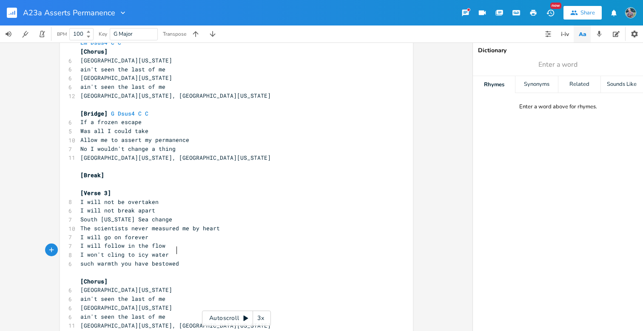
click at [193, 260] on pre "such warmth you have bestowed" at bounding box center [232, 264] width 307 height 9
click at [180, 260] on pre "such warmth you have bestowed" at bounding box center [232, 264] width 307 height 9
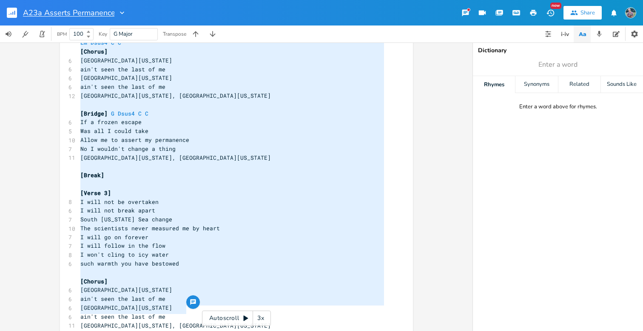
click at [71, 14] on input "A23a Asserts Permanence" at bounding box center [68, 13] width 91 height 8
click at [165, 100] on pre "​" at bounding box center [232, 104] width 307 height 9
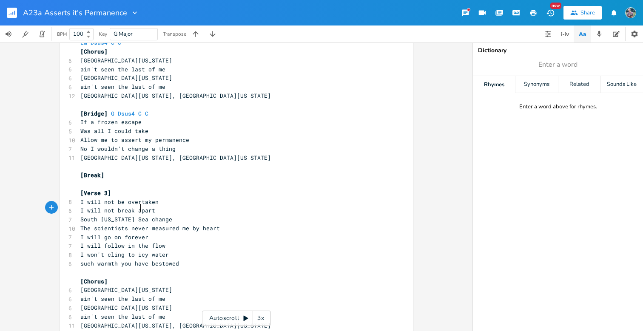
click at [137, 216] on span "South [US_STATE] Sea change" at bounding box center [126, 220] width 92 height 8
click at [192, 224] on pre "The scientists never measured me by heart" at bounding box center [232, 228] width 307 height 9
click at [186, 136] on pre "Allow me to assert my permanence" at bounding box center [232, 140] width 307 height 9
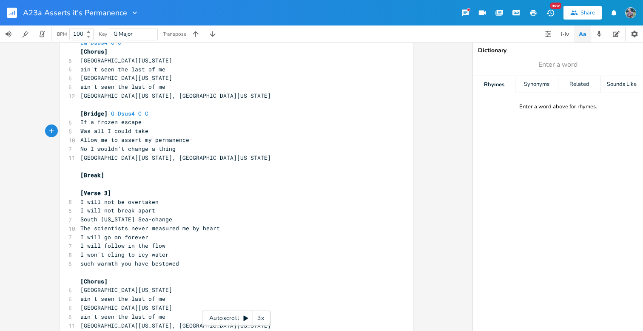
click at [208, 154] on pre "[GEOGRAPHIC_DATA][US_STATE], [GEOGRAPHIC_DATA][US_STATE]" at bounding box center [232, 158] width 307 height 9
click at [80, 260] on span "such warmth you have bestowed" at bounding box center [129, 264] width 99 height 8
drag, startPoint x: 79, startPoint y: 199, endPoint x: 109, endPoint y: 200, distance: 29.8
click at [109, 207] on span "I will not break apart" at bounding box center [117, 211] width 75 height 8
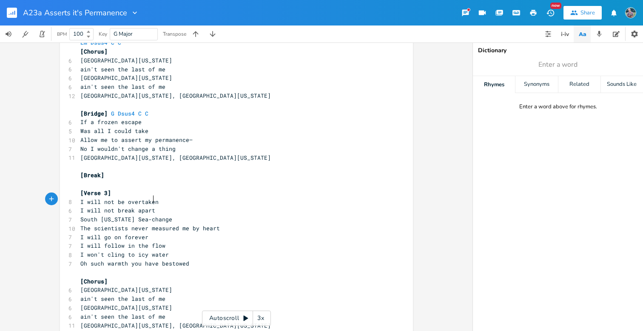
click at [156, 206] on pre "I will not break apart" at bounding box center [232, 210] width 307 height 9
